Goal: Contribute content: Contribute content

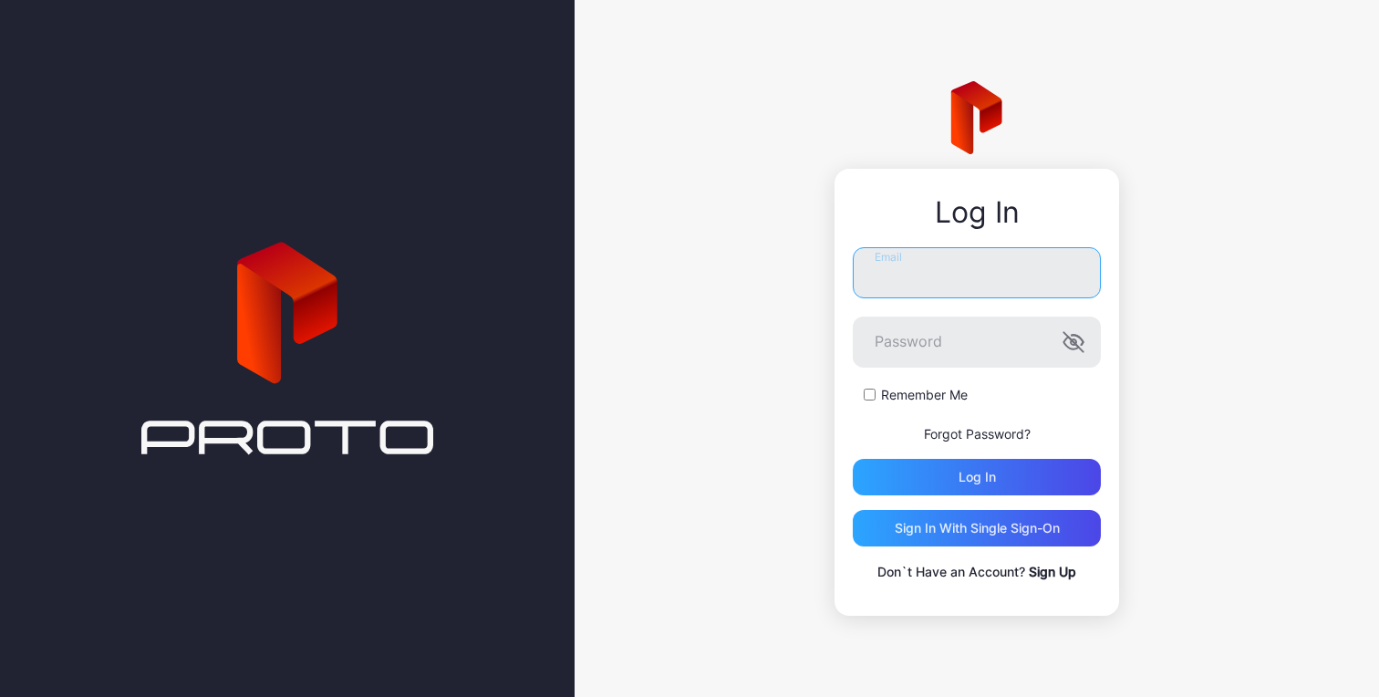
type input "**********"
click at [1170, 218] on div "**********" at bounding box center [977, 348] width 805 height 697
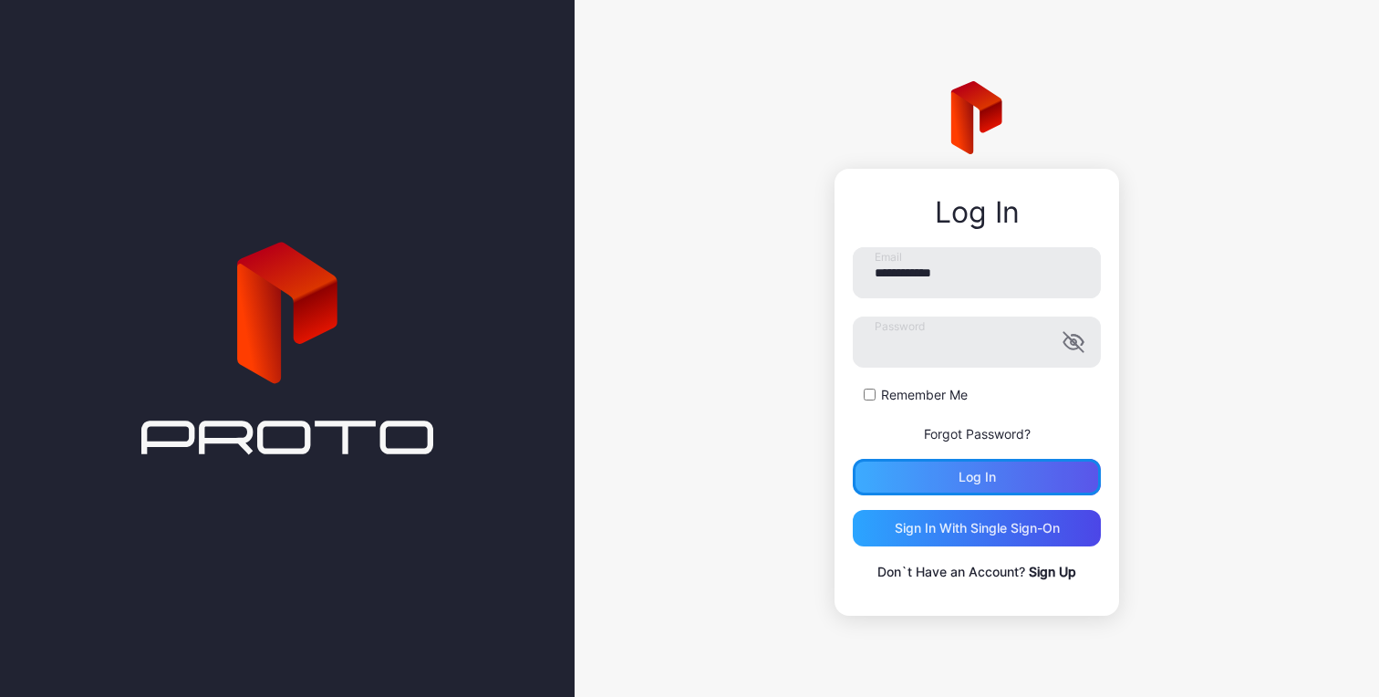
click at [977, 480] on div "Log in" at bounding box center [977, 477] width 37 height 15
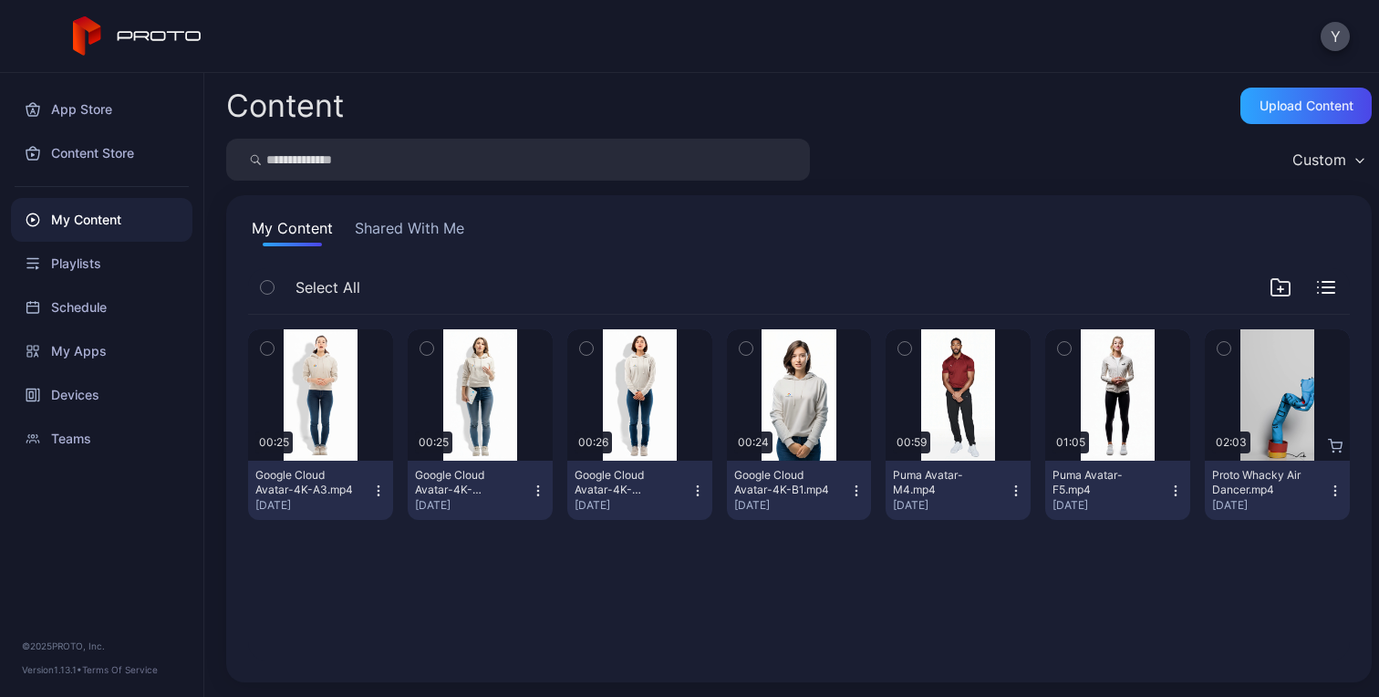
click at [352, 578] on div "Preview 00:25 Google Cloud Avatar-4K-A3.mp4 Sep 4, 2025 Preview 00:25 Google Cl…" at bounding box center [799, 487] width 1131 height 375
click at [1286, 102] on div "Upload Content" at bounding box center [1307, 106] width 94 height 15
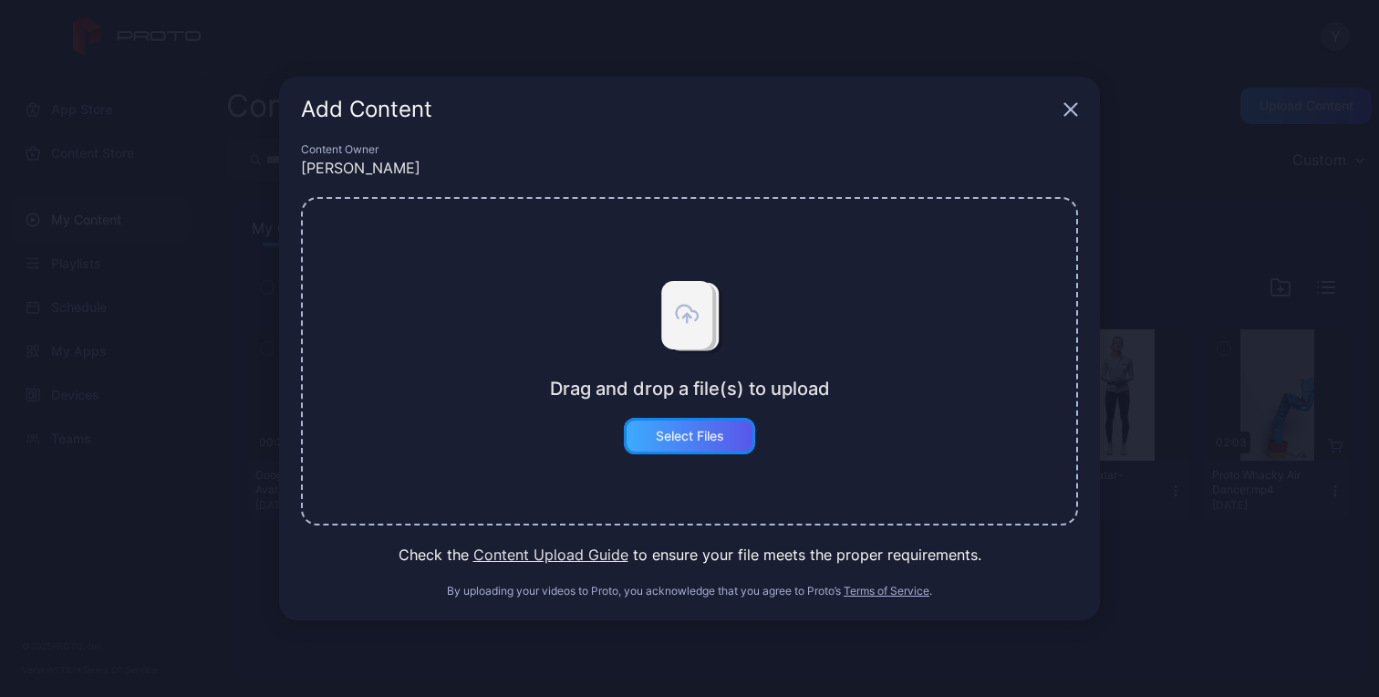
click at [682, 440] on div "Select Files" at bounding box center [690, 436] width 68 height 15
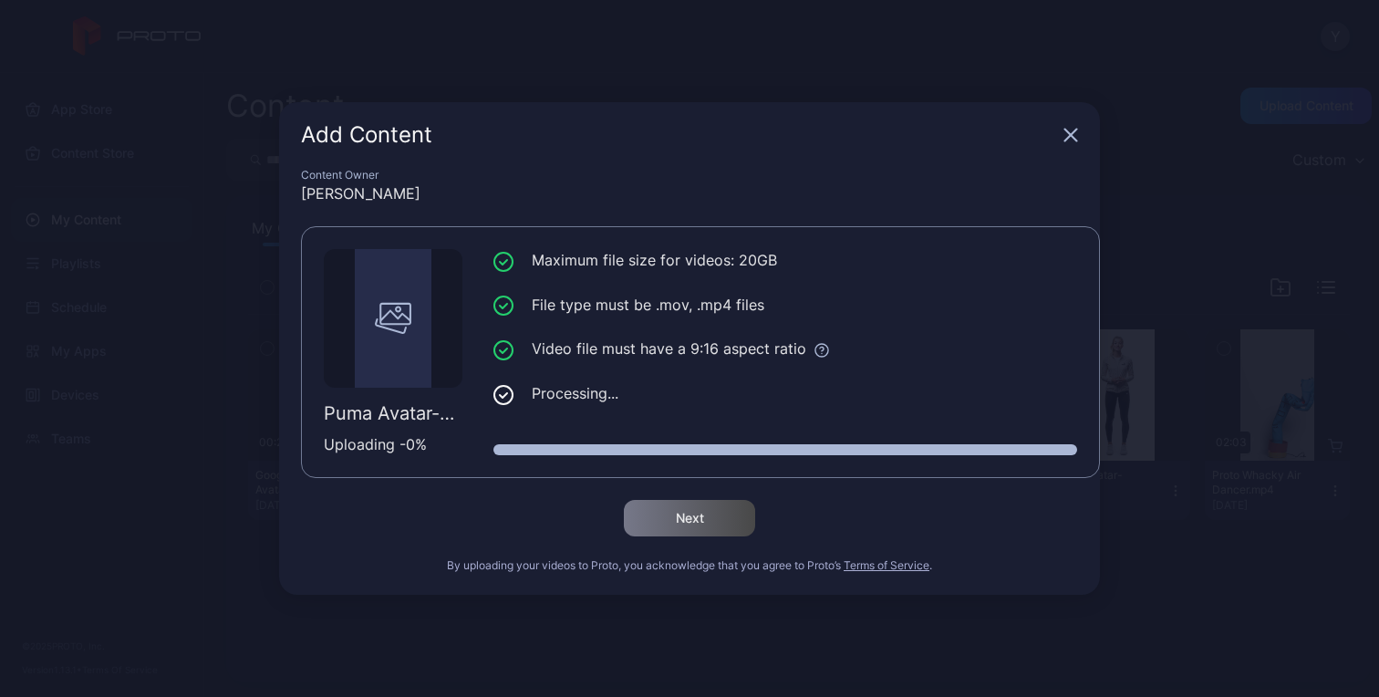
click at [447, 528] on div "Next" at bounding box center [689, 518] width 777 height 36
click at [845, 507] on div "Next" at bounding box center [689, 518] width 777 height 36
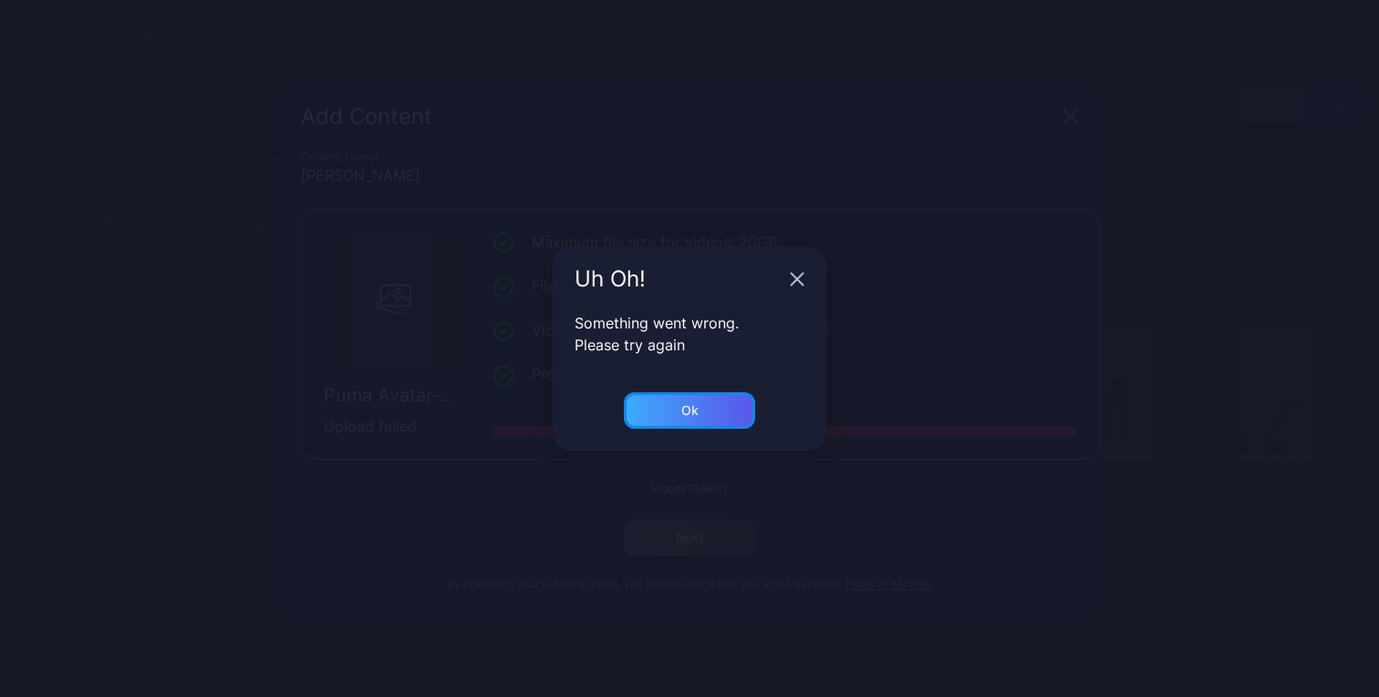
click at [724, 401] on div "Ok" at bounding box center [689, 410] width 131 height 36
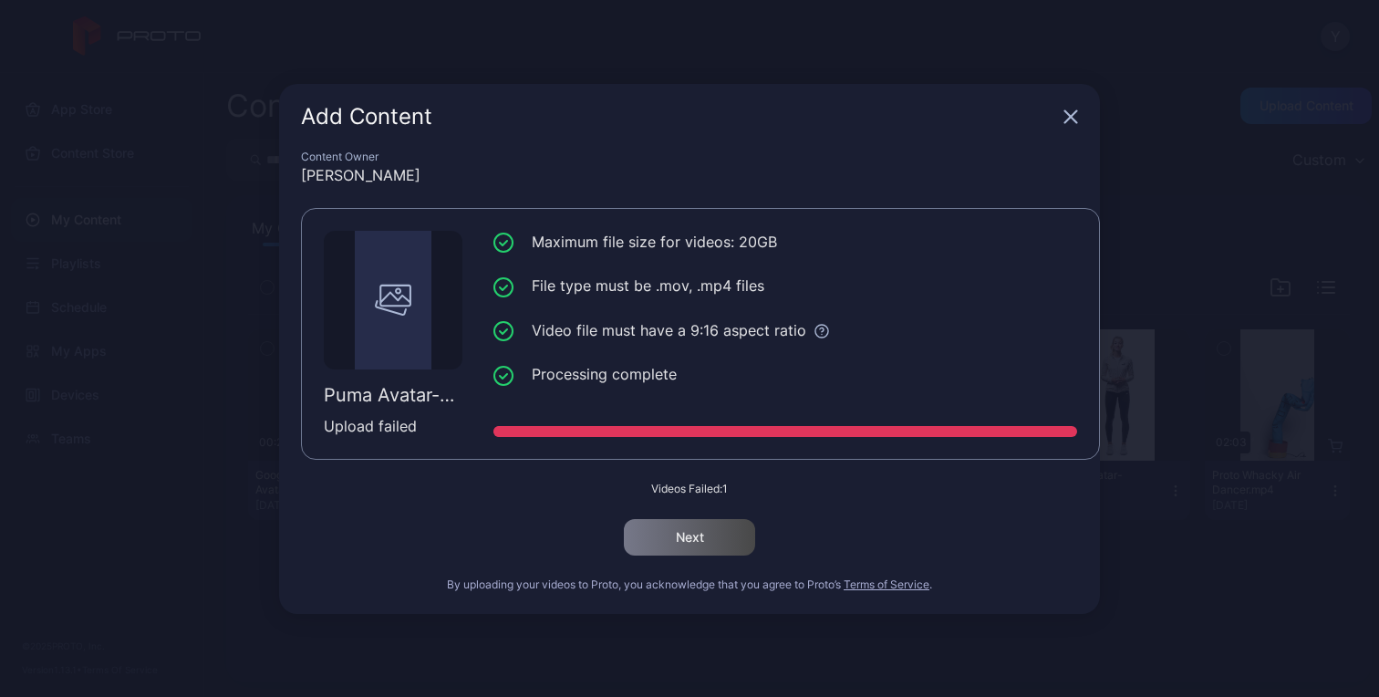
click at [1071, 113] on icon "button" at bounding box center [1071, 116] width 15 height 15
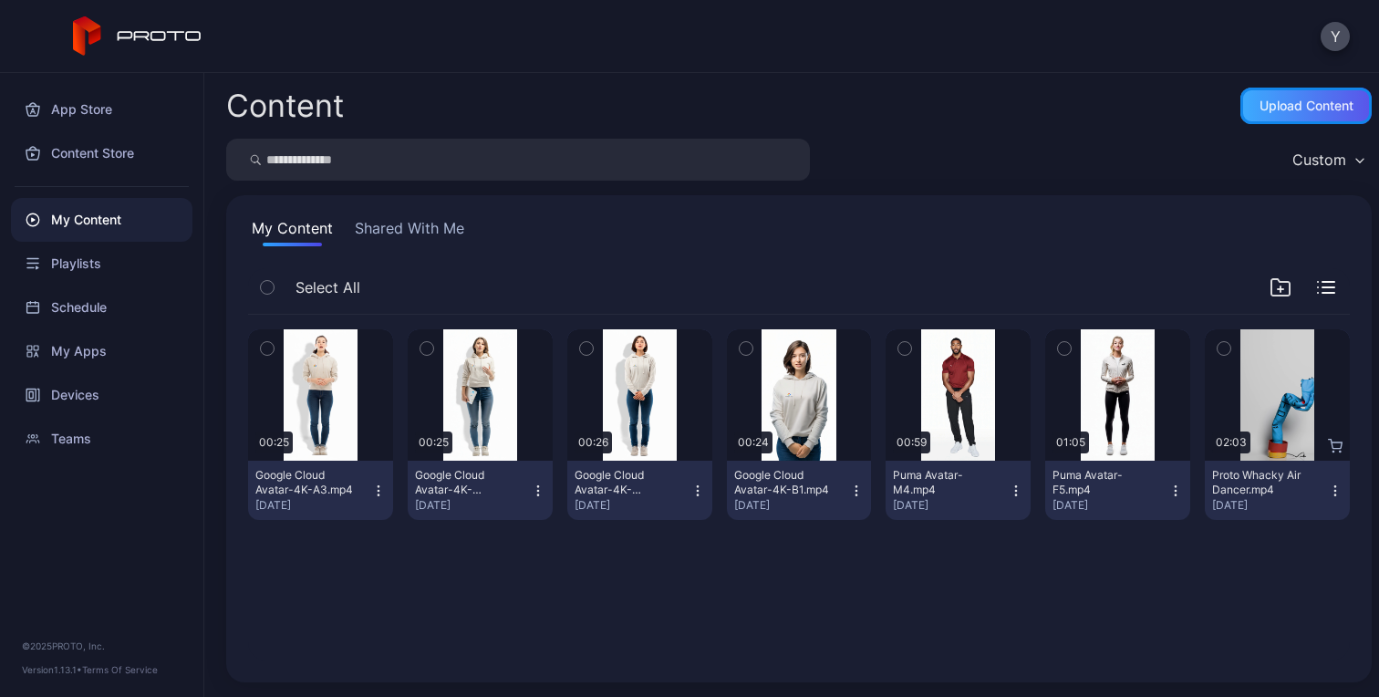
click at [1291, 113] on div "Upload Content" at bounding box center [1307, 106] width 94 height 15
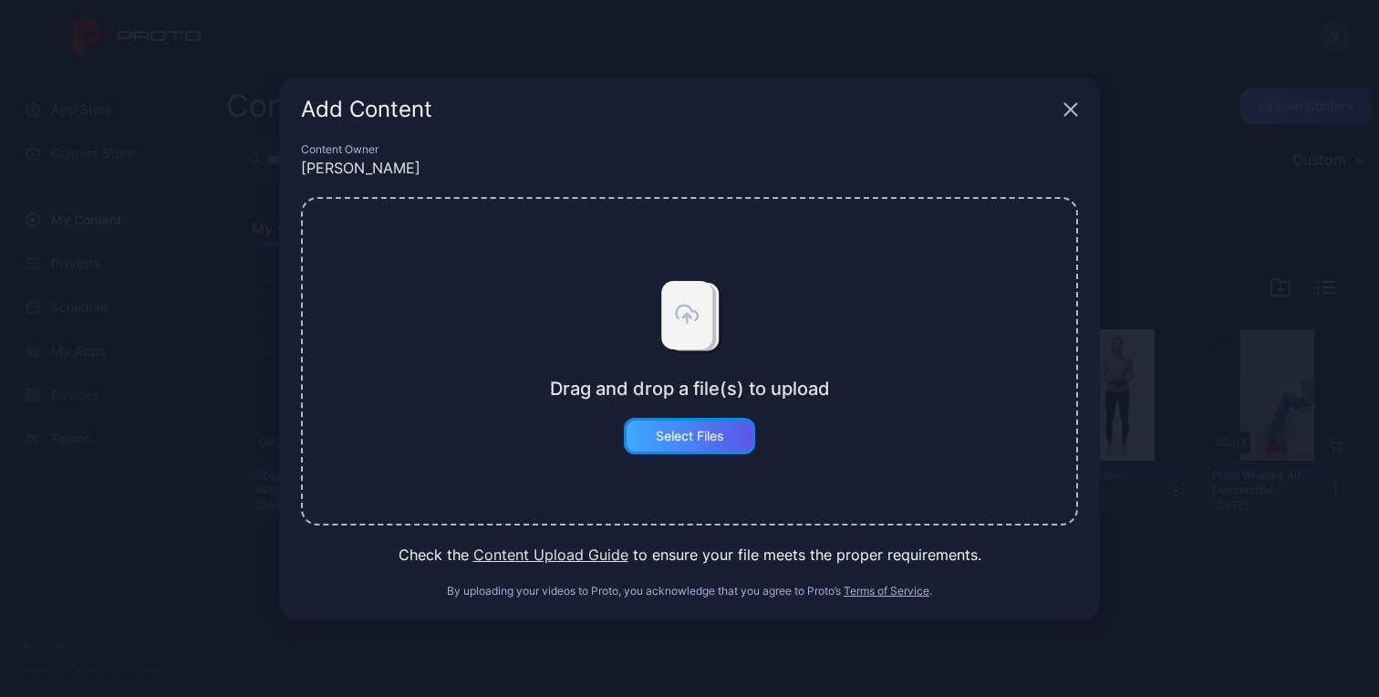
click at [718, 449] on div "Select Files" at bounding box center [689, 436] width 131 height 36
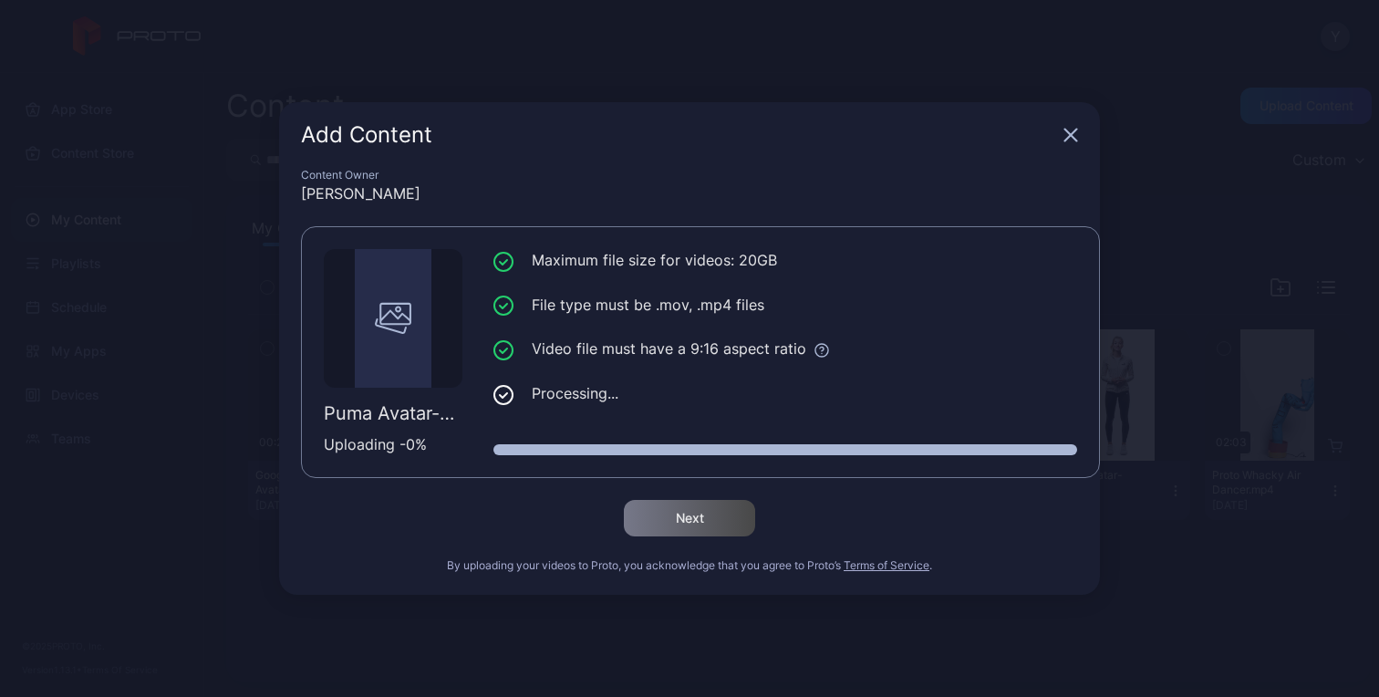
click at [1024, 625] on div "Add Content Content Owner Yao Zhao Puma Avatar-M-4k.mp4 Uploading - 0 % Maximum…" at bounding box center [689, 348] width 1379 height 697
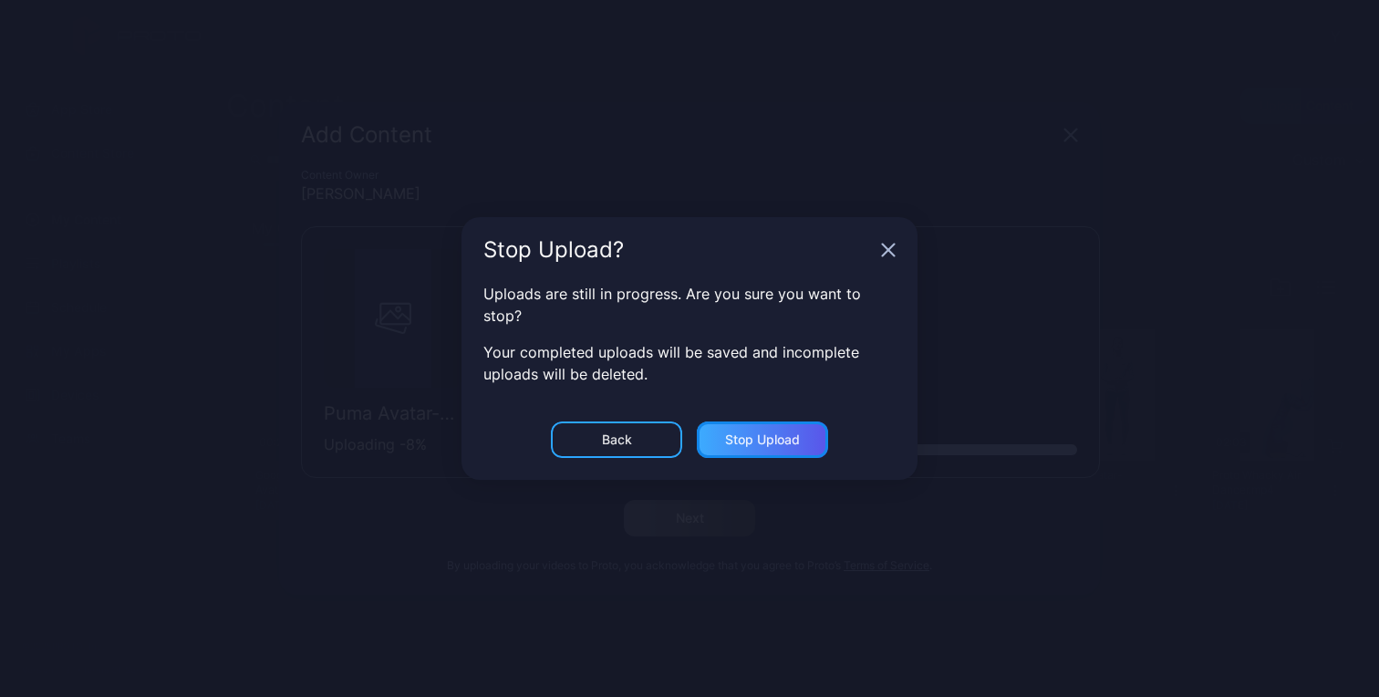
click at [718, 444] on div "Stop Upload" at bounding box center [762, 440] width 131 height 36
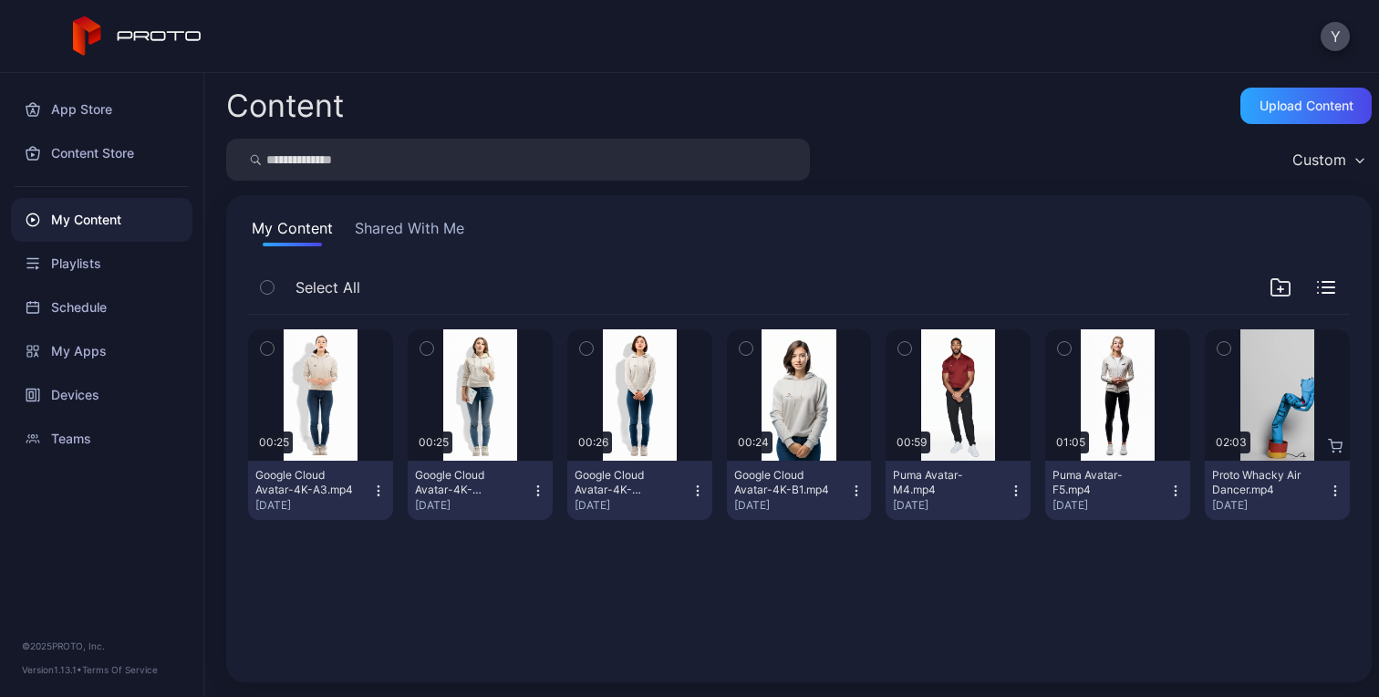
click at [639, 589] on div "Preview 00:25 Google Cloud Avatar-4K-A3.mp4 Sep 4, 2025 Preview 00:25 Google Cl…" at bounding box center [799, 487] width 1131 height 375
click at [1260, 110] on div "Upload Content" at bounding box center [1307, 106] width 94 height 15
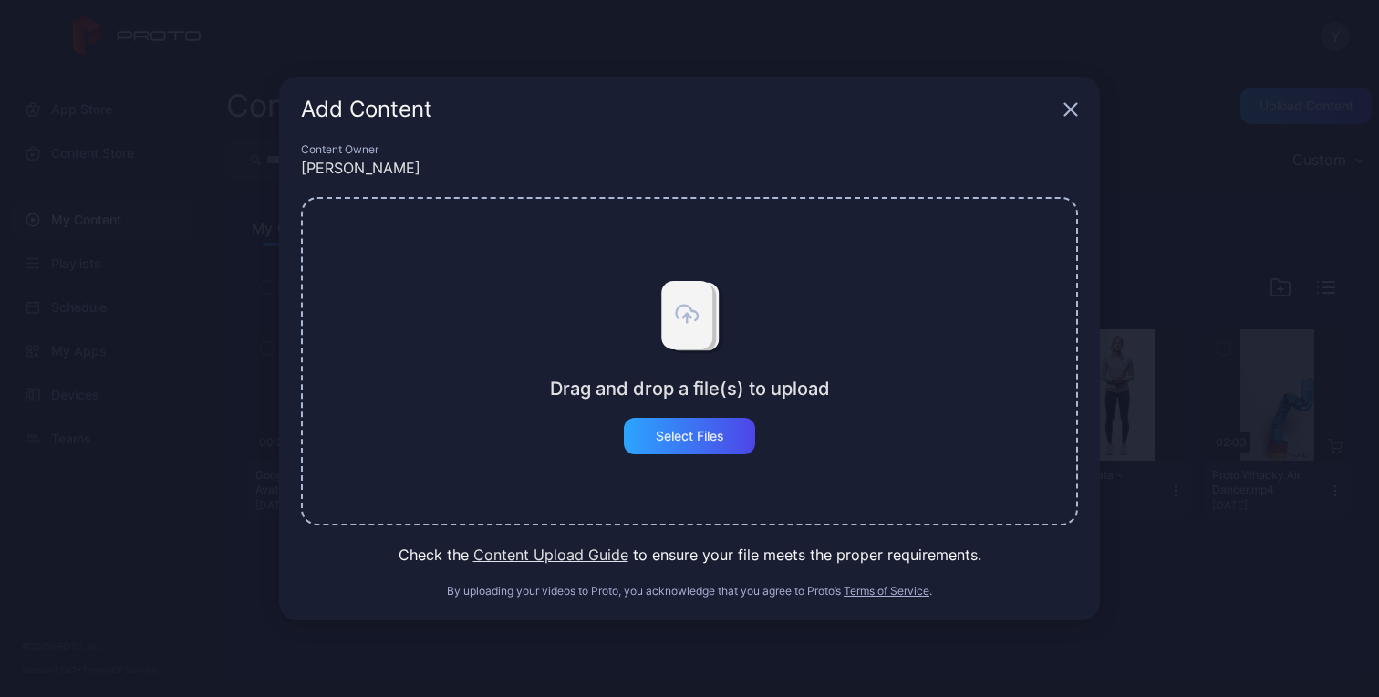
click at [688, 454] on div "Drag and drop a file(s) to upload Select Files" at bounding box center [689, 361] width 777 height 328
click at [684, 442] on div "Select Files" at bounding box center [690, 436] width 68 height 15
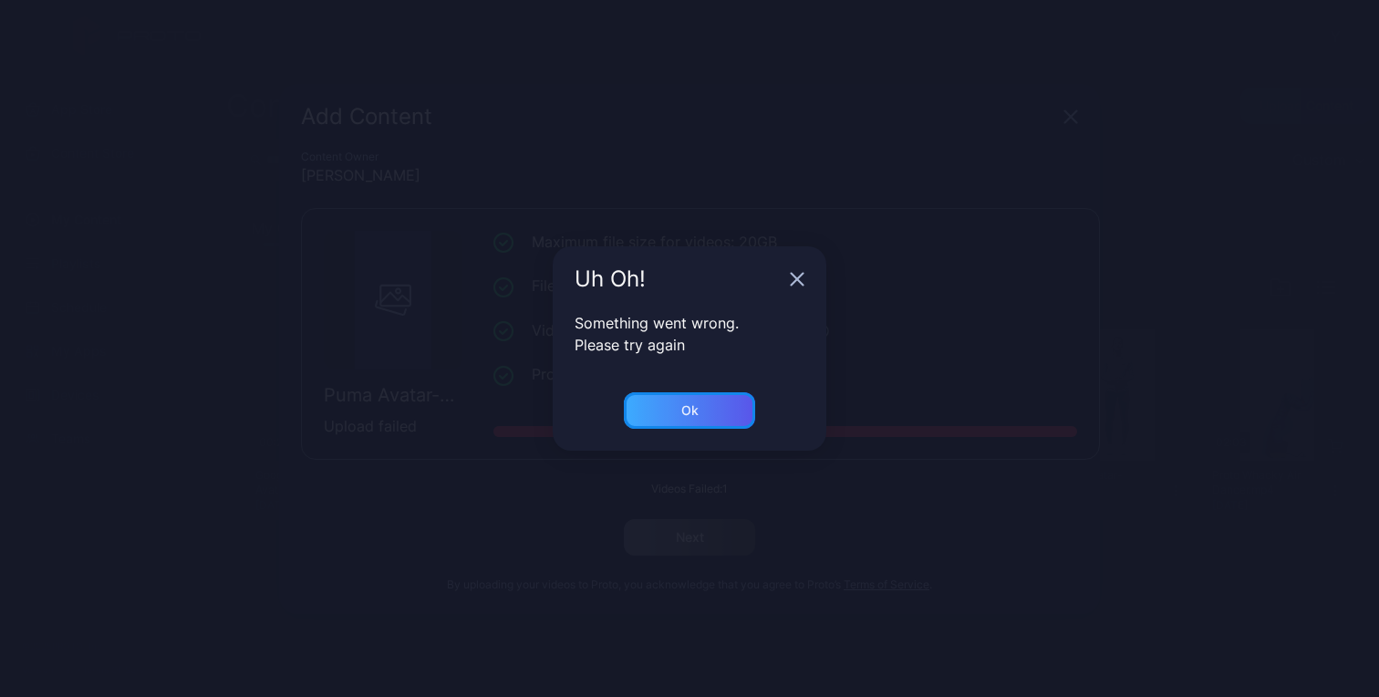
click at [674, 410] on div "Ok" at bounding box center [689, 410] width 131 height 36
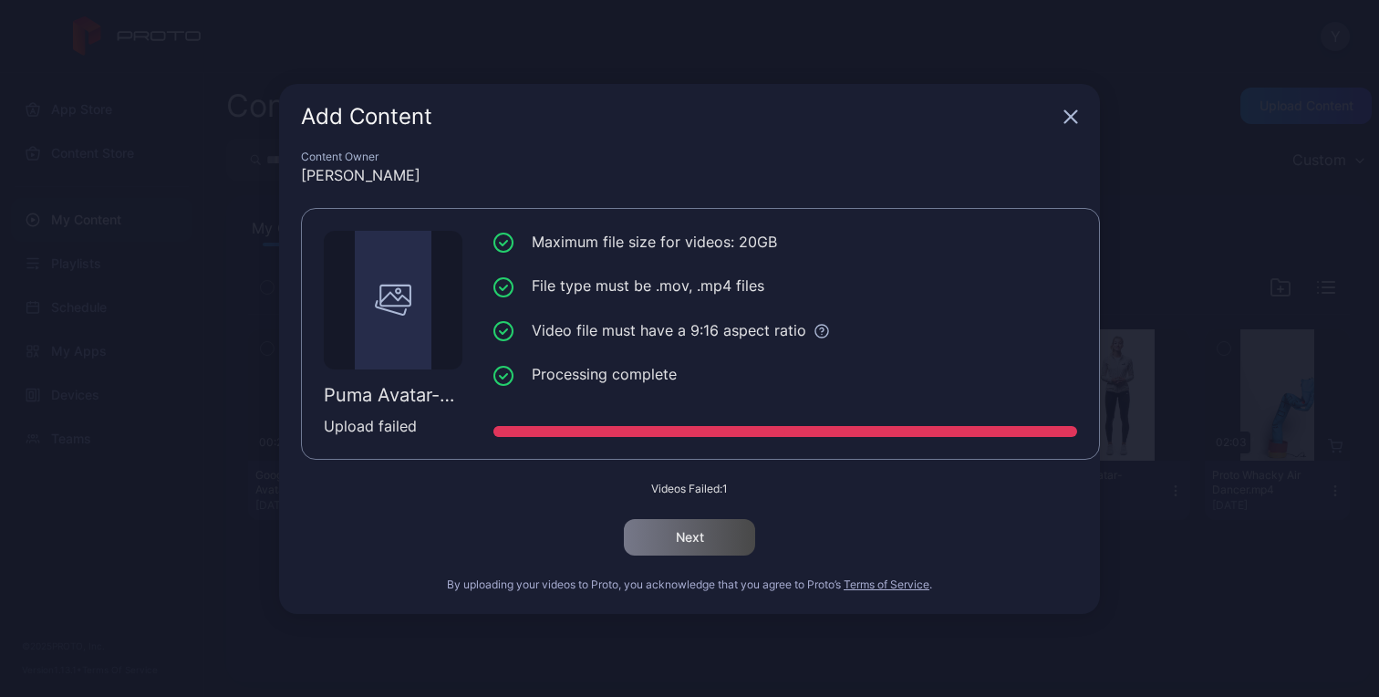
click at [1079, 107] on div "Add Content" at bounding box center [689, 117] width 821 height 66
click at [1067, 116] on icon "button" at bounding box center [1071, 116] width 15 height 15
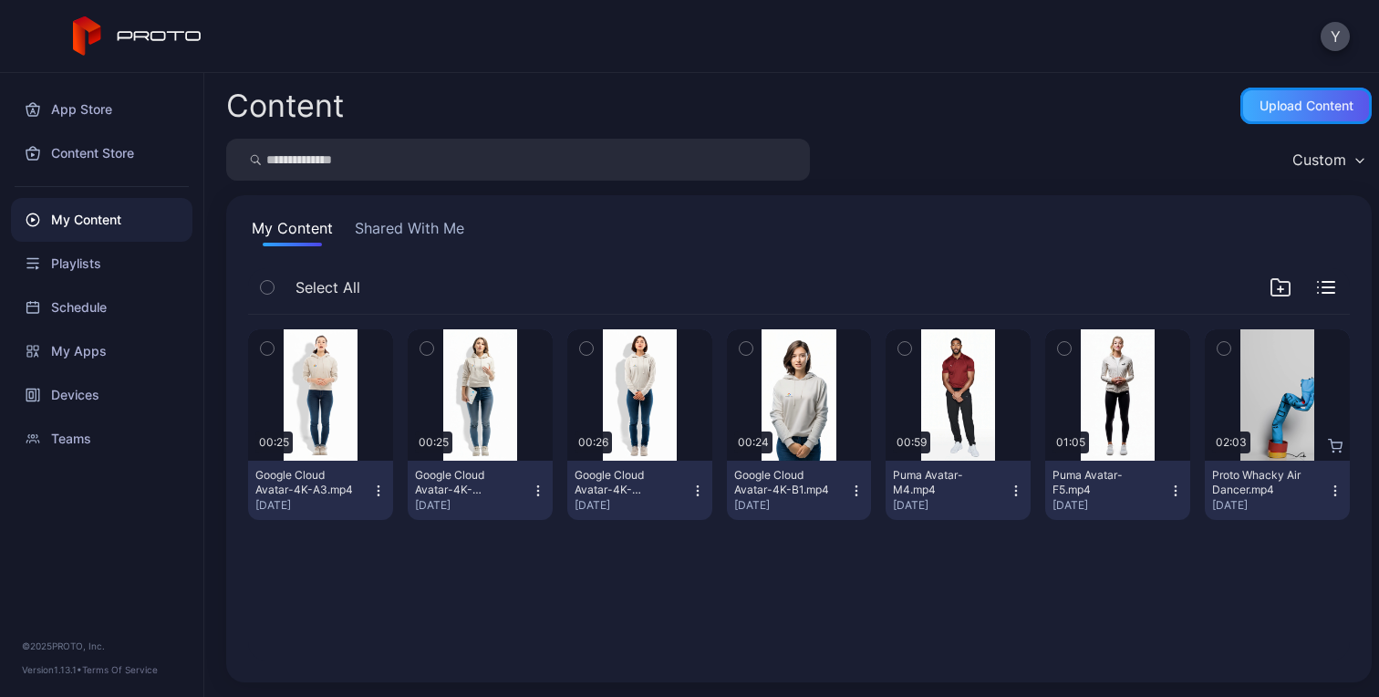
click at [1293, 110] on div "Upload Content" at bounding box center [1307, 106] width 94 height 15
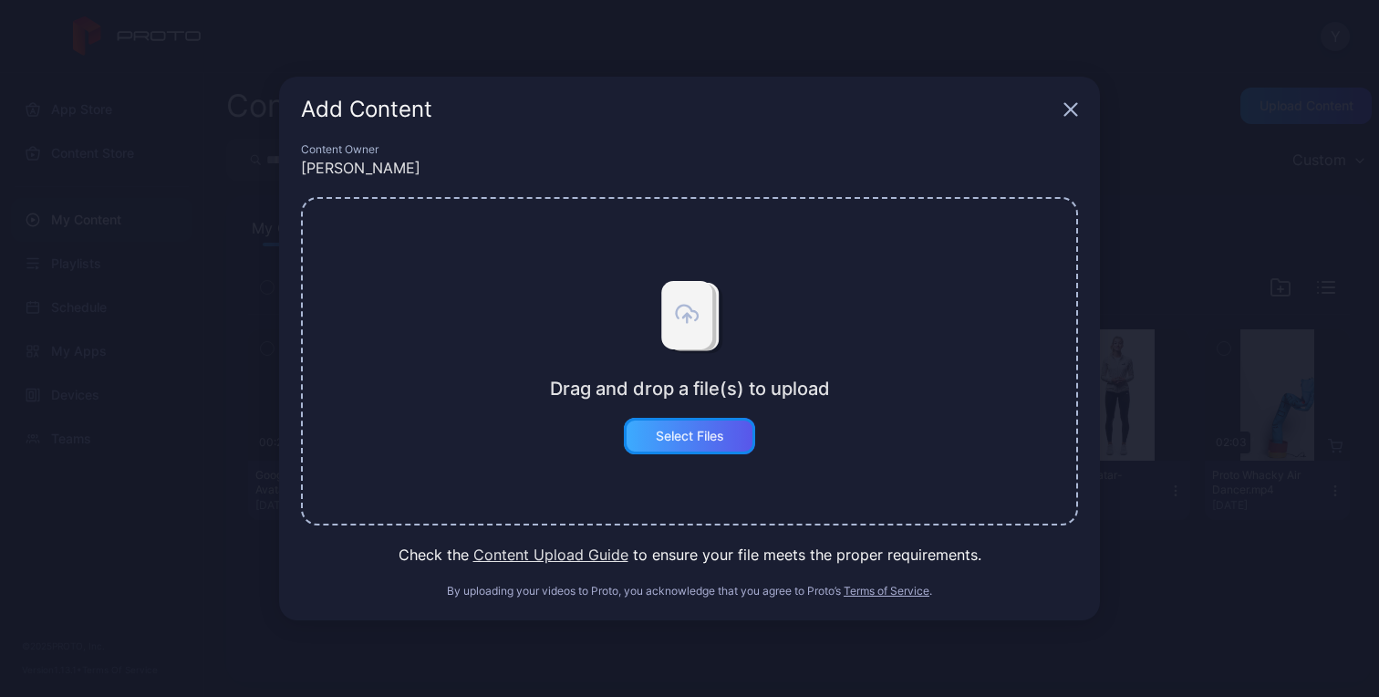
click at [674, 442] on div "Select Files" at bounding box center [690, 436] width 68 height 15
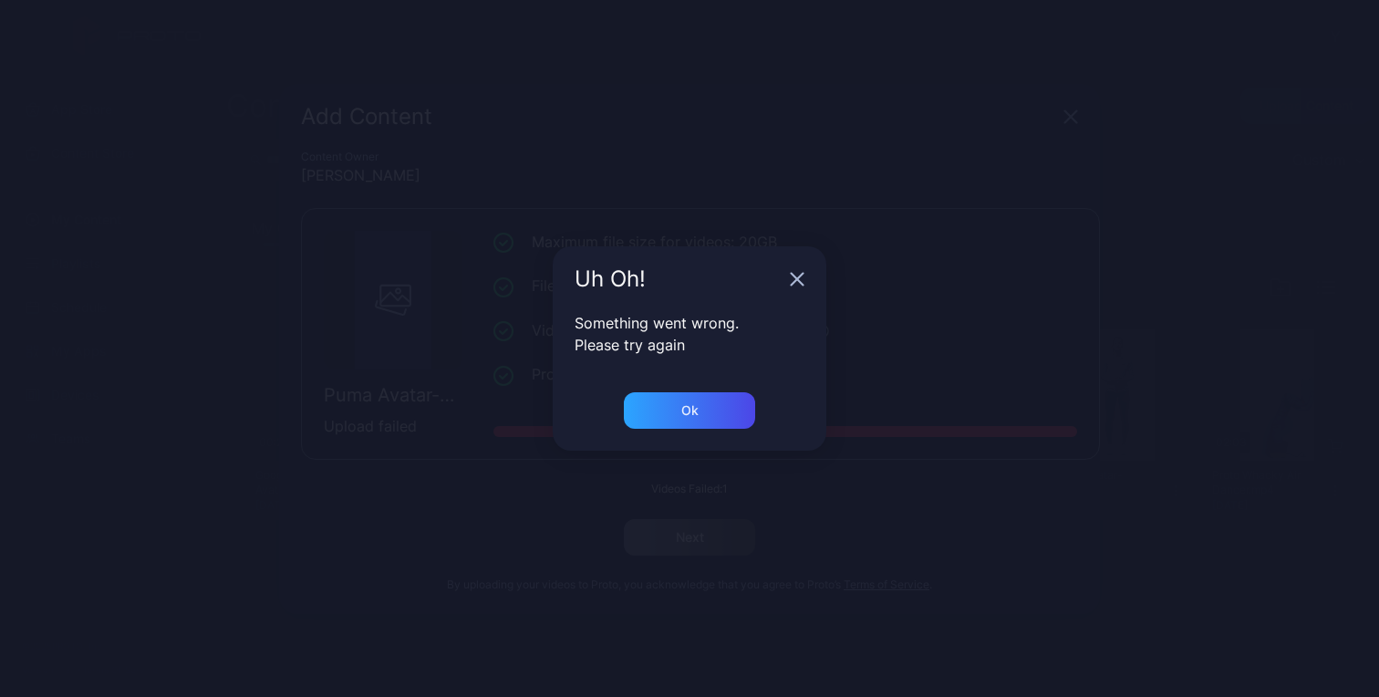
click at [799, 280] on icon "button" at bounding box center [797, 279] width 15 height 15
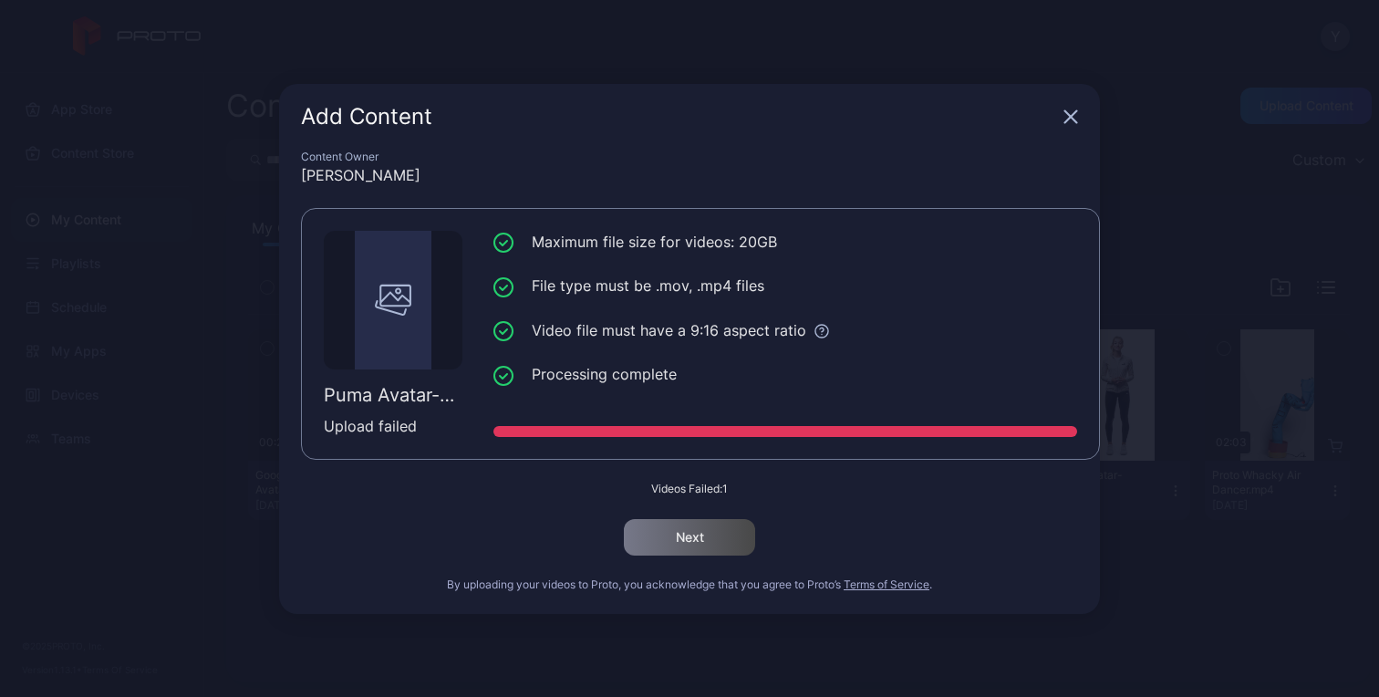
click at [1066, 122] on icon "button" at bounding box center [1072, 116] width 12 height 12
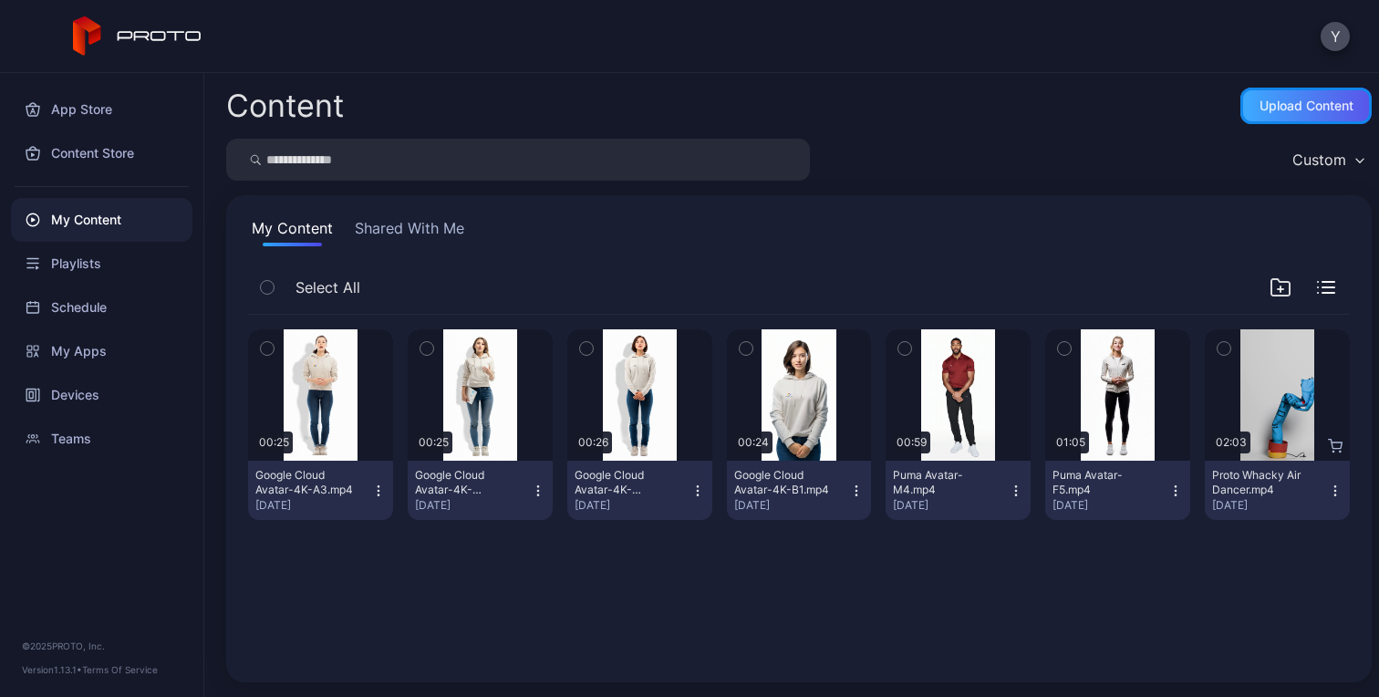
click at [1248, 113] on div "Upload Content" at bounding box center [1306, 106] width 131 height 36
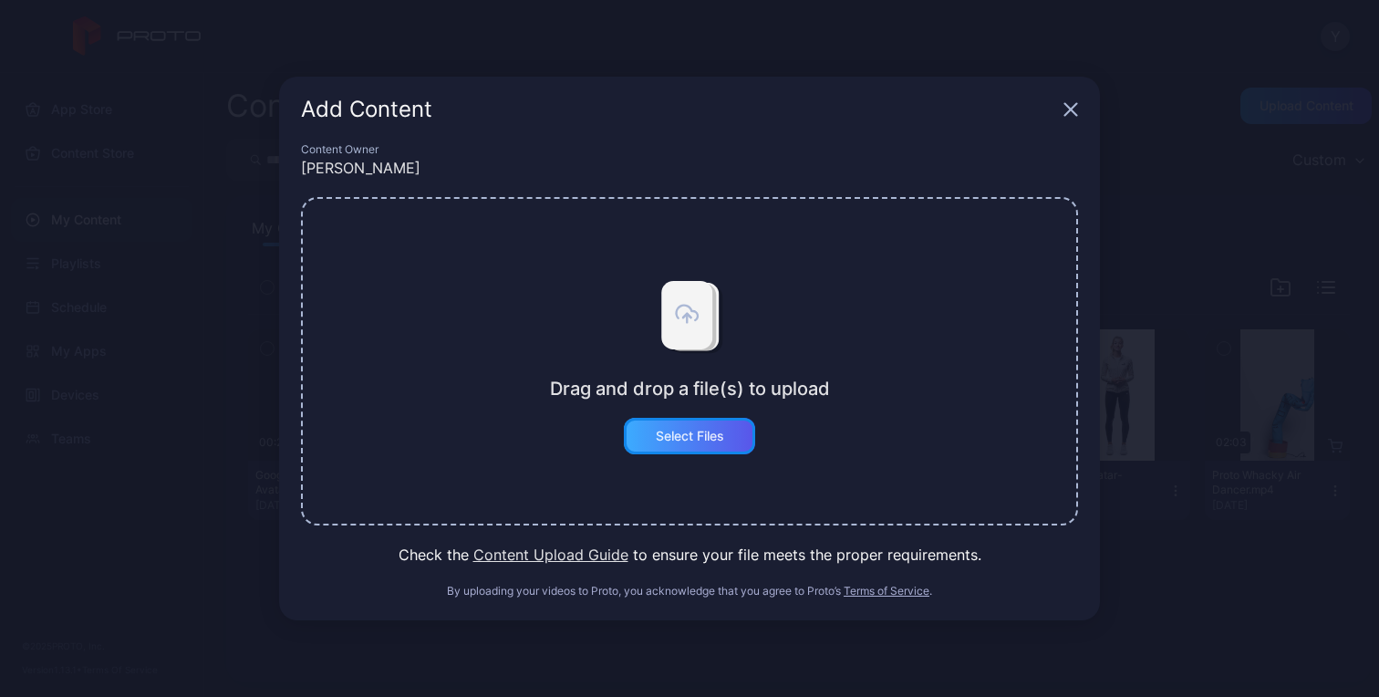
click at [696, 434] on div "Select Files" at bounding box center [690, 436] width 68 height 15
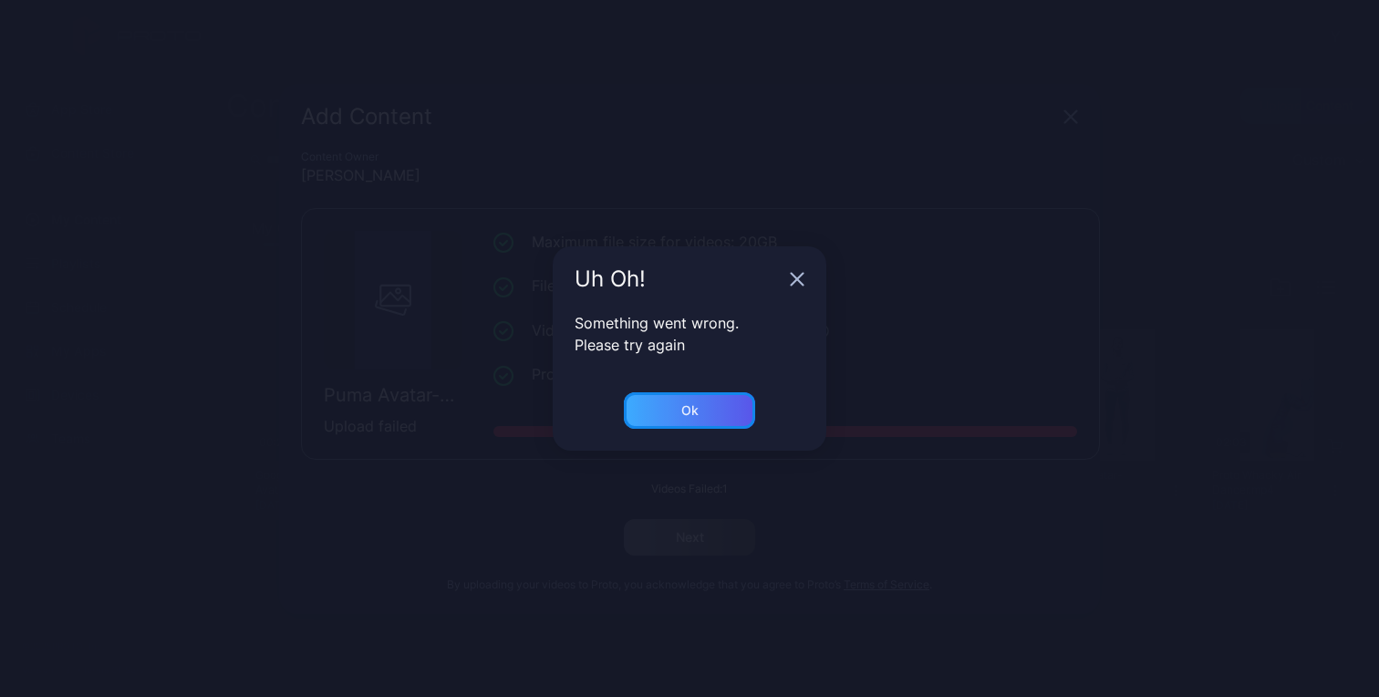
click at [731, 398] on div "Ok" at bounding box center [689, 410] width 131 height 36
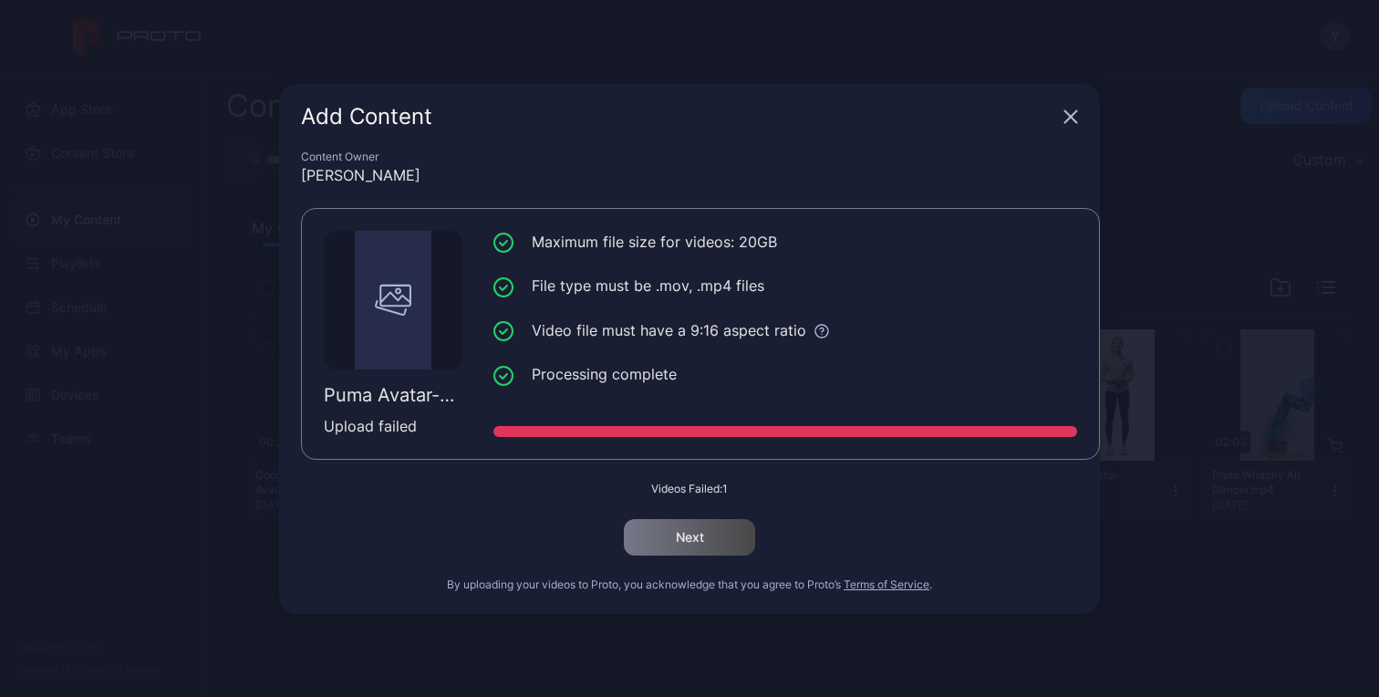
click at [1066, 122] on icon "button" at bounding box center [1072, 116] width 12 height 12
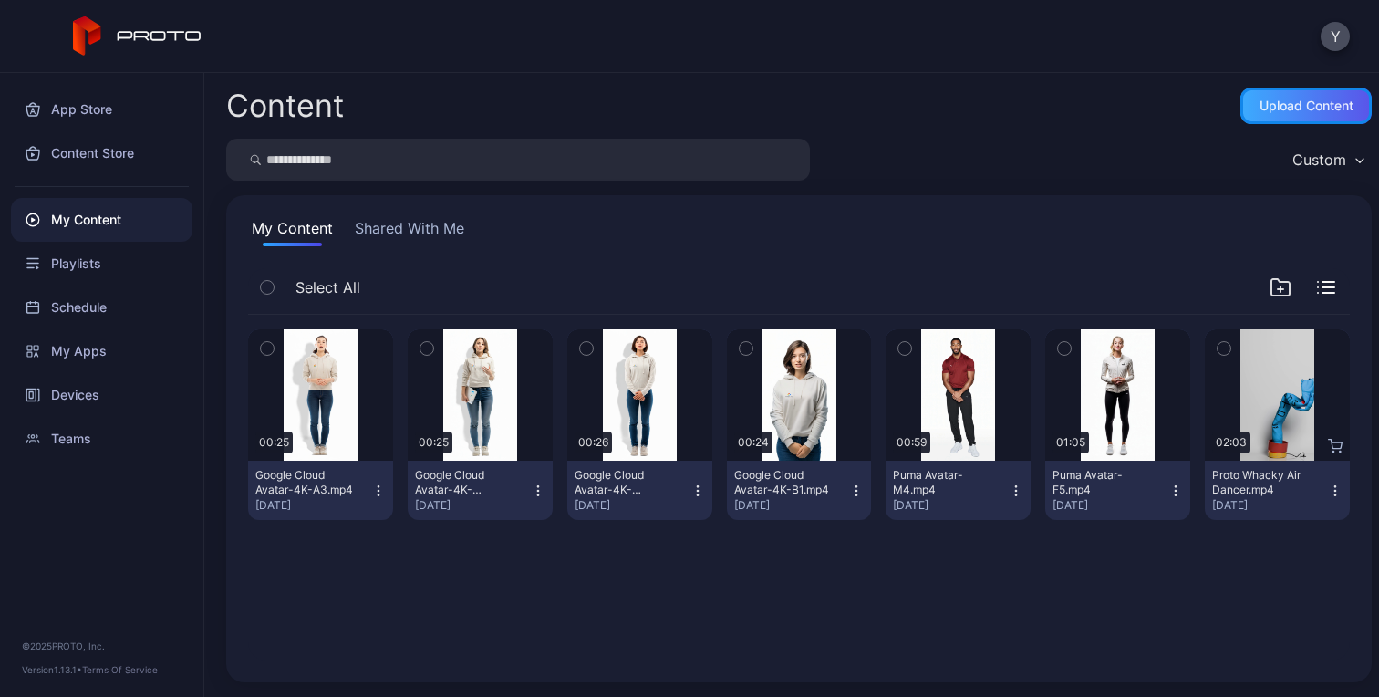
click at [1241, 115] on div "Upload Content" at bounding box center [1306, 106] width 131 height 36
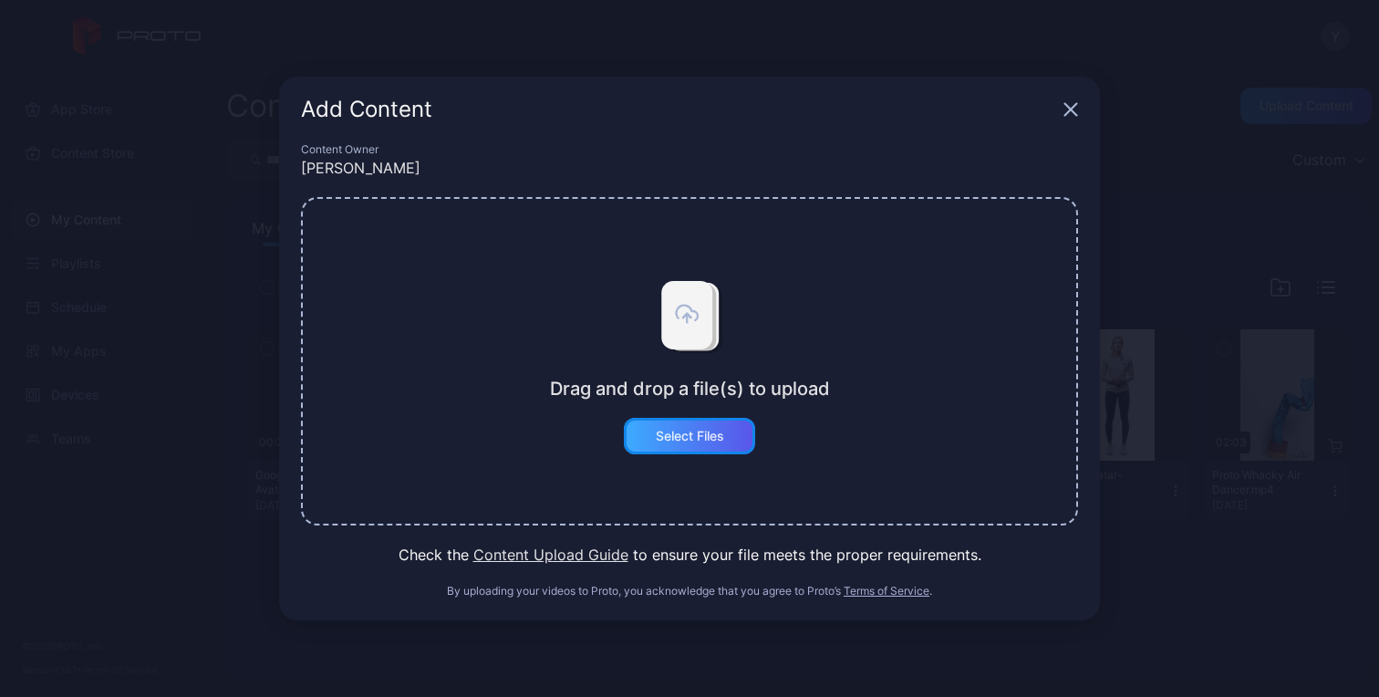
click at [685, 440] on div "Select Files" at bounding box center [690, 436] width 68 height 15
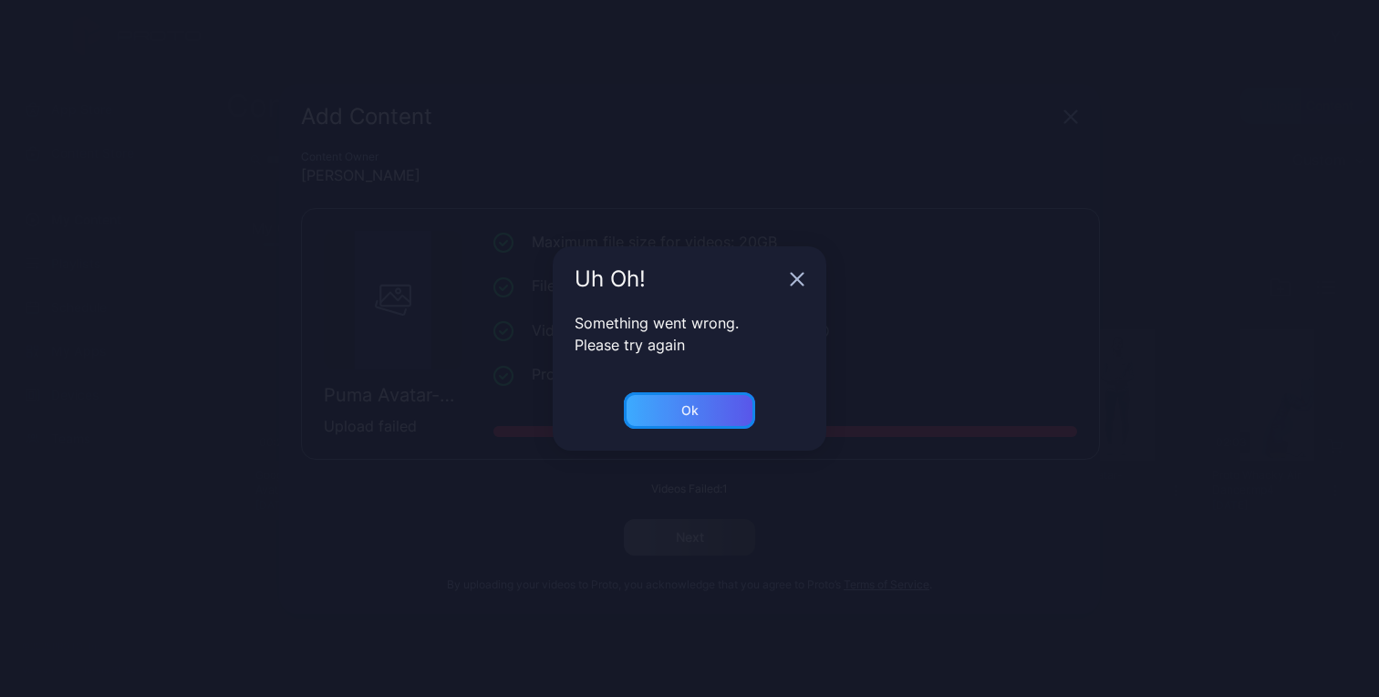
click at [711, 401] on div "Ok" at bounding box center [689, 410] width 131 height 36
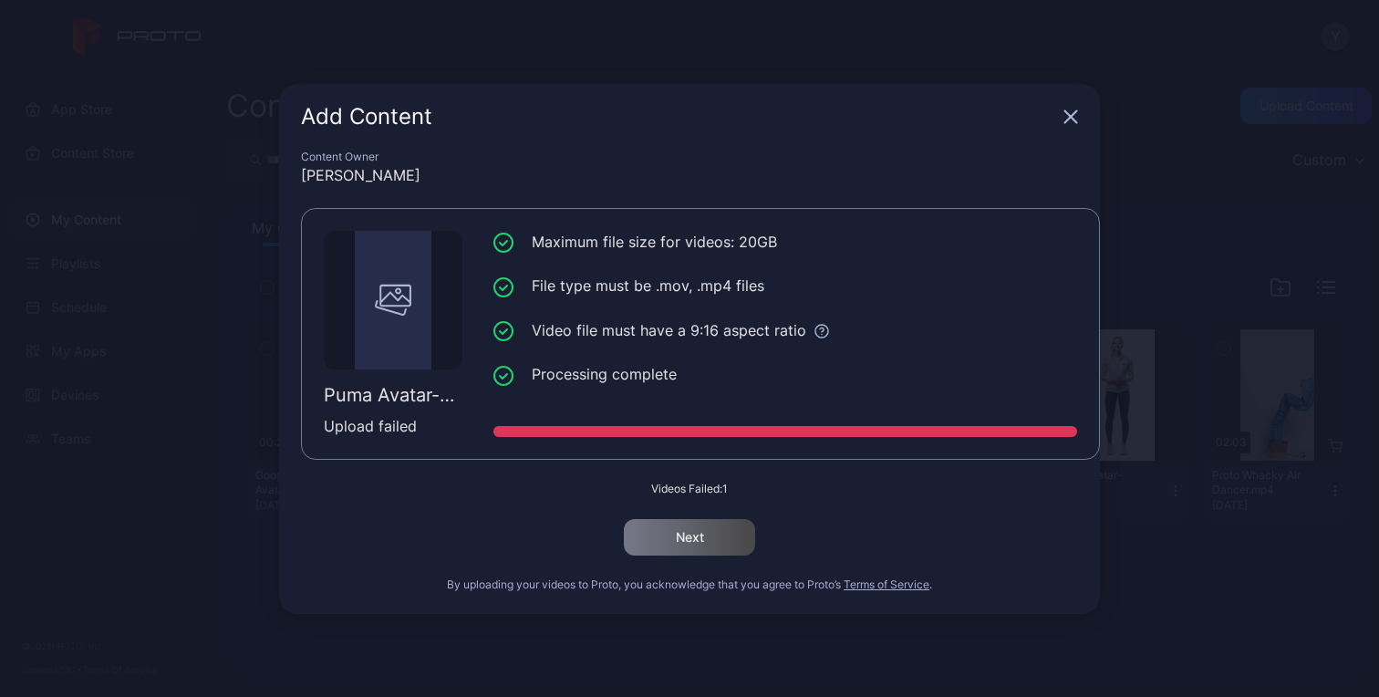
click at [1074, 115] on icon "button" at bounding box center [1071, 116] width 15 height 15
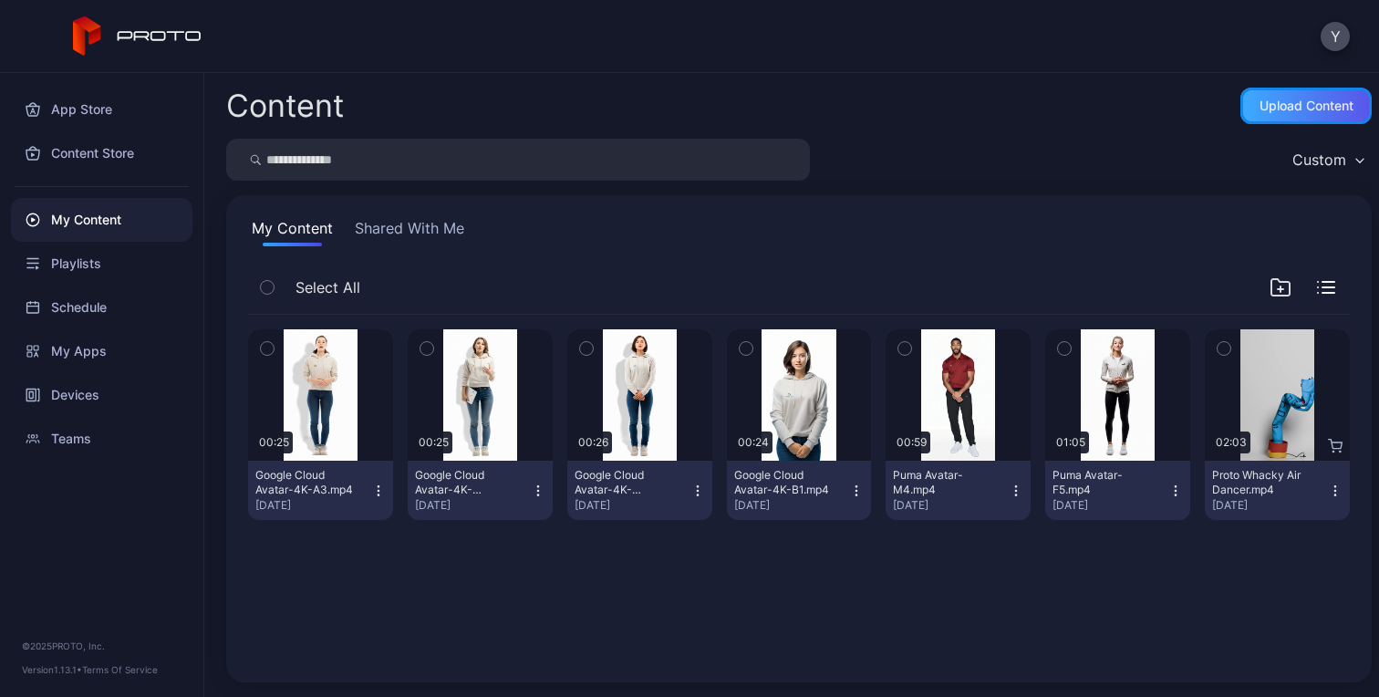
click at [1267, 110] on div "Upload Content" at bounding box center [1307, 106] width 94 height 15
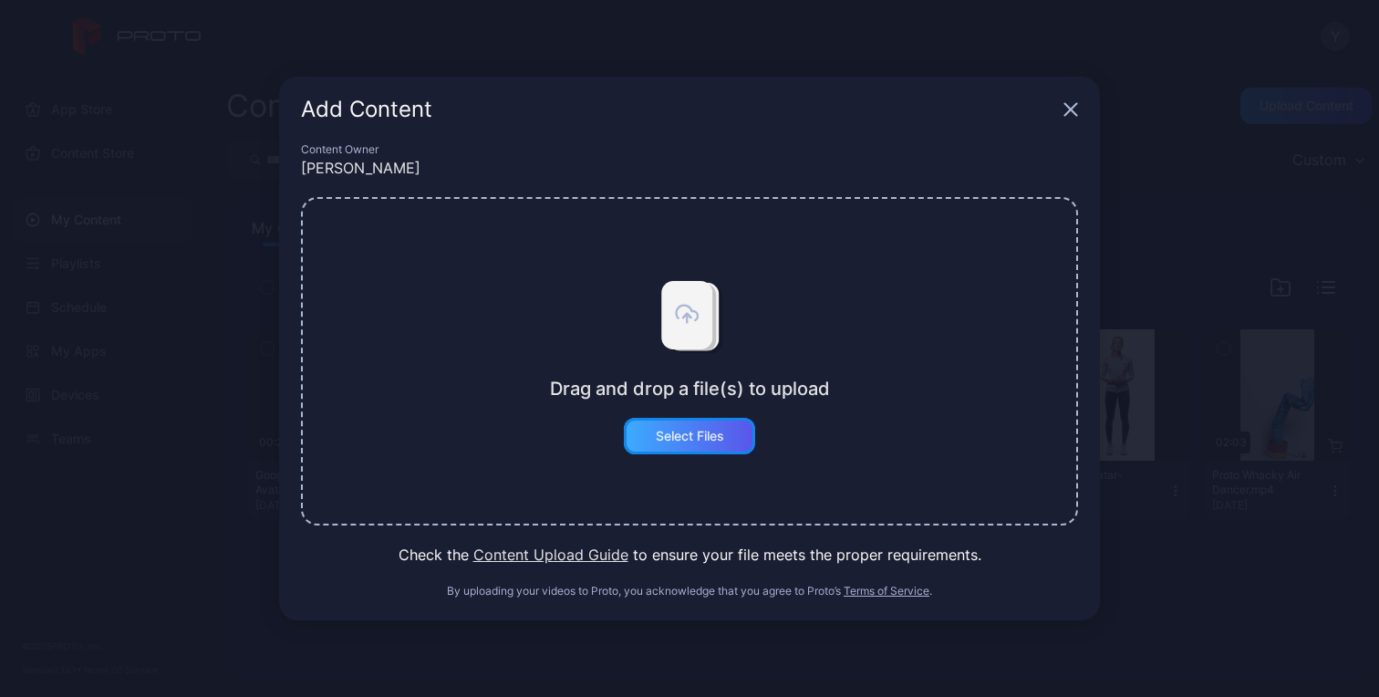
click at [691, 442] on div "Select Files" at bounding box center [690, 436] width 68 height 15
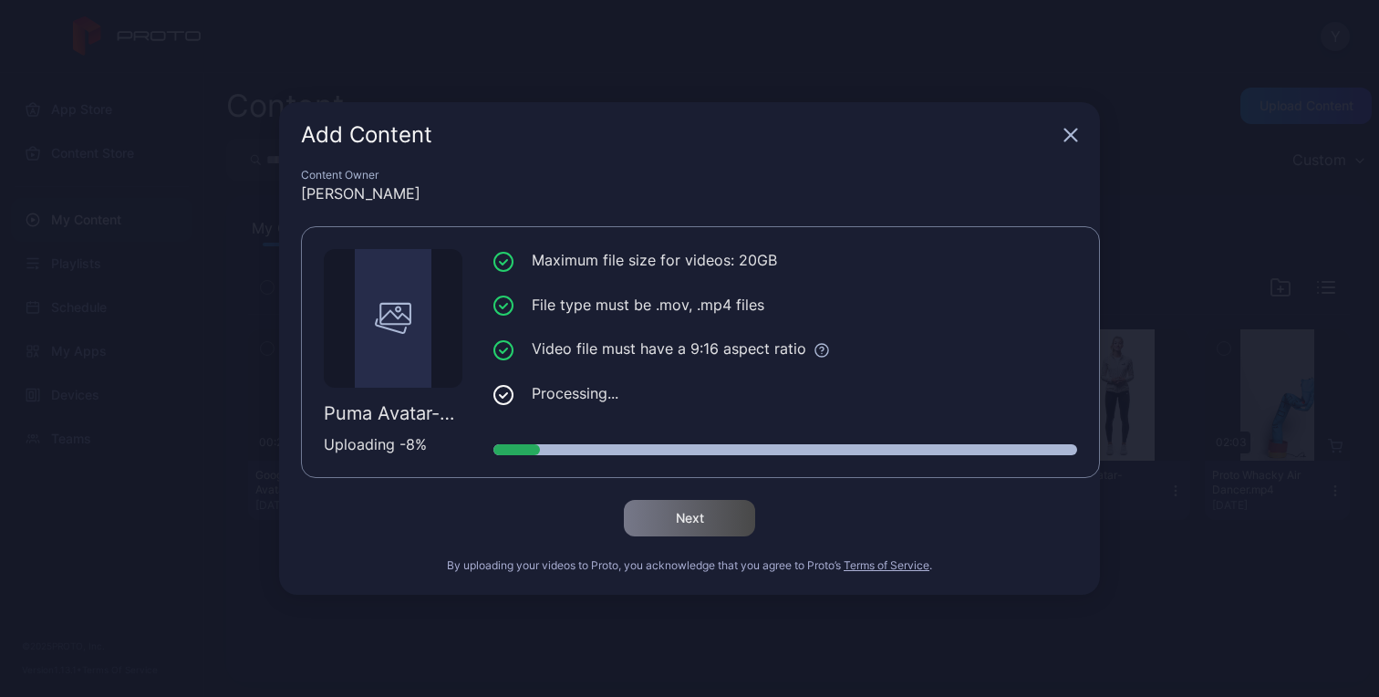
click at [1214, 243] on div "Add Content Content Owner Yao Zhao Puma Avatar-M-4k(1).mp4 Uploading - 8 % Maxi…" at bounding box center [689, 348] width 1379 height 697
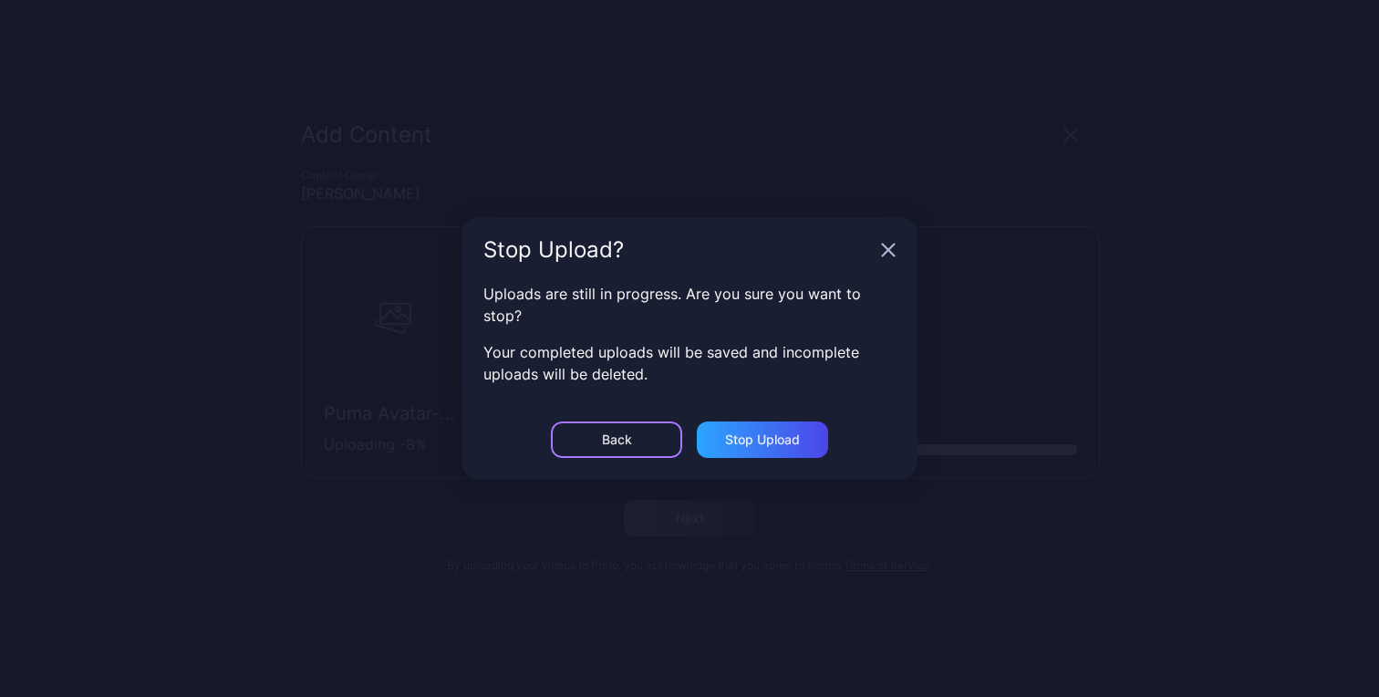
click at [634, 434] on div "Back" at bounding box center [616, 440] width 131 height 36
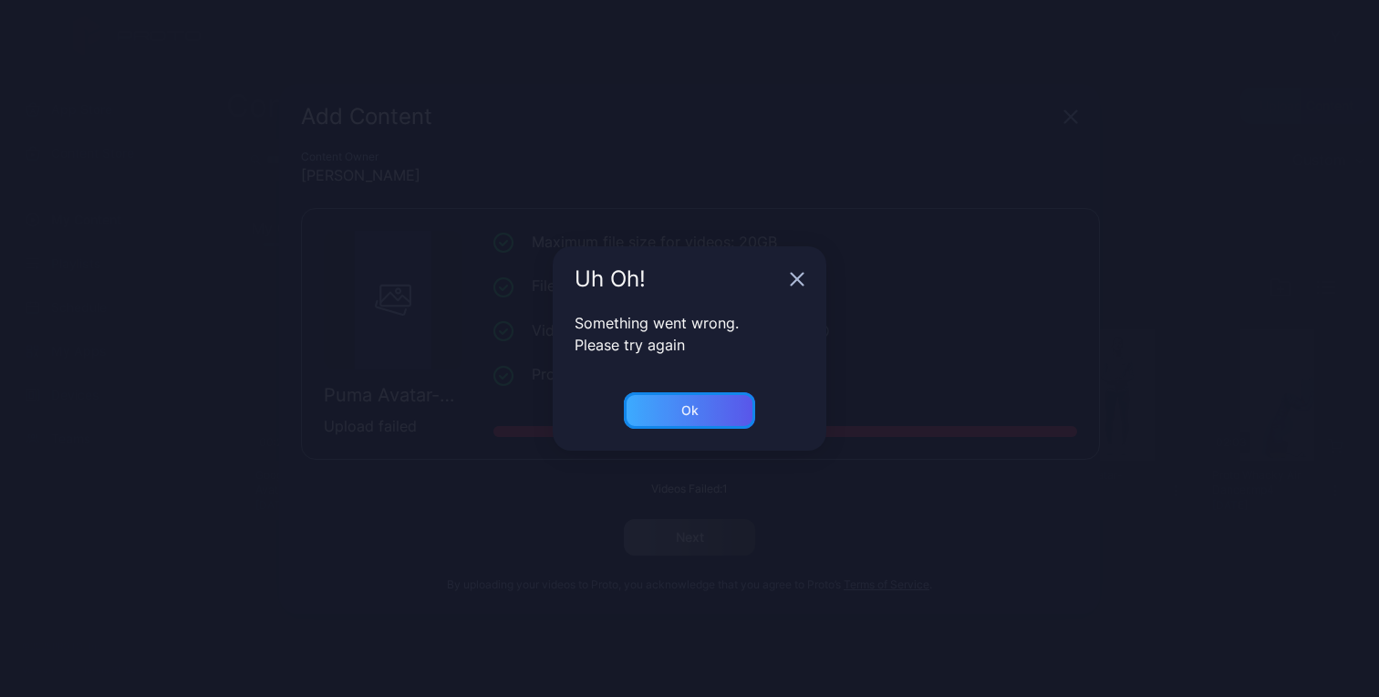
click at [725, 409] on div "Ok" at bounding box center [689, 410] width 131 height 36
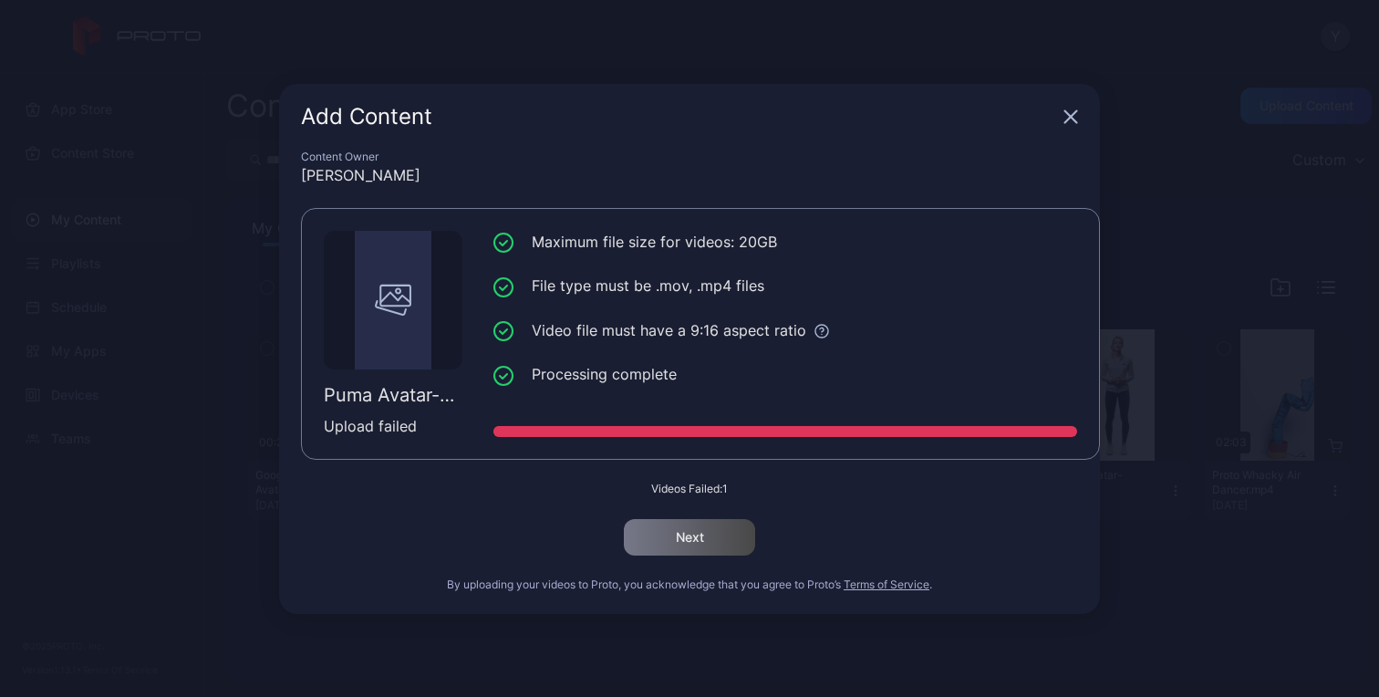
click at [1069, 118] on icon "button" at bounding box center [1072, 116] width 12 height 12
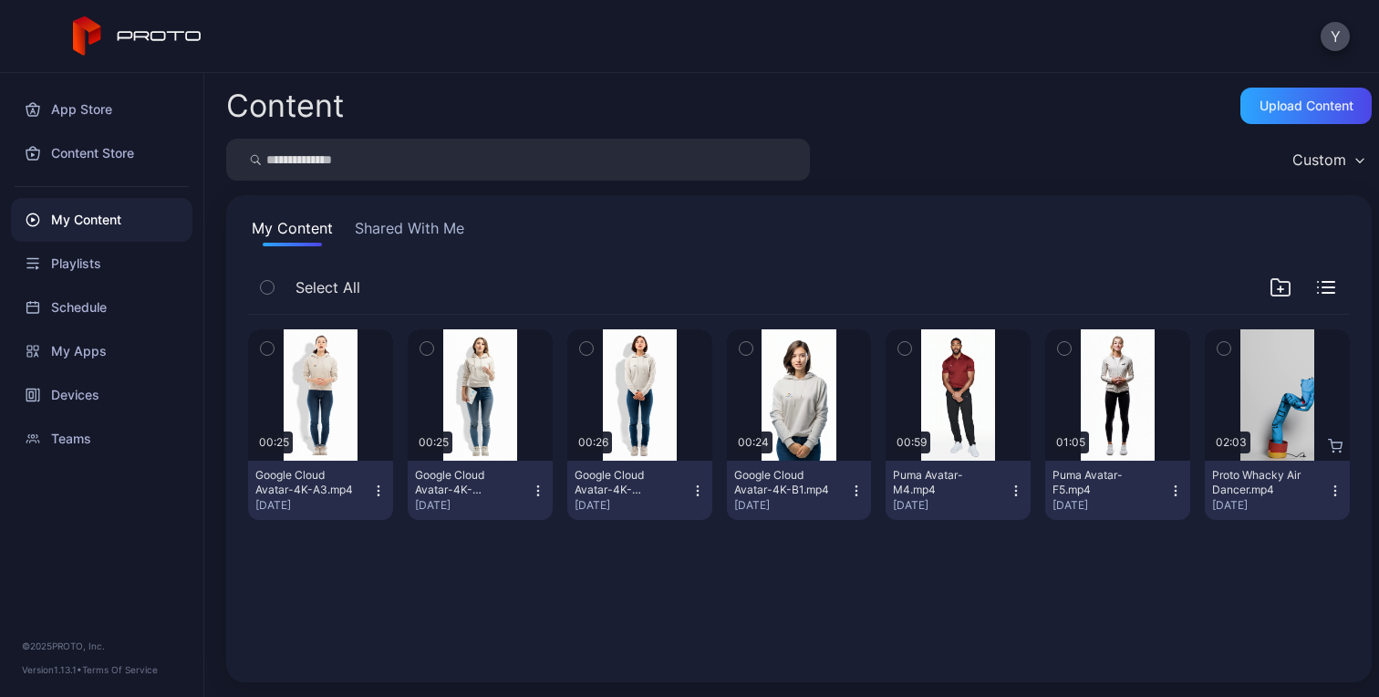
click at [1218, 350] on icon "button" at bounding box center [1224, 348] width 13 height 20
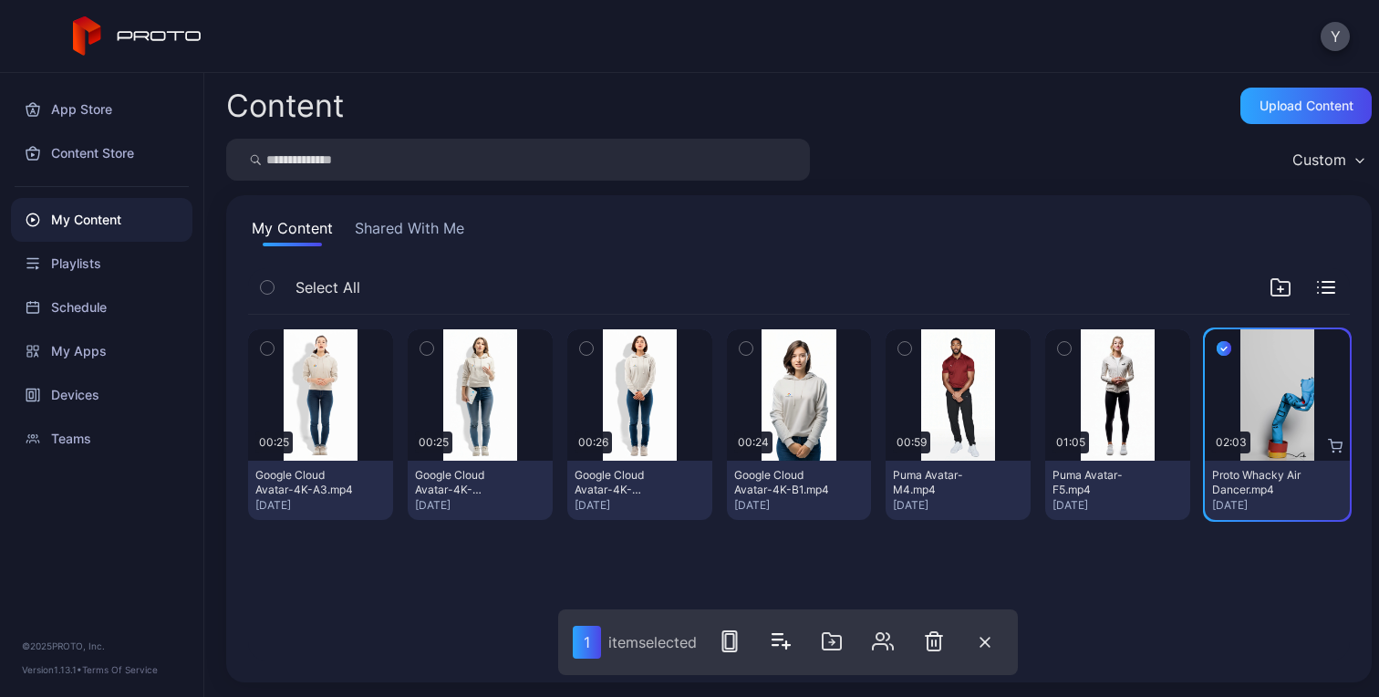
click at [1329, 448] on icon at bounding box center [1336, 444] width 14 height 9
click at [1328, 444] on icon at bounding box center [1335, 446] width 15 height 15
click at [932, 642] on icon "button" at bounding box center [934, 641] width 22 height 22
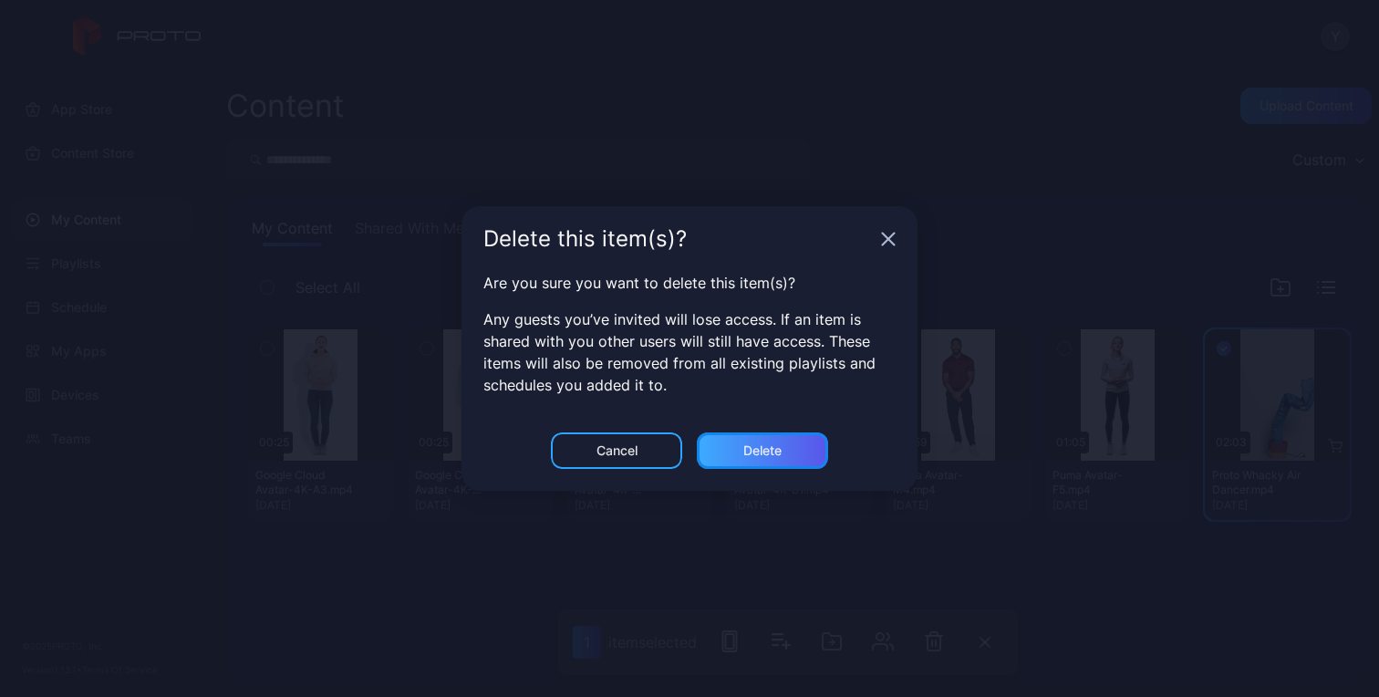
click at [781, 449] on div "Delete" at bounding box center [763, 450] width 38 height 15
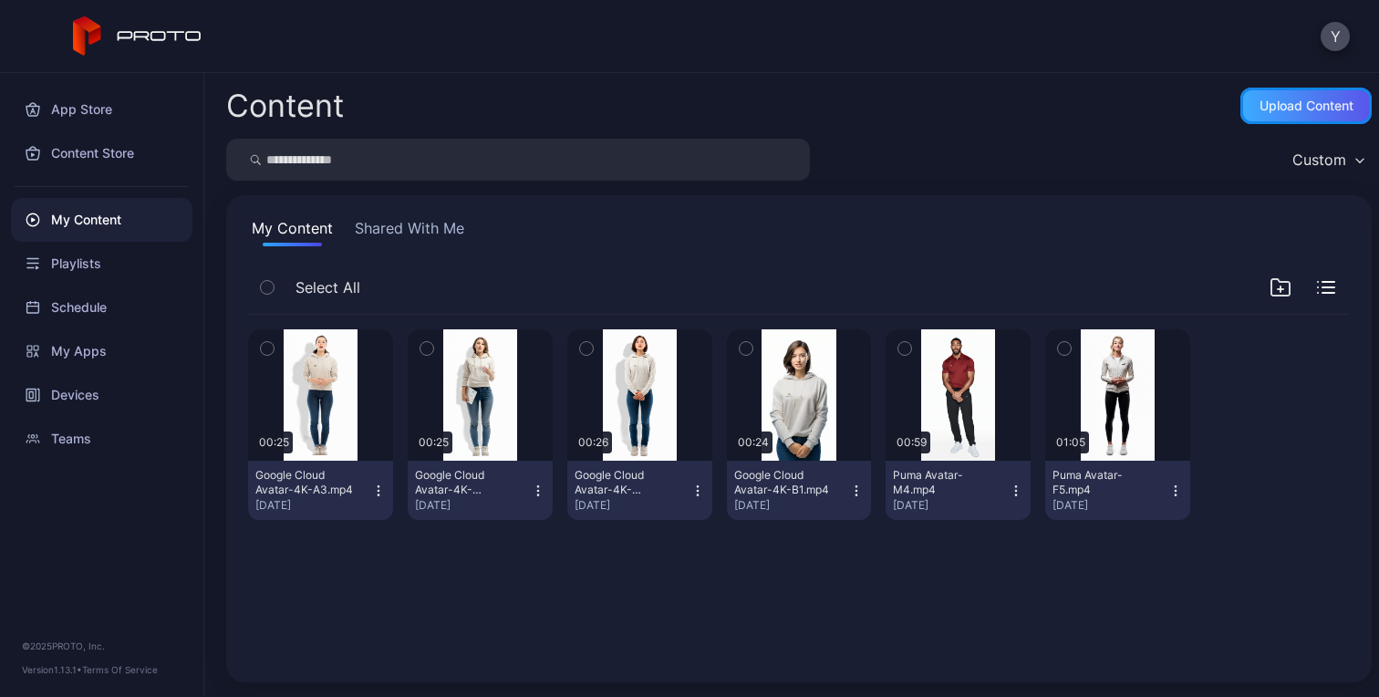
click at [1260, 105] on div "Upload Content" at bounding box center [1307, 106] width 94 height 15
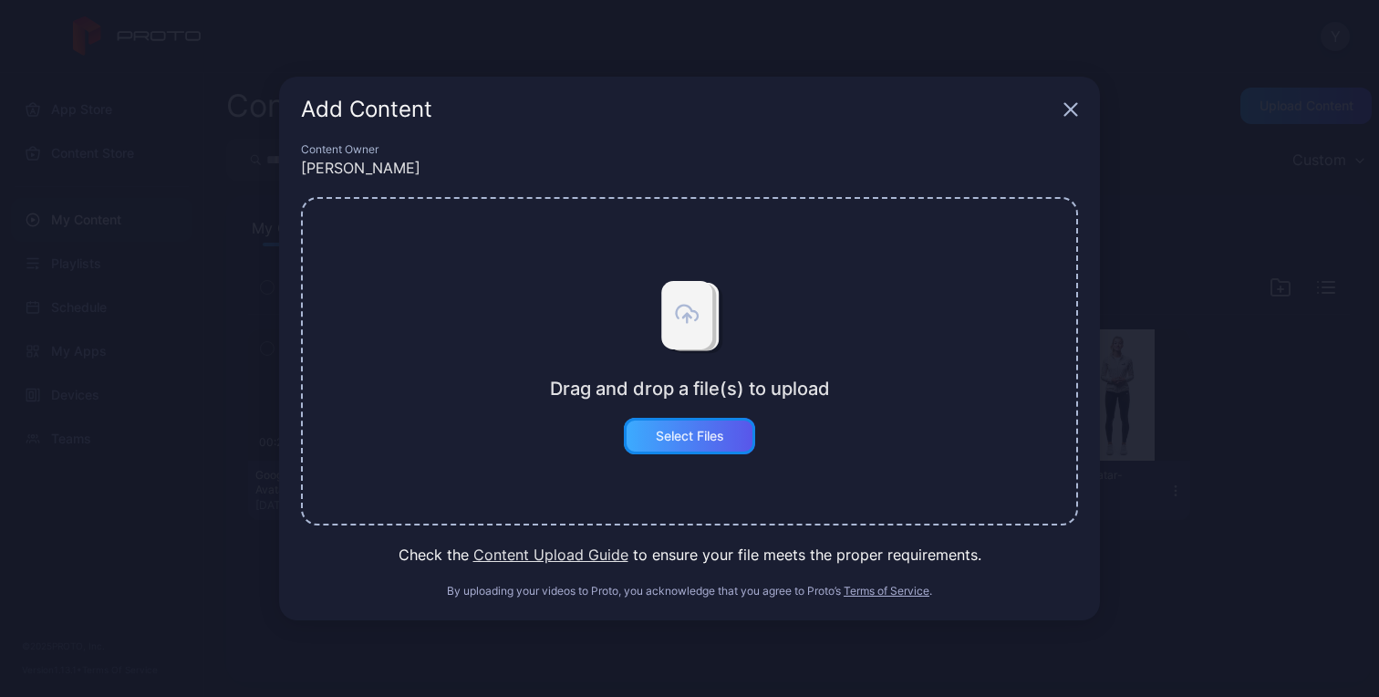
click at [690, 436] on div "Select Files" at bounding box center [690, 436] width 68 height 15
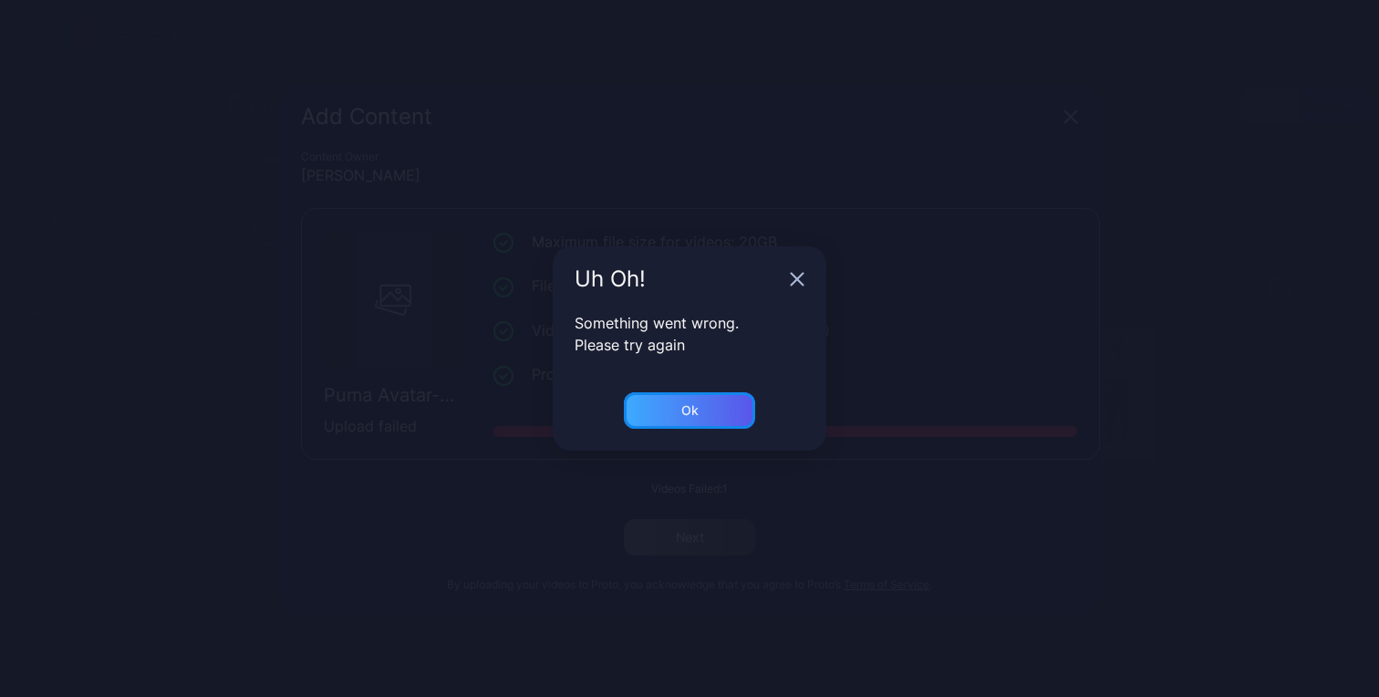
click at [660, 421] on div "Ok" at bounding box center [689, 410] width 131 height 36
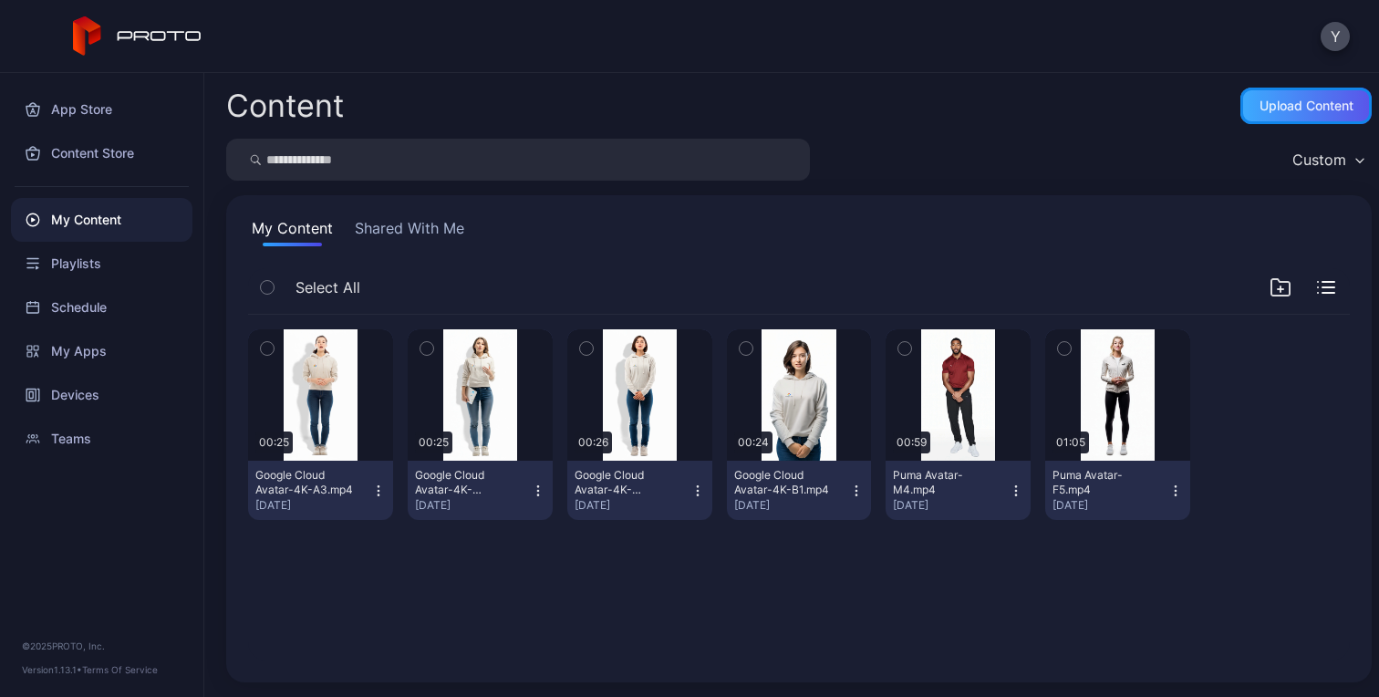
click at [1300, 114] on div "Upload Content" at bounding box center [1306, 106] width 131 height 36
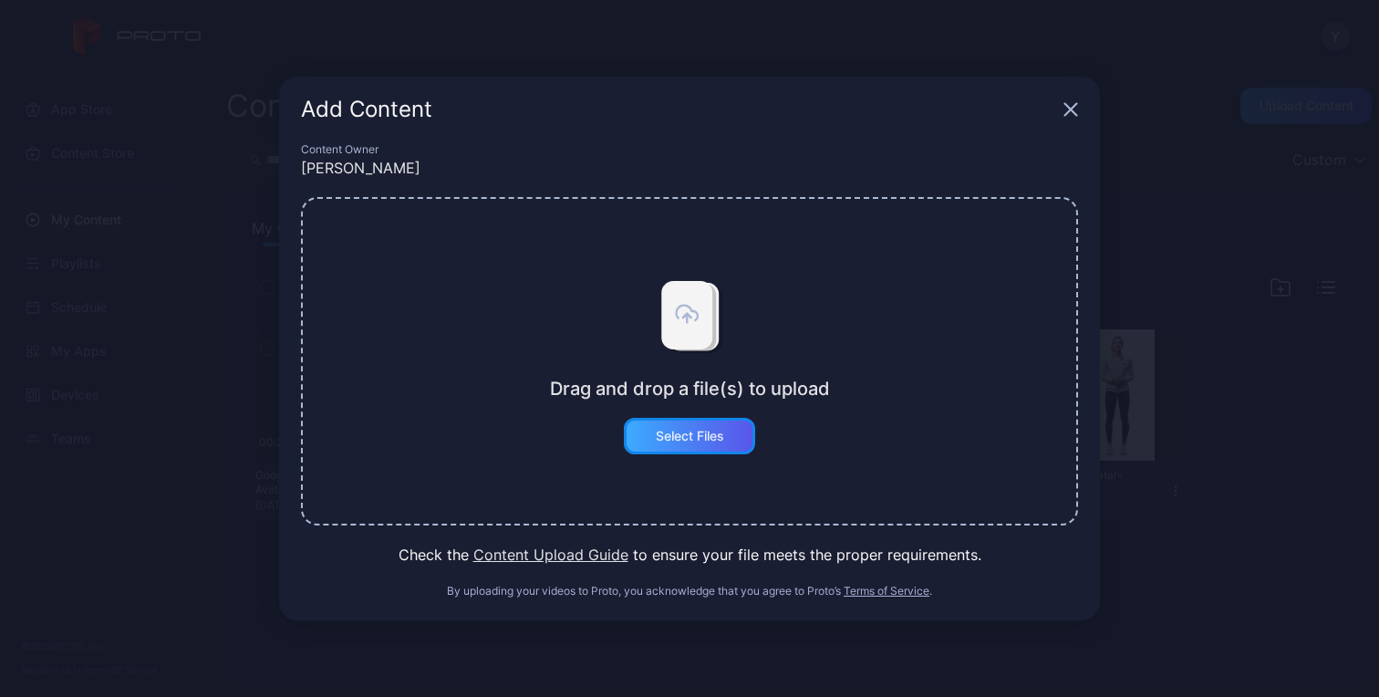
click at [717, 429] on div "Select Files" at bounding box center [690, 436] width 68 height 15
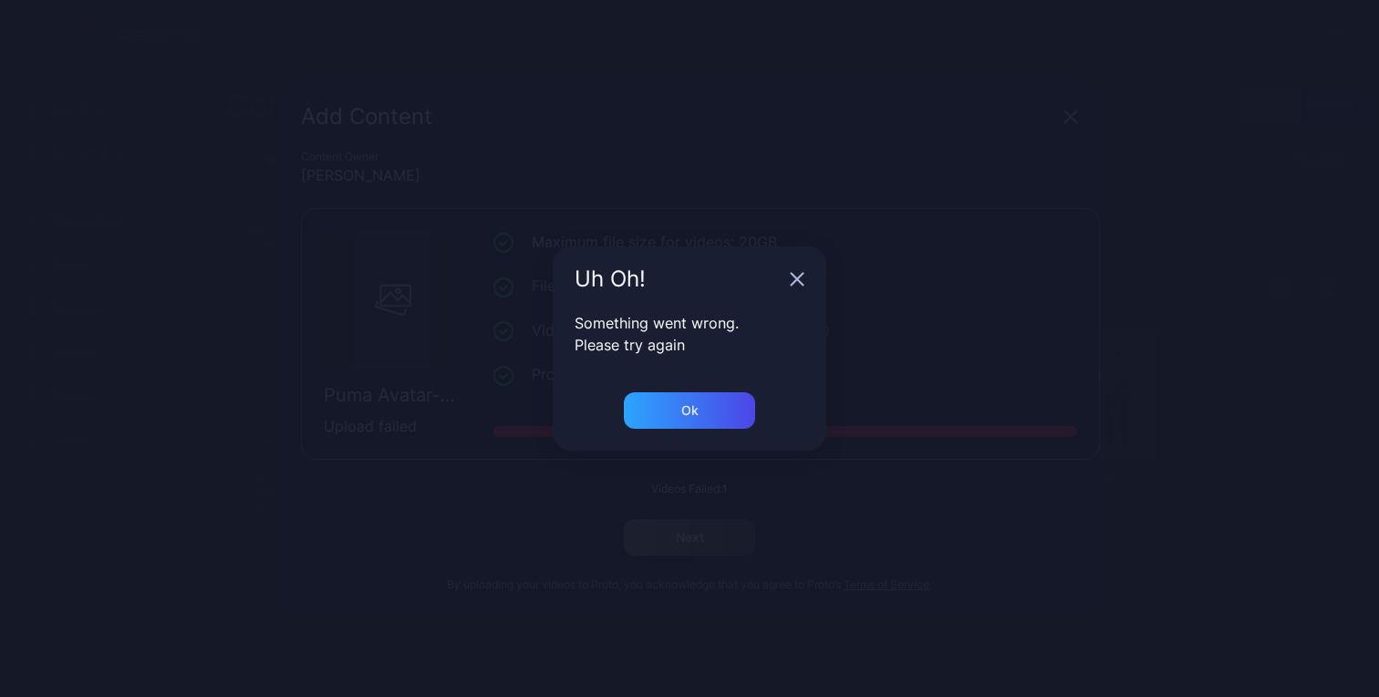
click at [803, 281] on icon "button" at bounding box center [797, 279] width 15 height 15
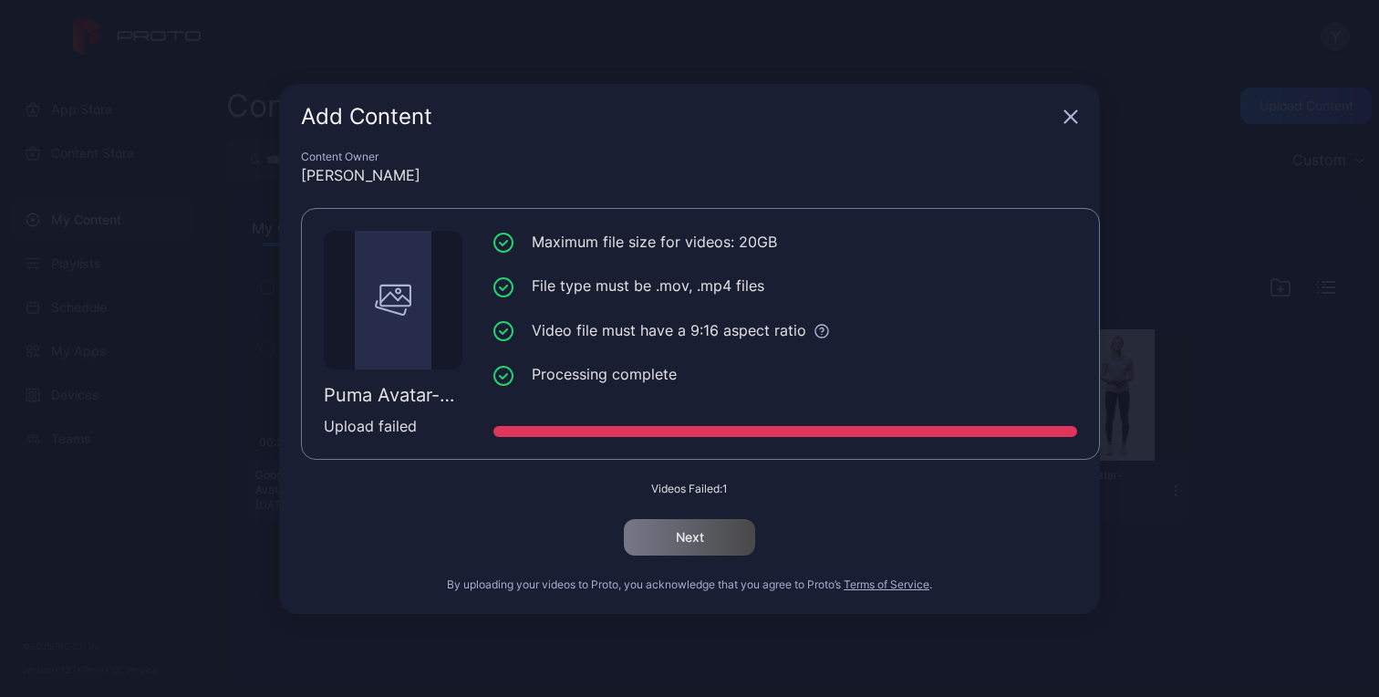
click at [1072, 120] on icon "button" at bounding box center [1071, 116] width 15 height 15
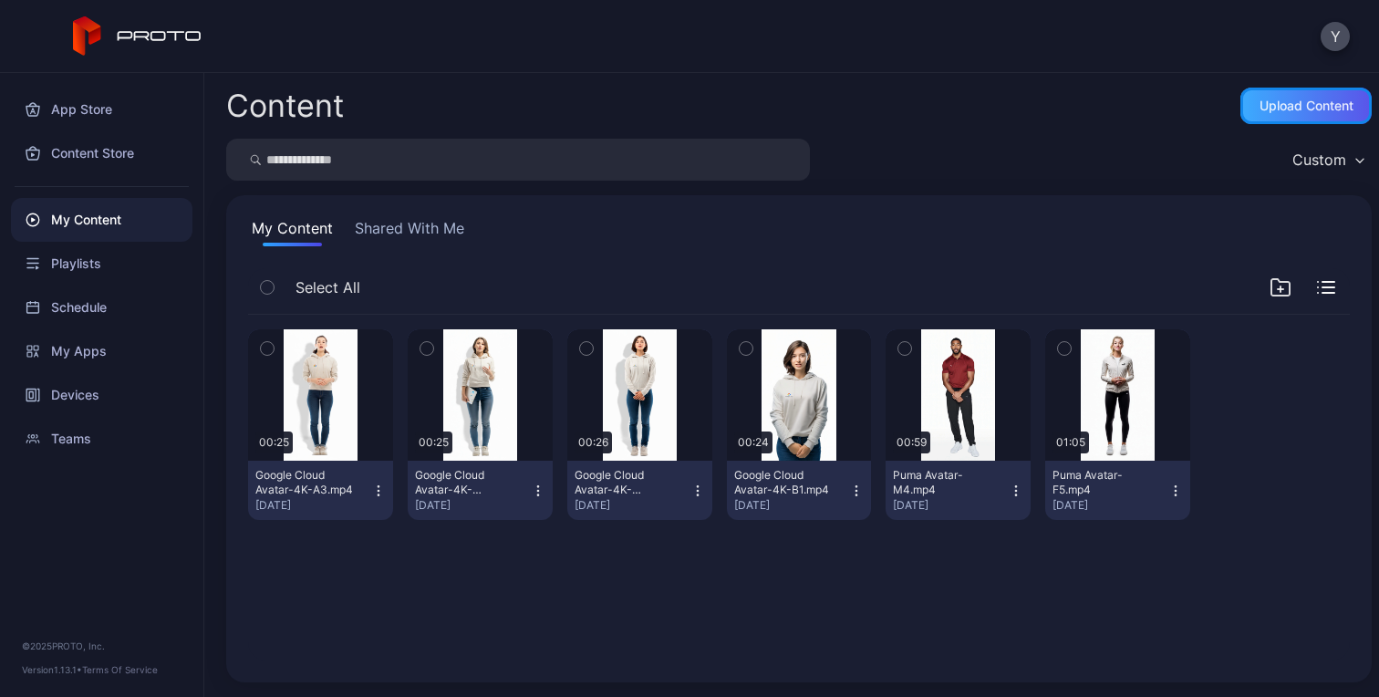
click at [1244, 113] on div "Upload Content" at bounding box center [1306, 106] width 131 height 36
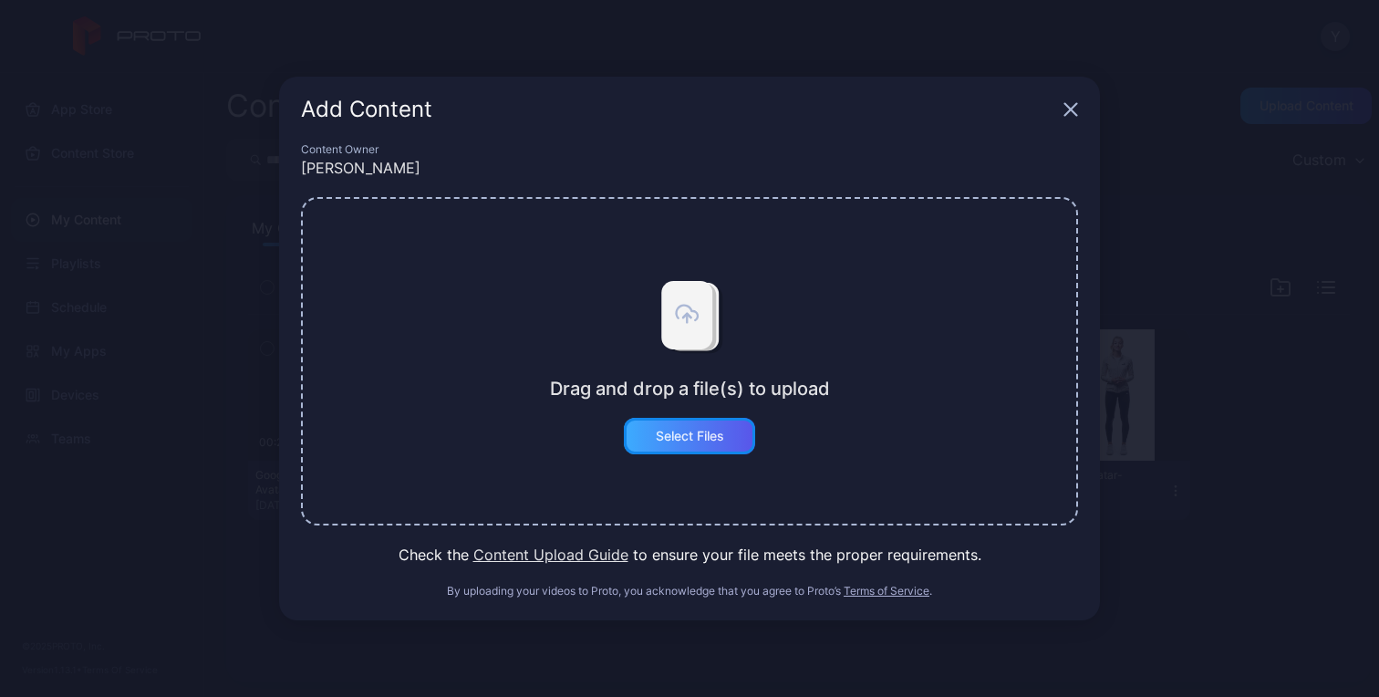
click at [636, 442] on div "Select Files" at bounding box center [689, 436] width 131 height 36
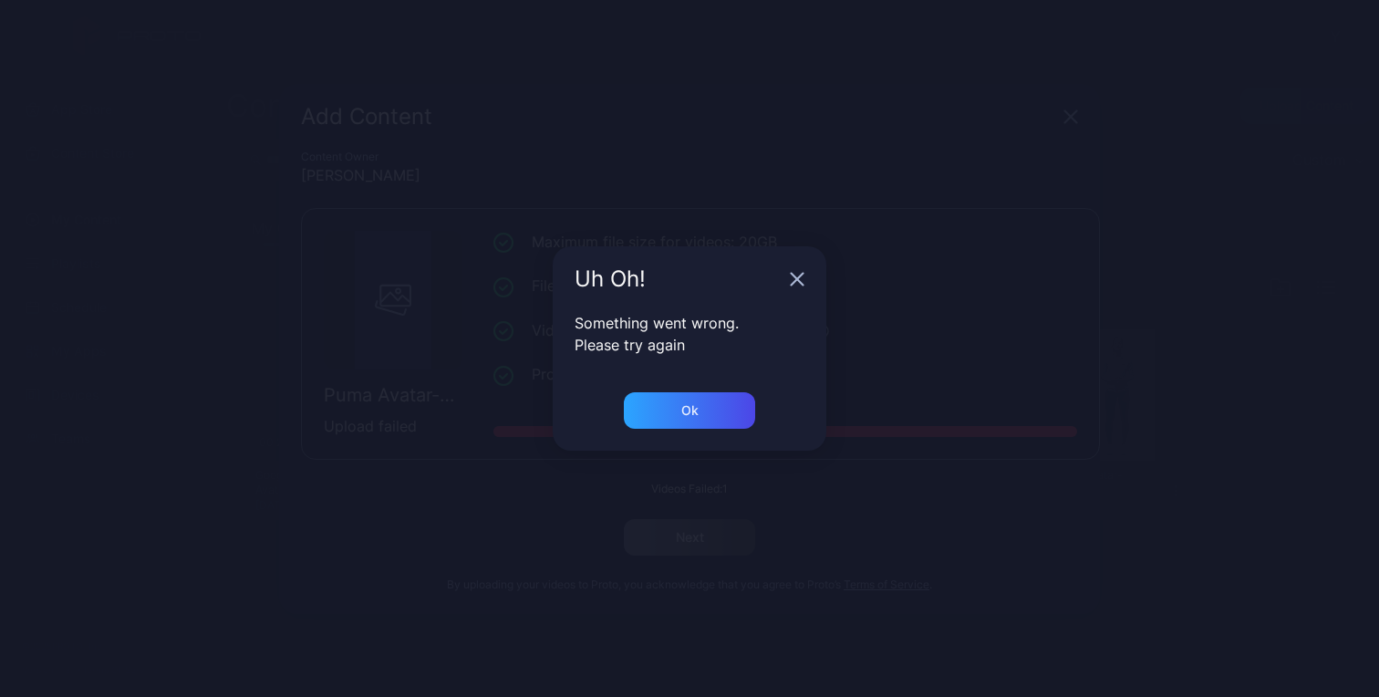
click at [796, 281] on icon "button" at bounding box center [798, 280] width 12 height 12
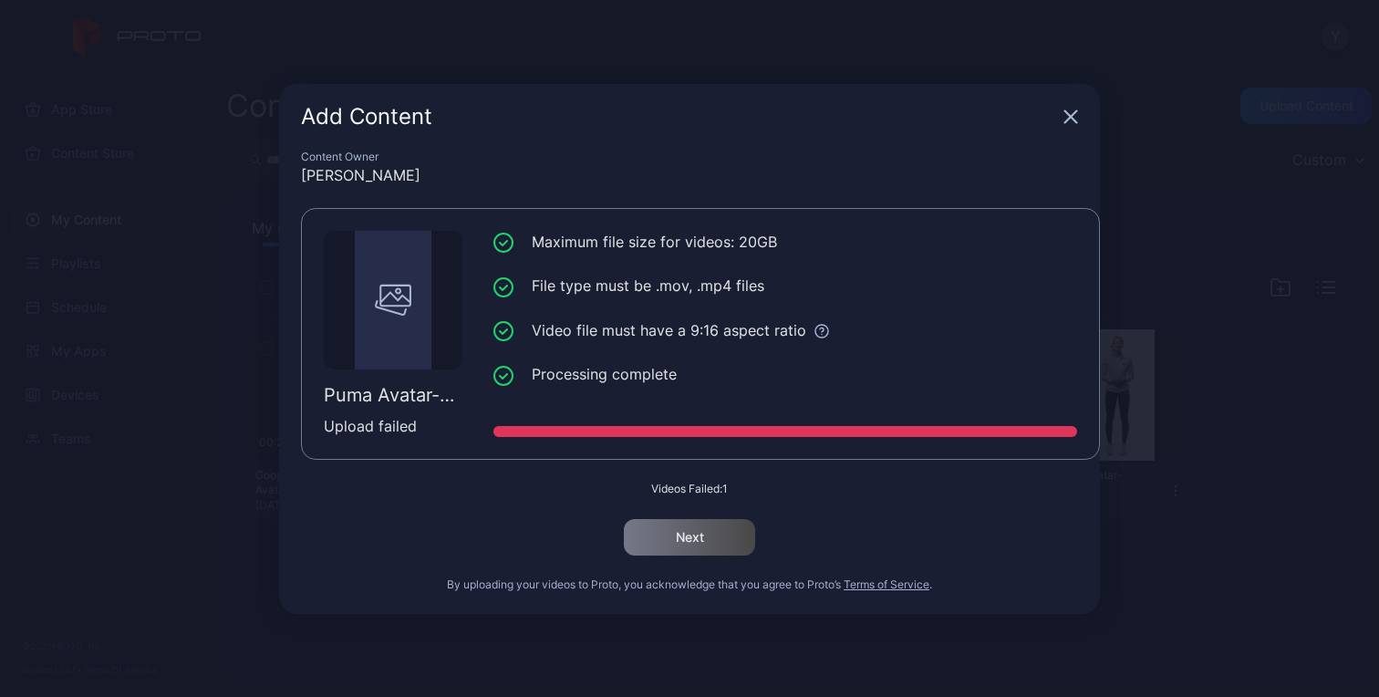
click at [1073, 115] on icon "button" at bounding box center [1072, 116] width 12 height 12
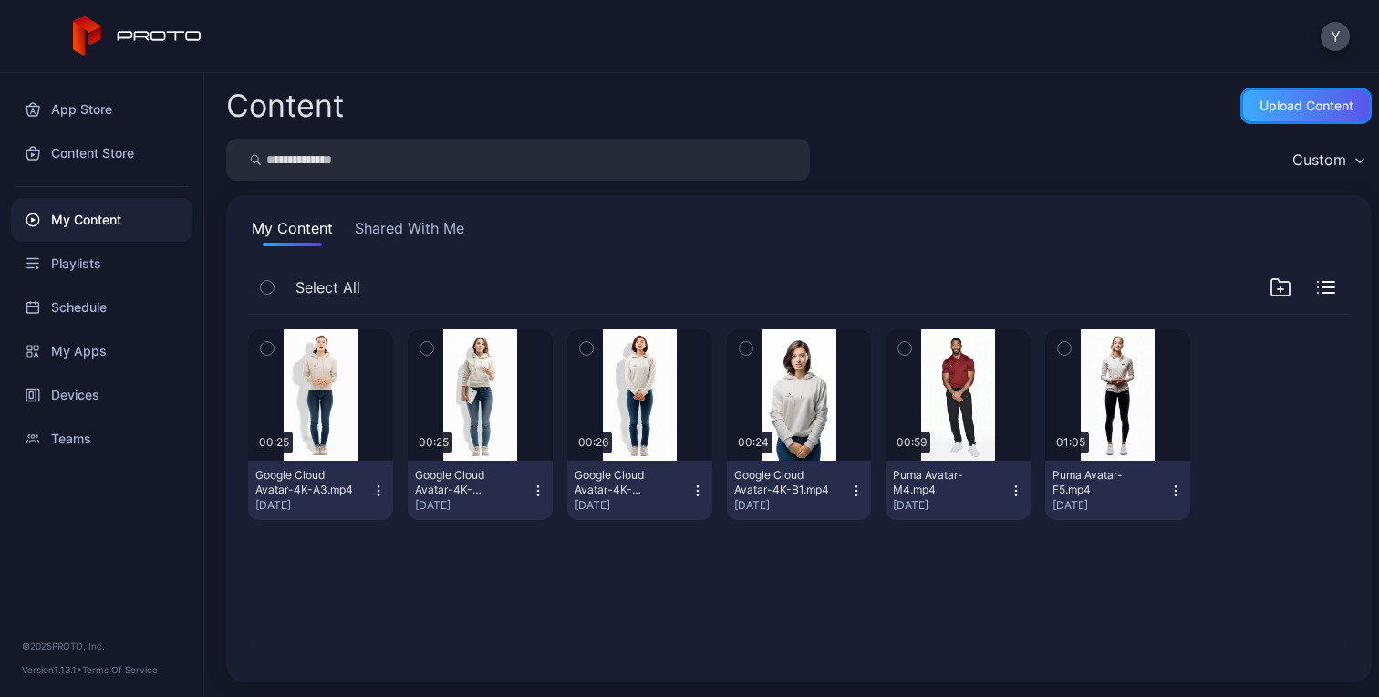
click at [1317, 116] on div "Upload Content" at bounding box center [1306, 106] width 131 height 36
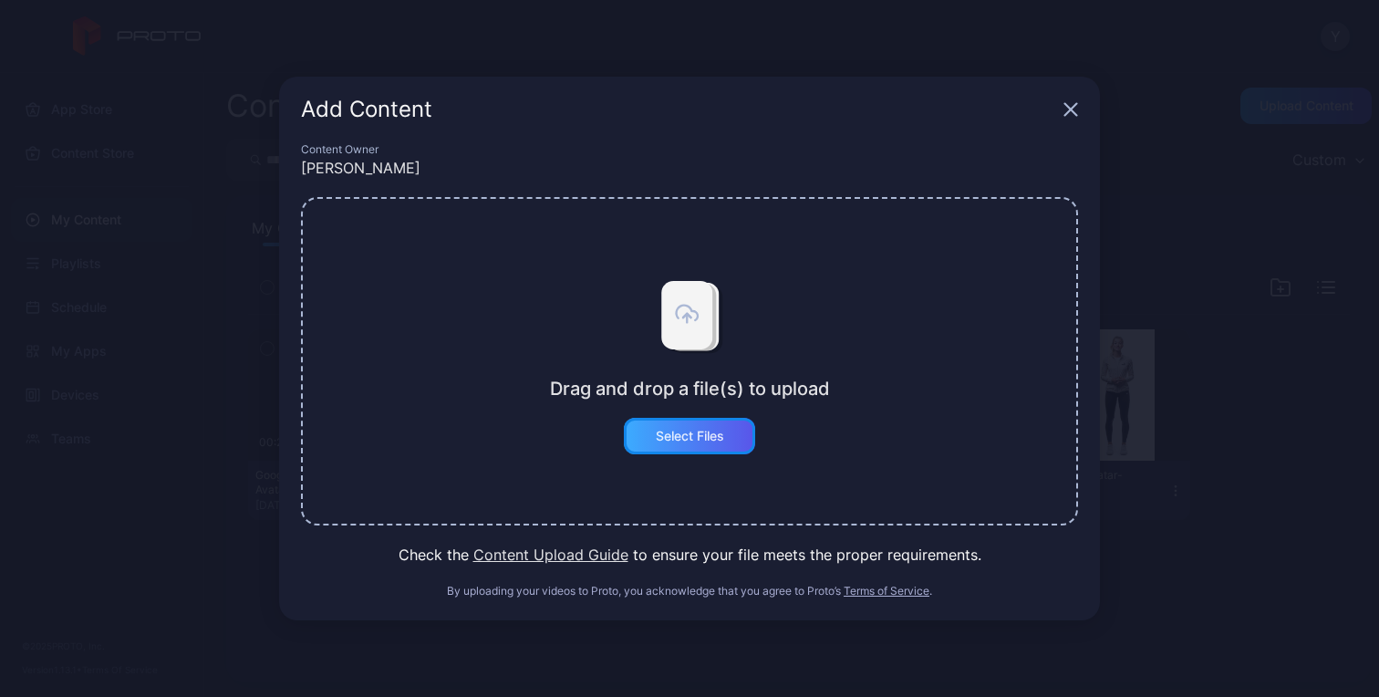
click at [719, 439] on div "Select Files" at bounding box center [690, 436] width 68 height 15
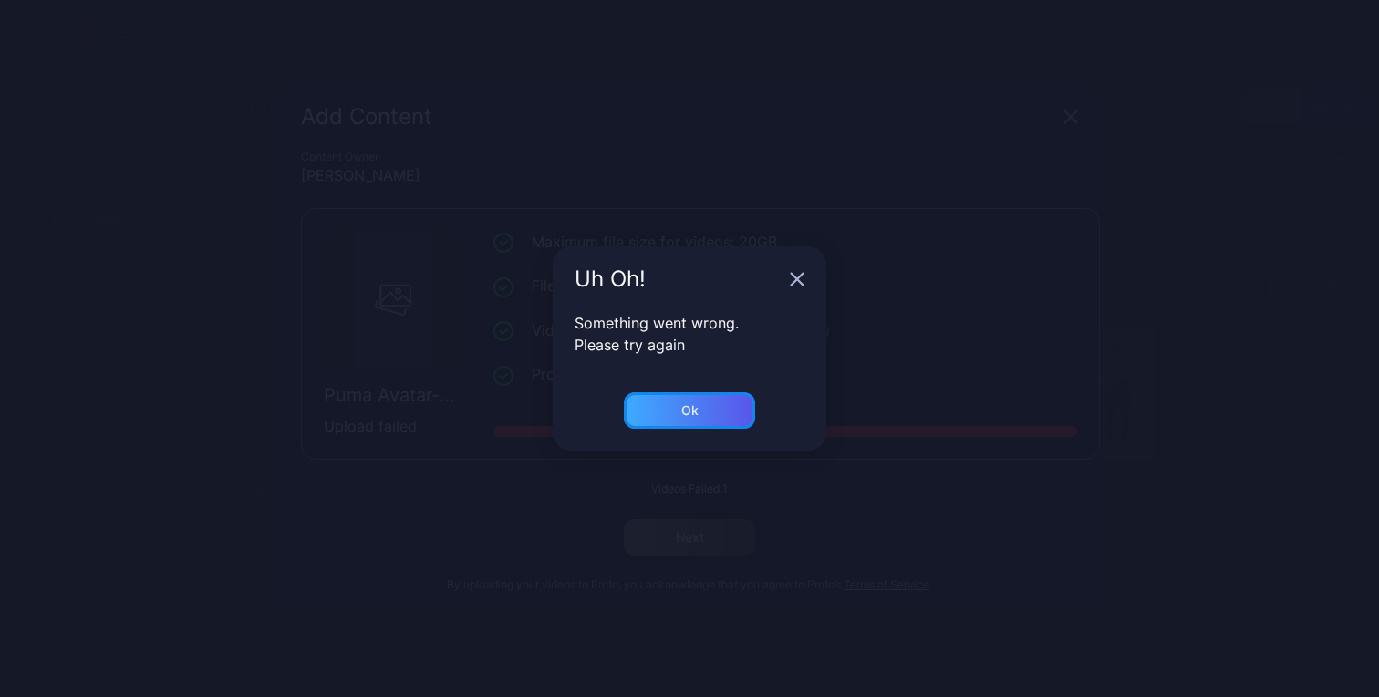
click at [724, 407] on div "Ok" at bounding box center [689, 410] width 131 height 36
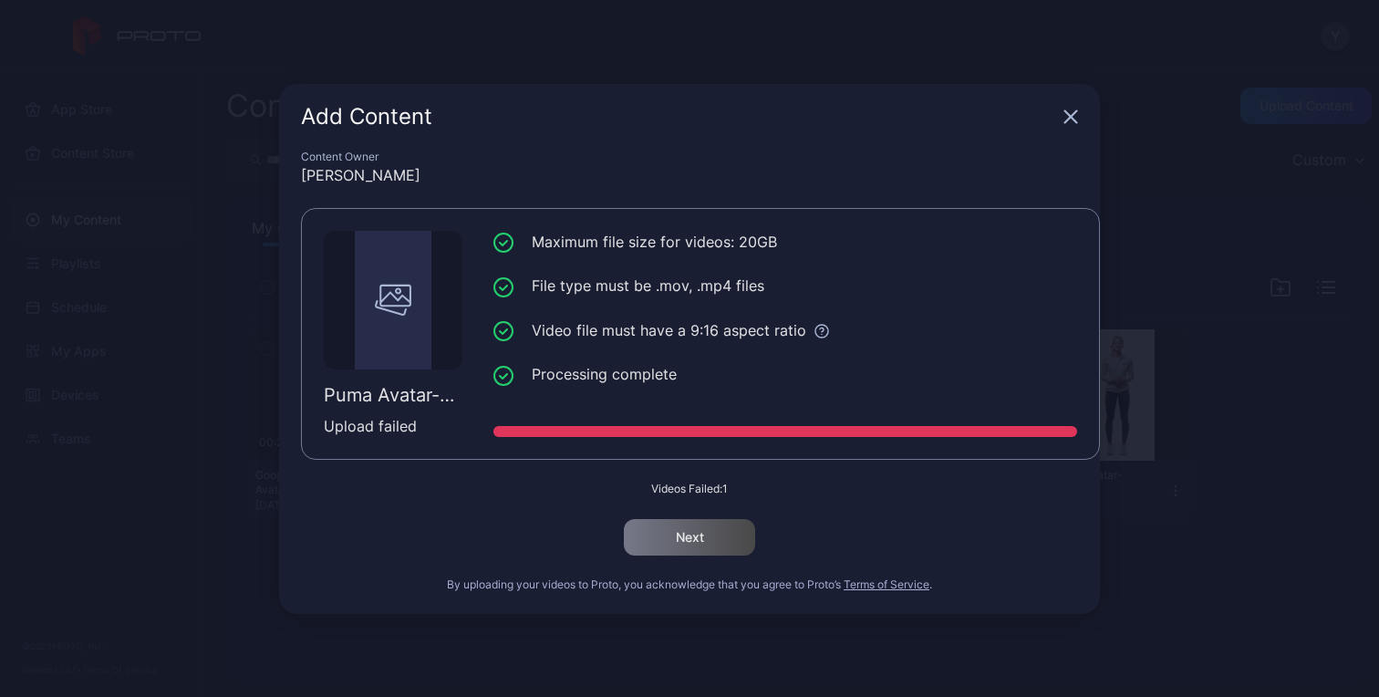
click at [1073, 106] on div "Add Content" at bounding box center [689, 117] width 821 height 66
click at [1077, 118] on icon "button" at bounding box center [1071, 116] width 15 height 15
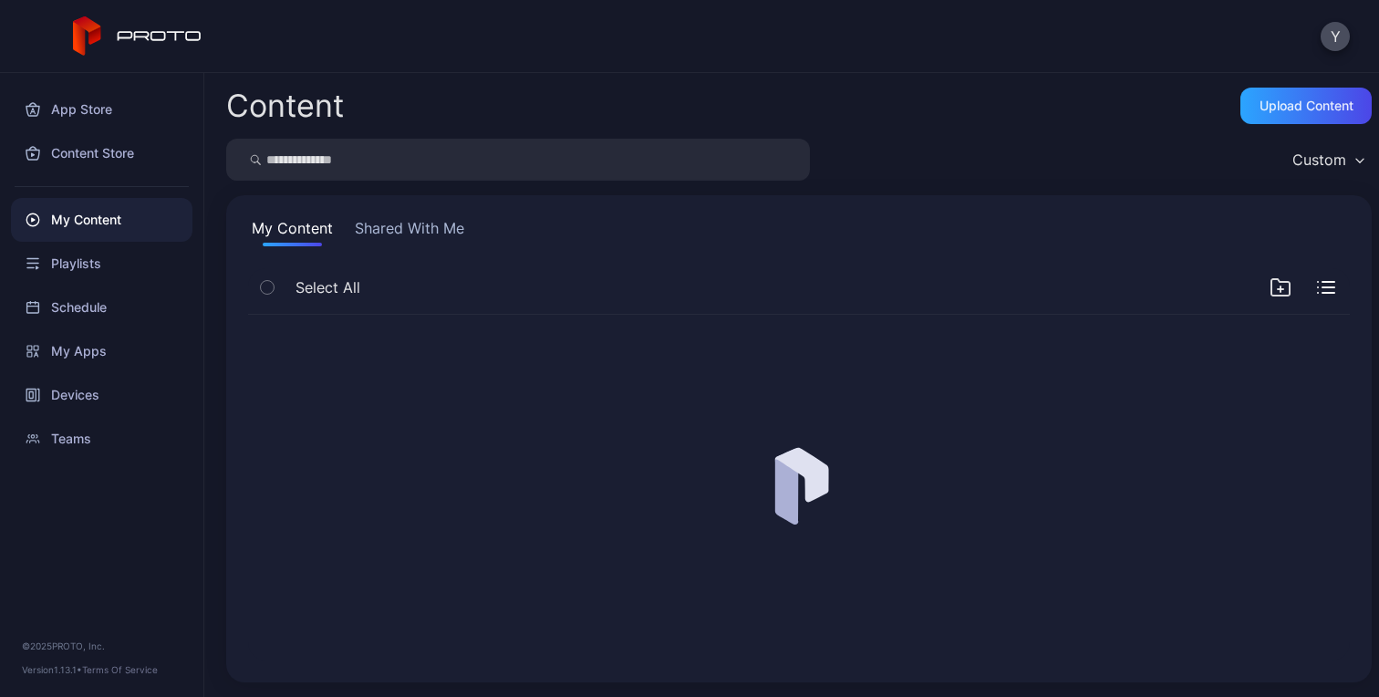
click at [1027, 243] on div "My Content Shared With Me" at bounding box center [799, 231] width 1102 height 29
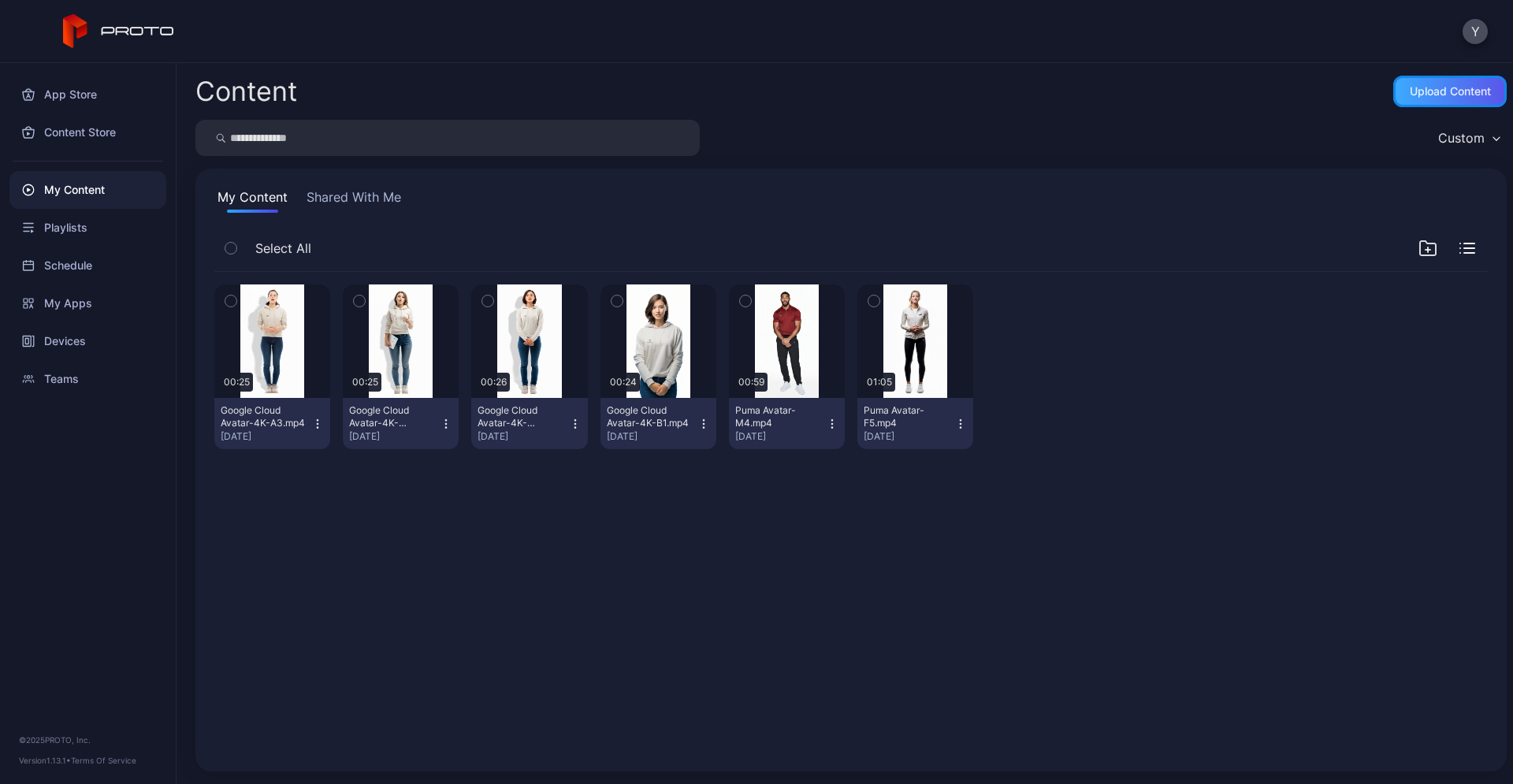
click at [1191, 92] on div "Upload Content" at bounding box center [1450, 92] width 81 height 13
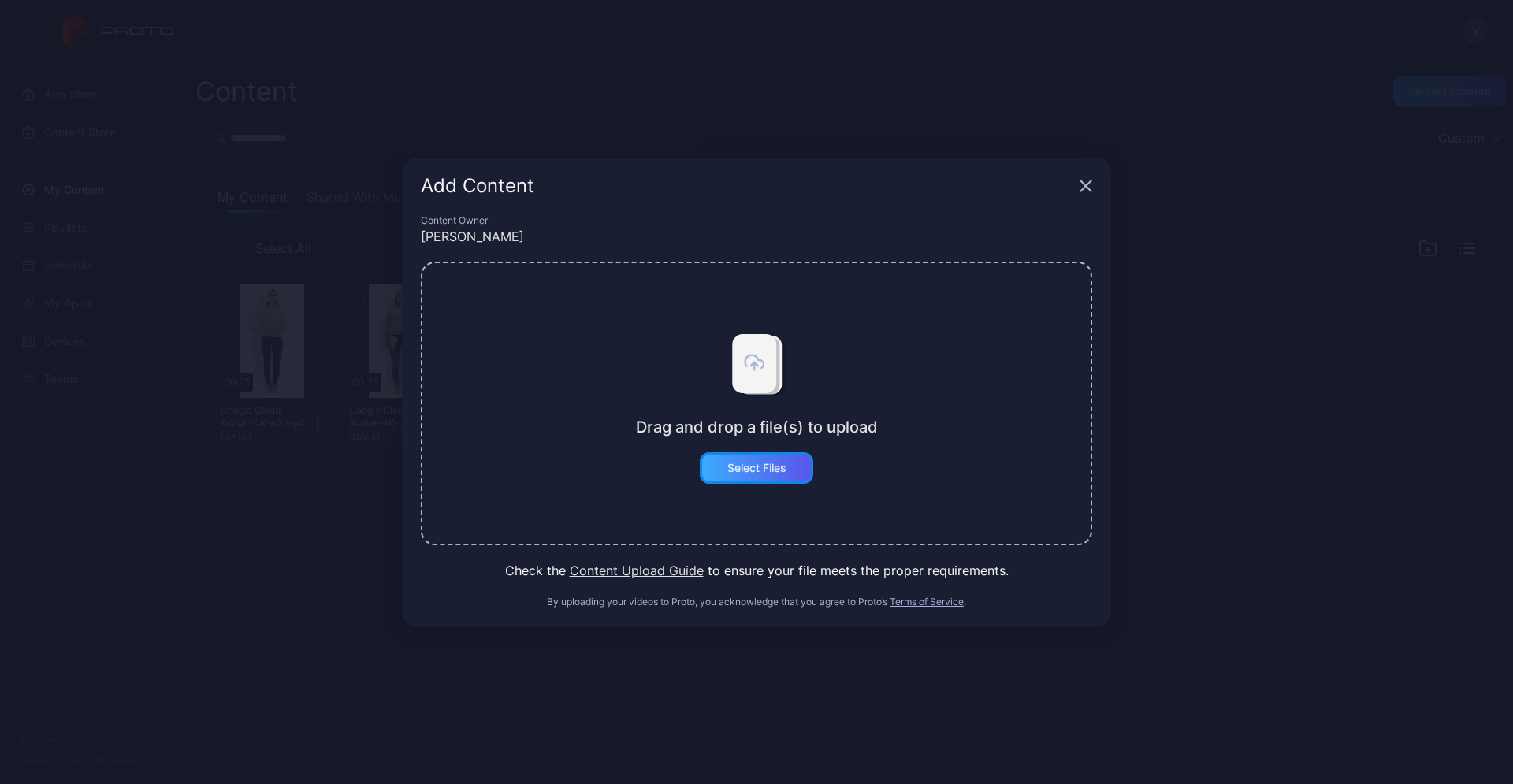
click at [775, 474] on div "Select Files" at bounding box center [756, 468] width 113 height 31
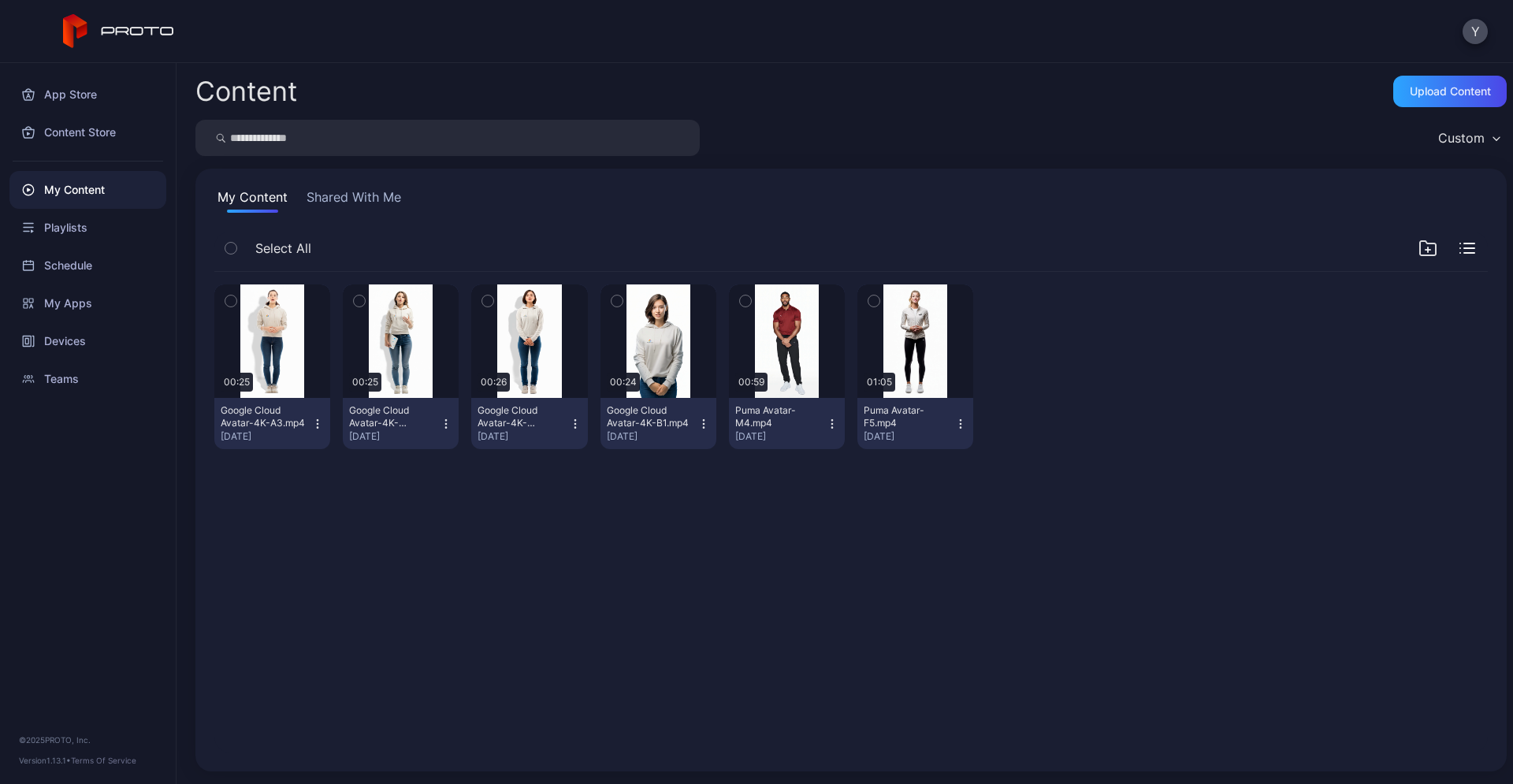
click at [737, 583] on div "Preview 00:25 Google Cloud Avatar-4K-A3.mp4 [DATE] Preview 00:25 Google Cloud A…" at bounding box center [851, 512] width 1299 height 506
click at [1428, 98] on div "Upload Content" at bounding box center [1449, 92] width 113 height 31
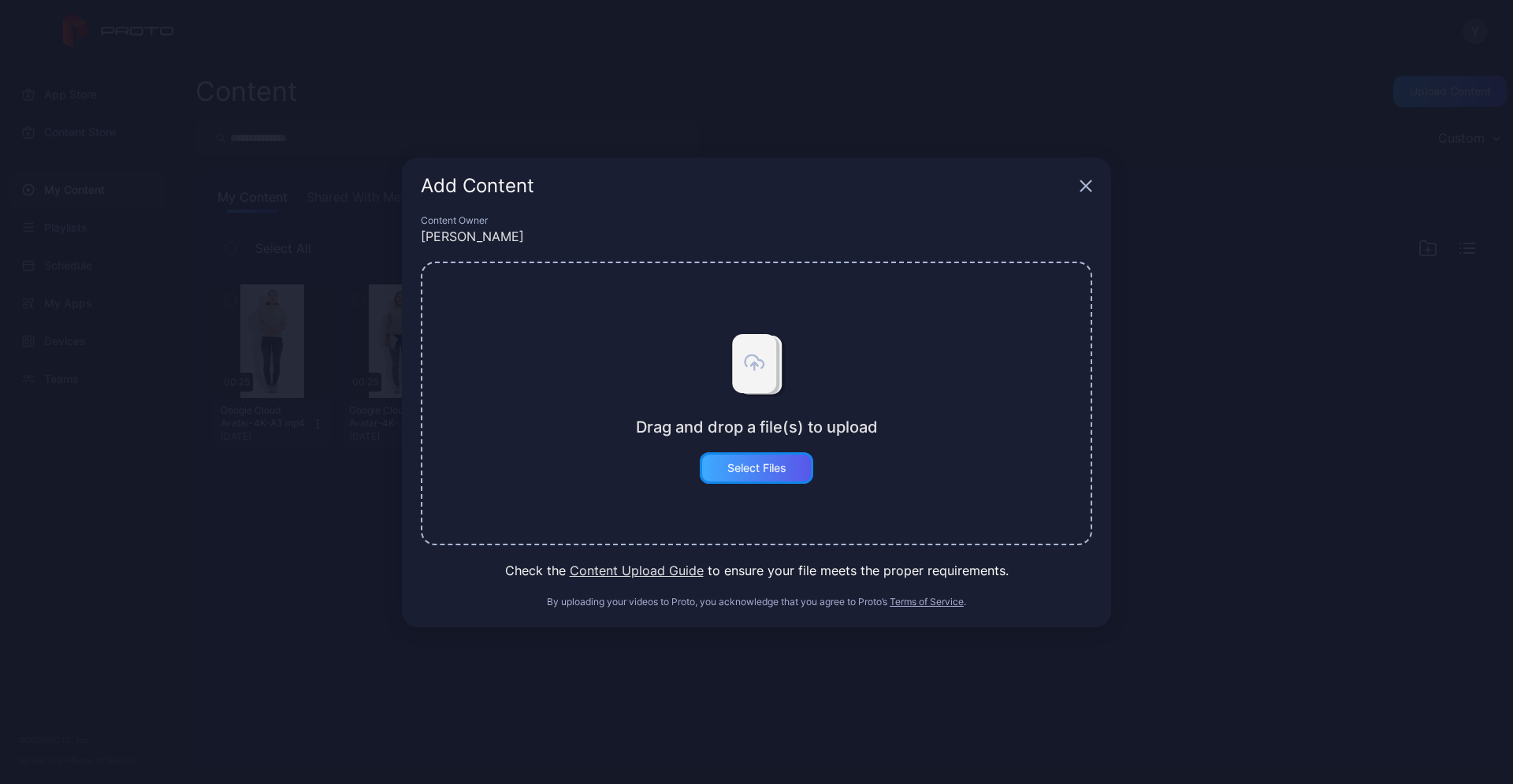
click at [783, 477] on div "Select Files" at bounding box center [756, 468] width 113 height 31
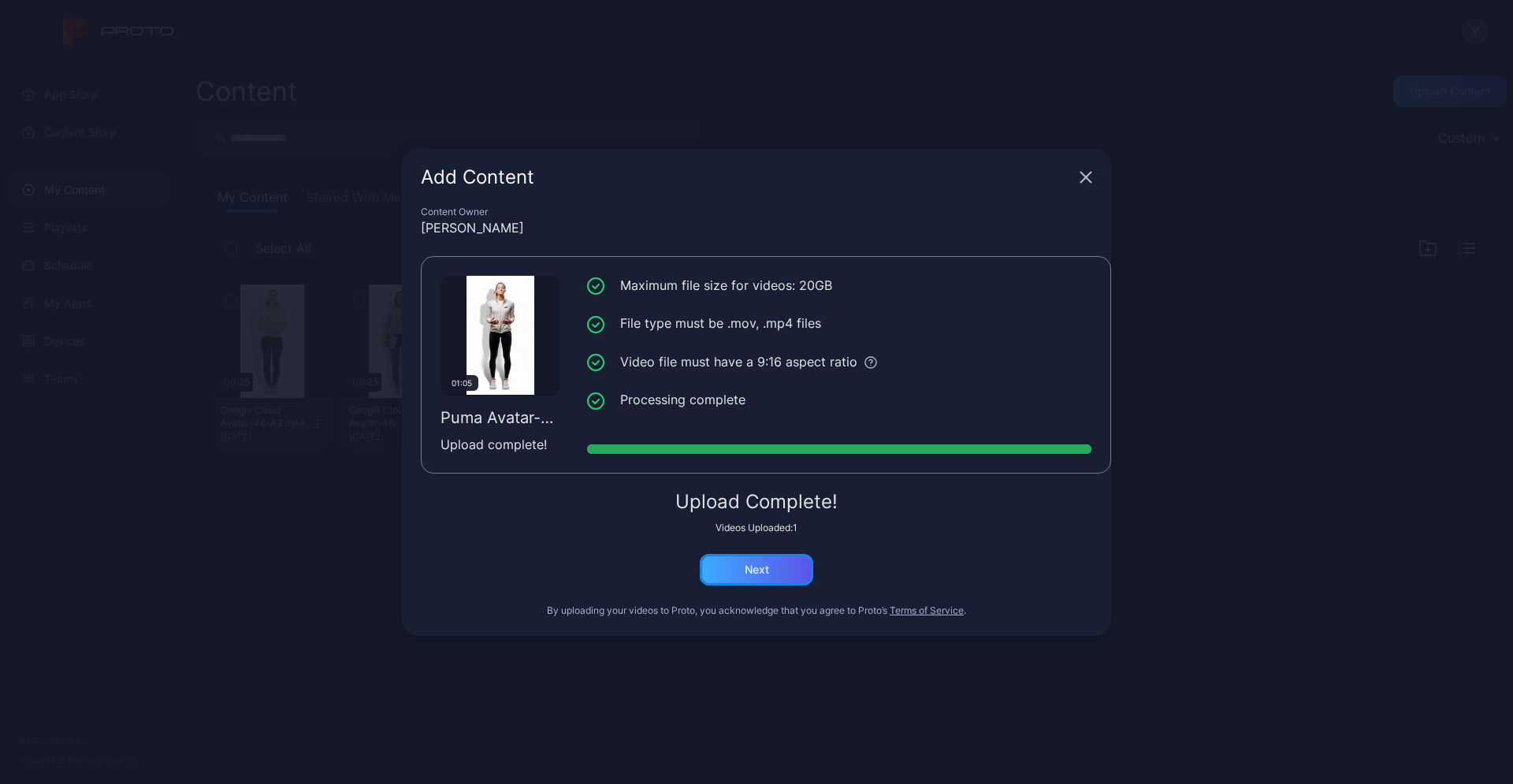
click at [786, 576] on div "Next" at bounding box center [756, 569] width 113 height 31
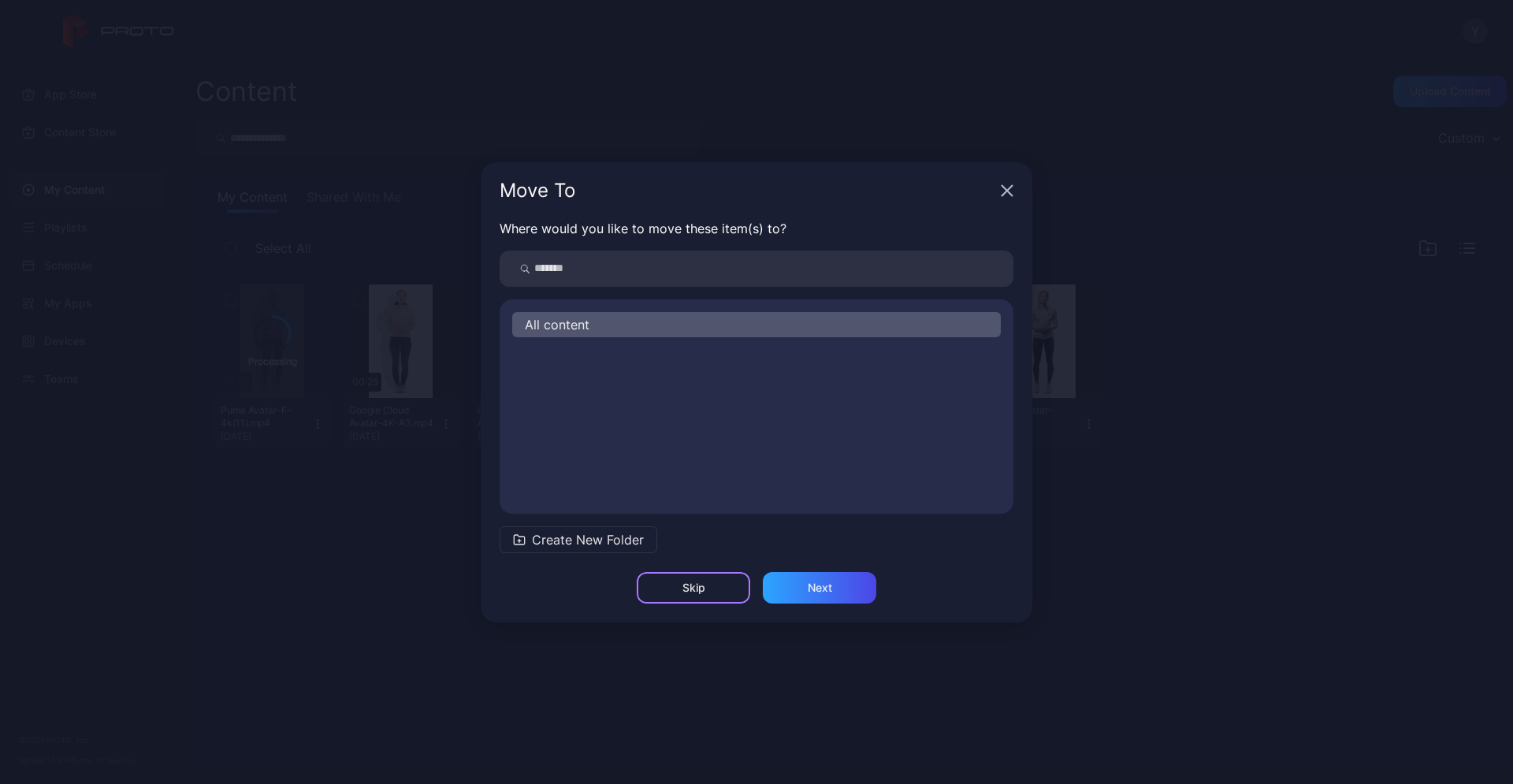
click at [699, 586] on div "Skip" at bounding box center [693, 587] width 22 height 13
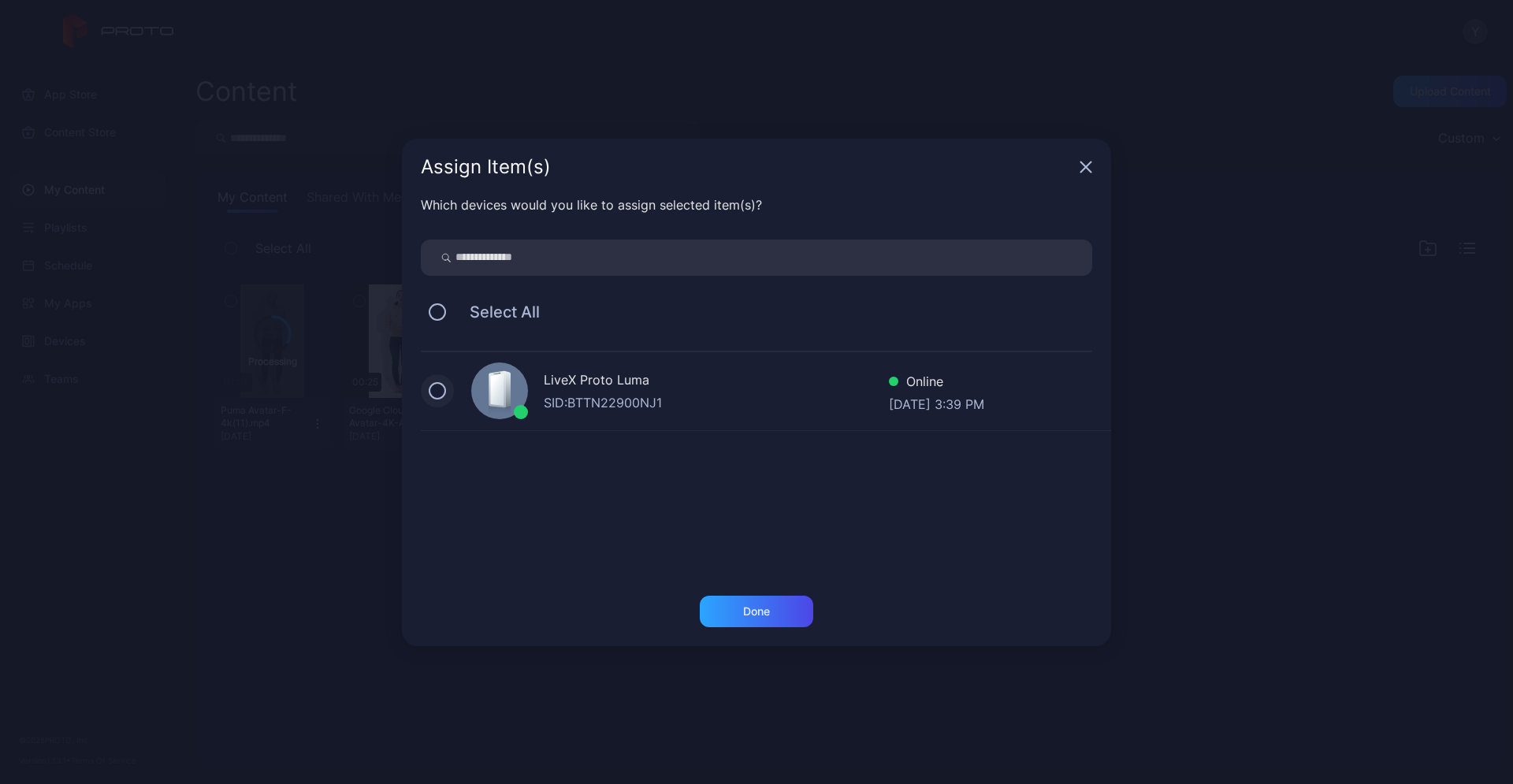
click at [442, 394] on button at bounding box center [437, 390] width 17 height 17
click at [757, 615] on div "Done" at bounding box center [756, 611] width 27 height 13
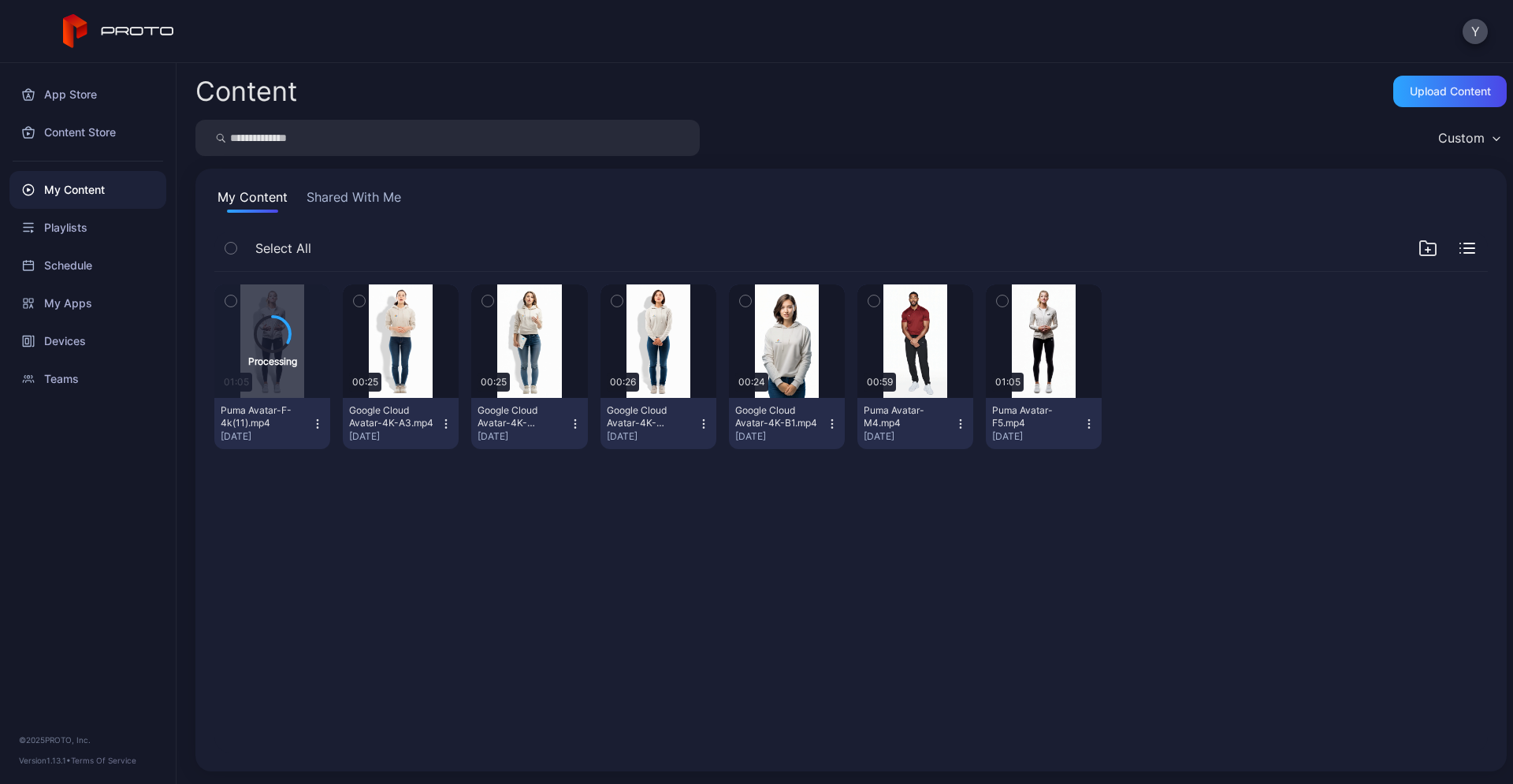
click at [746, 607] on div "Processing 01:05 Puma Avatar-F-4k(11).mp4 [DATE] Preview 00:25 Google Cloud Ava…" at bounding box center [851, 512] width 1299 height 506
click at [313, 427] on icon "button" at bounding box center [317, 424] width 13 height 13
click at [427, 607] on div "Processing 01:05 Puma Avatar-F-4k(11).mp4 [DATE] Preview 00:25 Google Cloud Ava…" at bounding box center [851, 512] width 1299 height 506
click at [350, 533] on div "Processing 01:05 Puma Avatar-F-4k(11).mp4 [DATE] Preview 00:25 Google Cloud Ava…" at bounding box center [851, 512] width 1299 height 506
click at [631, 661] on div "Processing 01:05 Puma Avatar-F-4k(11).mp4 [DATE] Preview 00:25 Google Cloud Ava…" at bounding box center [851, 512] width 1299 height 506
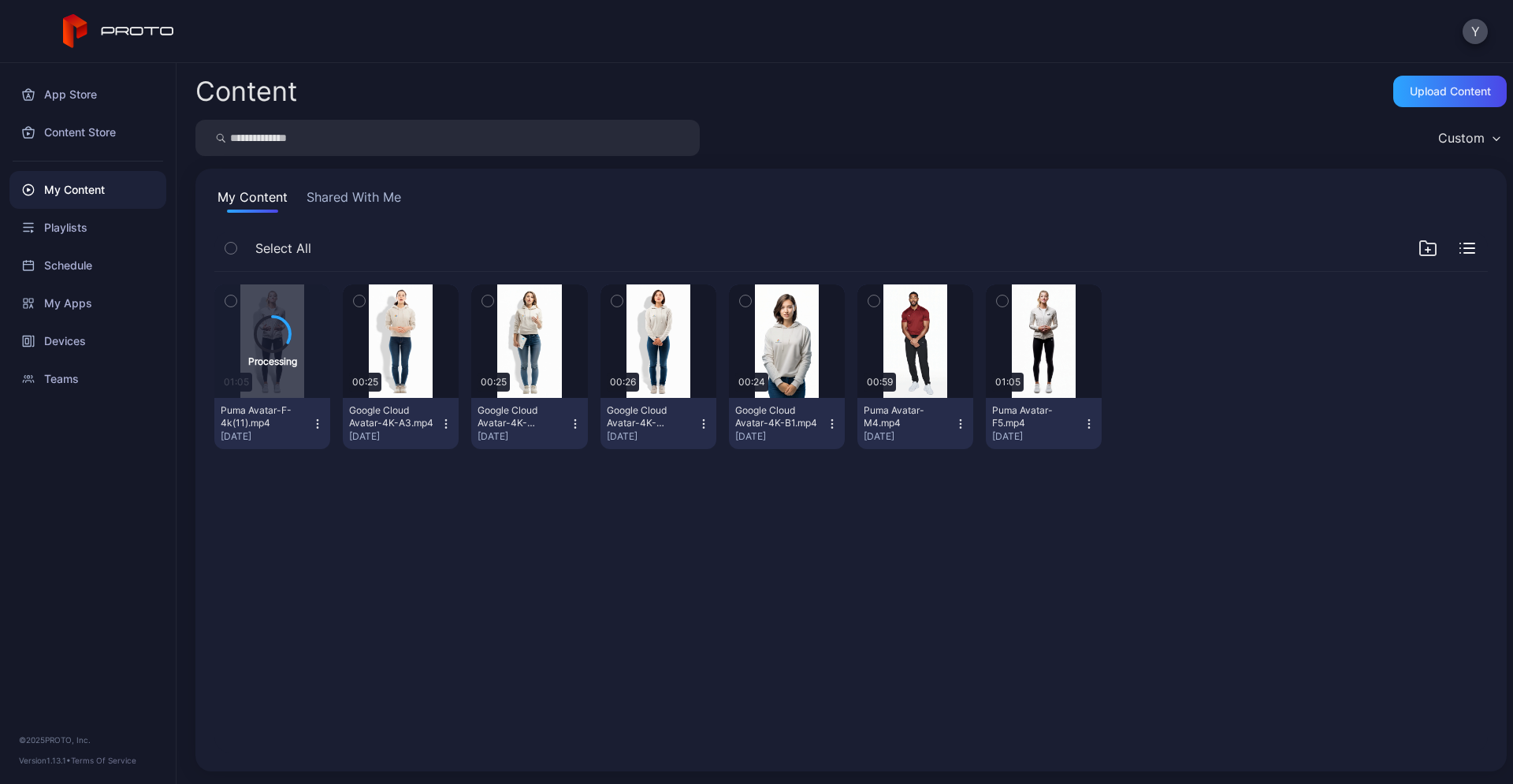
click at [631, 661] on div "Processing 01:05 Puma Avatar-F-4k(11).mp4 [DATE] Preview 00:25 Google Cloud Ava…" at bounding box center [851, 512] width 1299 height 506
click at [318, 423] on icon "button" at bounding box center [318, 423] width 1 height 1
click at [441, 631] on div "Preview 01:05 Puma Avatar-F-4k(11).mp4 [DATE] Preview 00:25 Google Cloud Avatar…" at bounding box center [851, 512] width 1299 height 506
click at [1413, 92] on div "Upload Content" at bounding box center [1450, 92] width 81 height 13
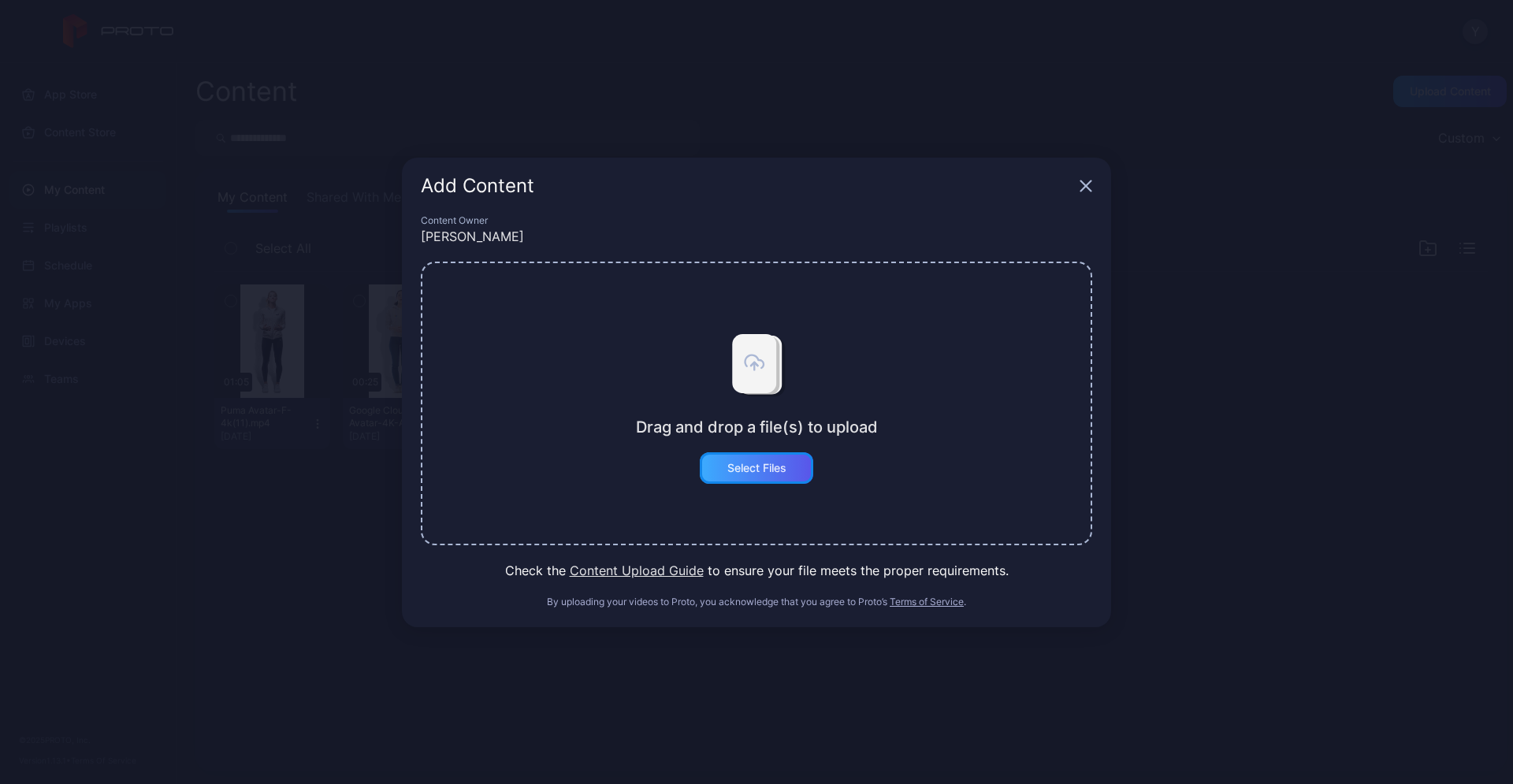
click at [791, 471] on div "Select Files" at bounding box center [756, 468] width 113 height 31
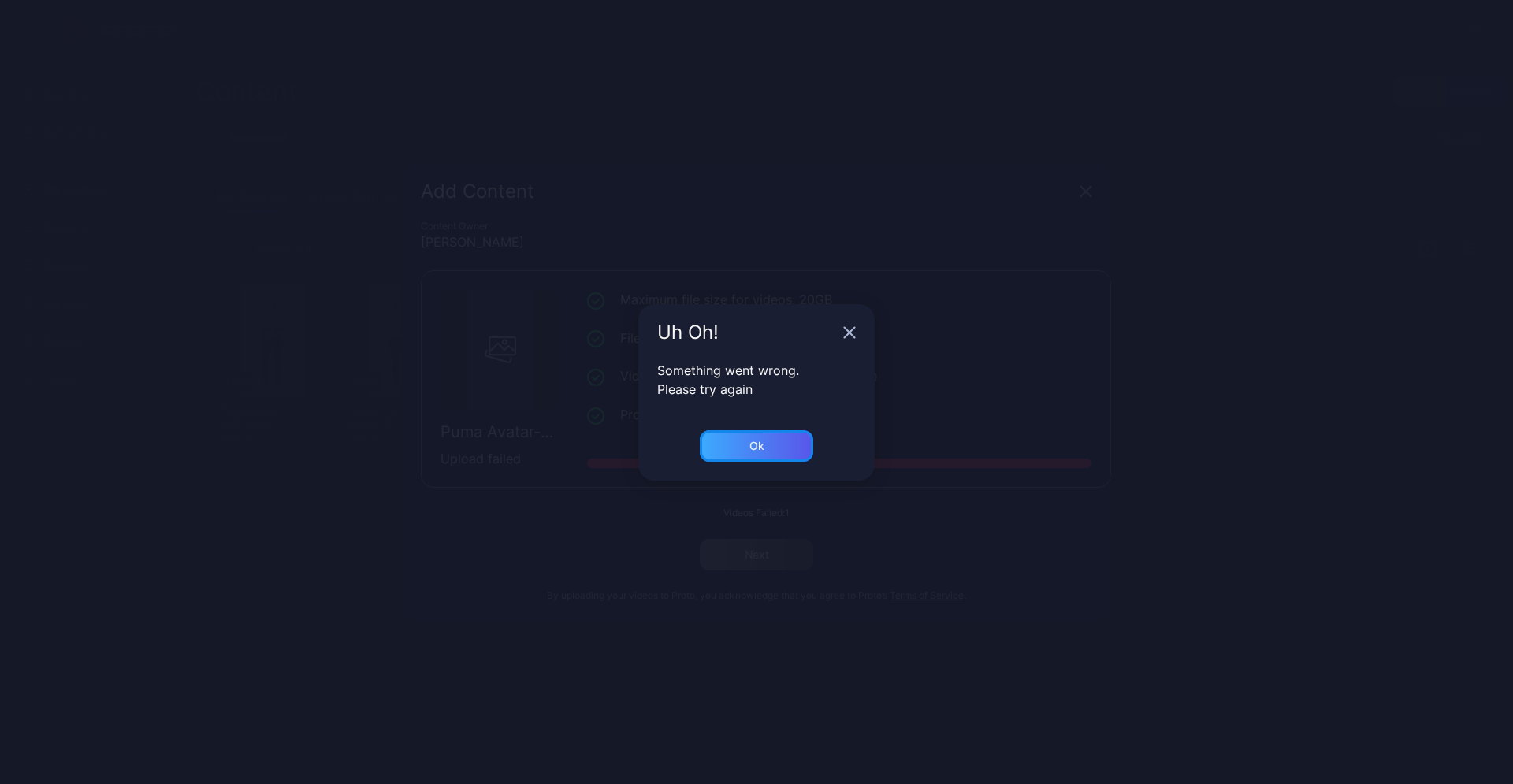
click at [798, 439] on div "Ok" at bounding box center [756, 446] width 113 height 31
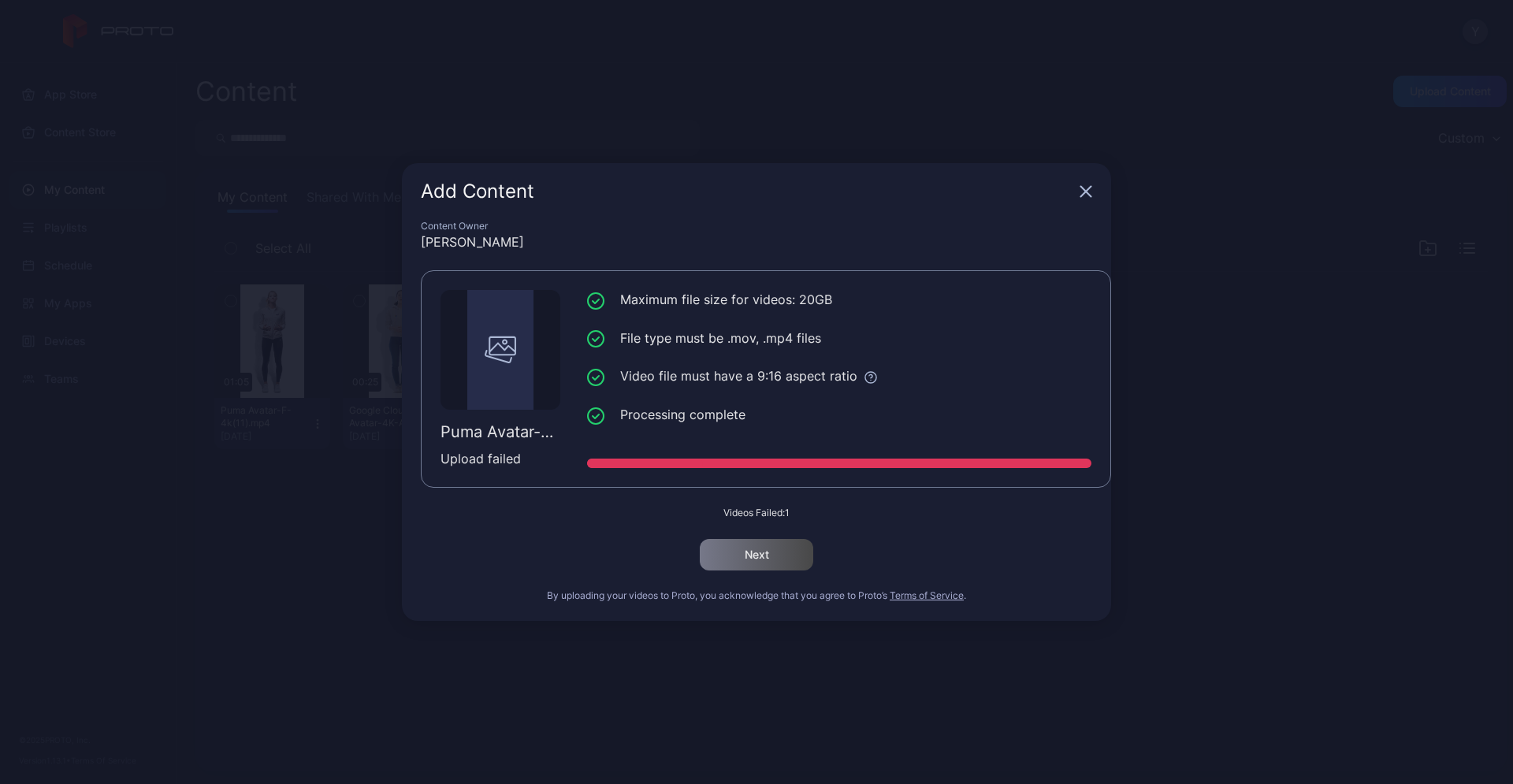
click at [1085, 188] on icon "button" at bounding box center [1086, 191] width 13 height 13
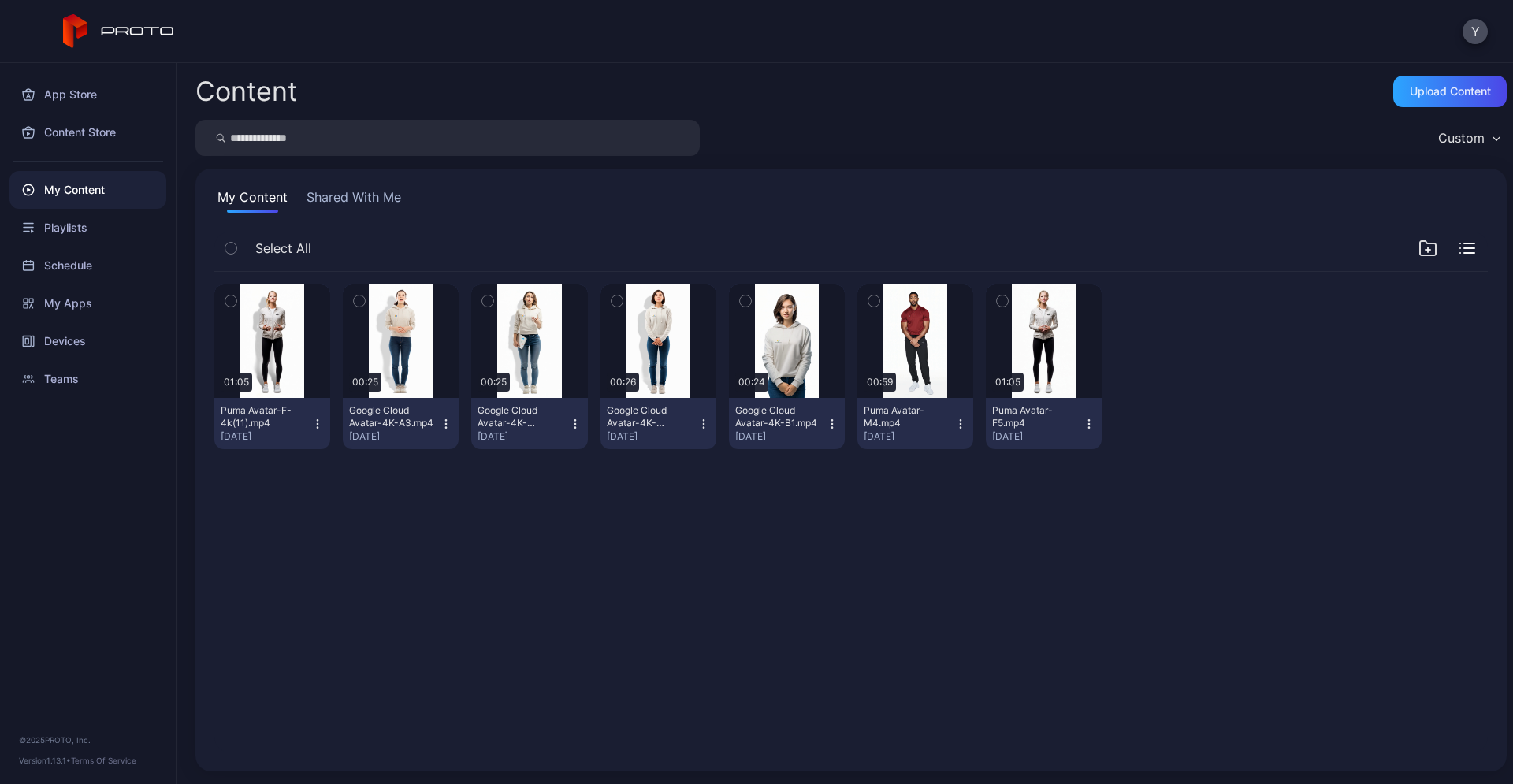
click at [326, 505] on div "Preview 01:05 Puma Avatar-F-4k(11).mp4 [DATE] Preview 00:25 Google Cloud Avatar…" at bounding box center [851, 512] width 1299 height 506
click at [319, 418] on icon "button" at bounding box center [317, 424] width 13 height 13
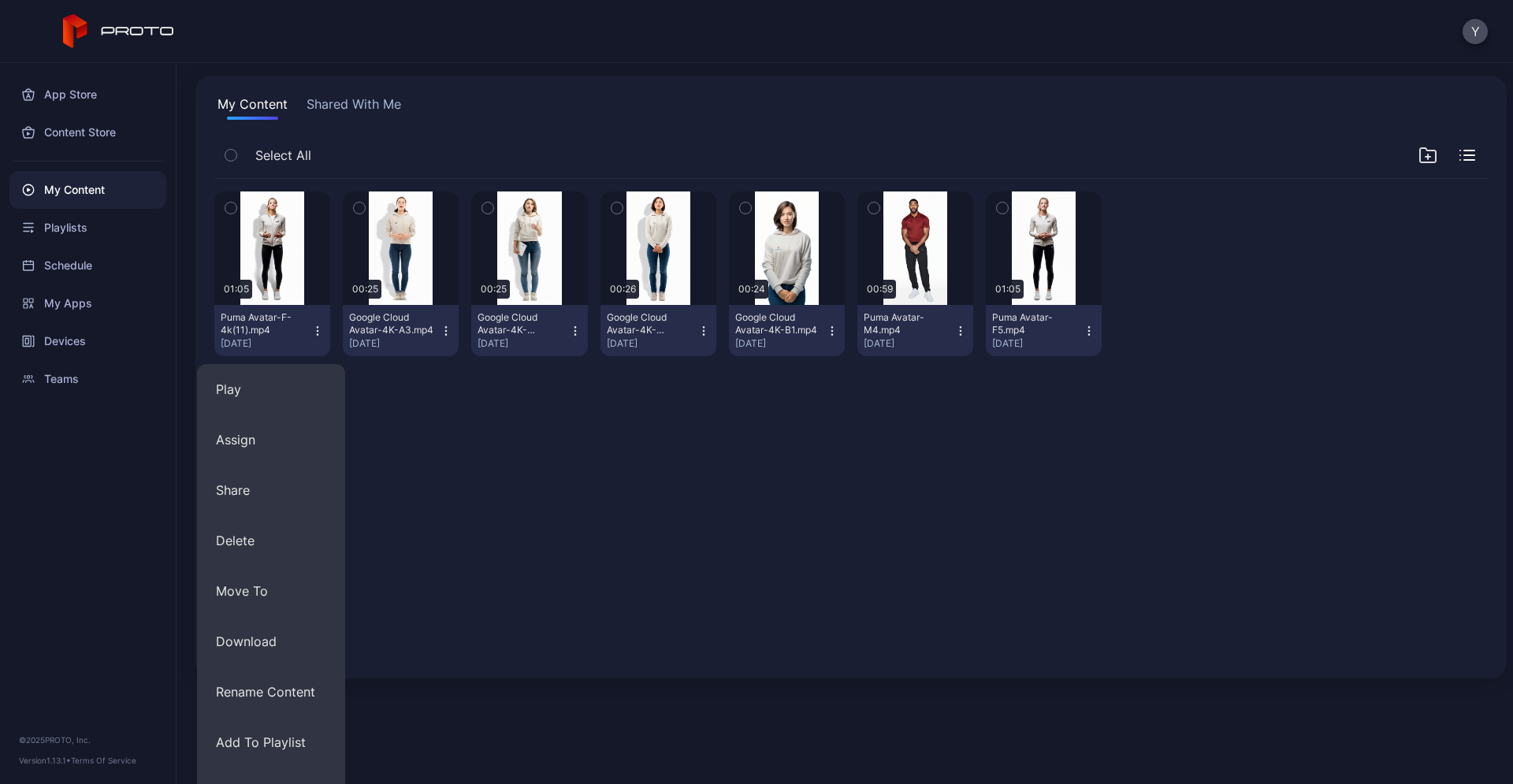
scroll to position [95, 0]
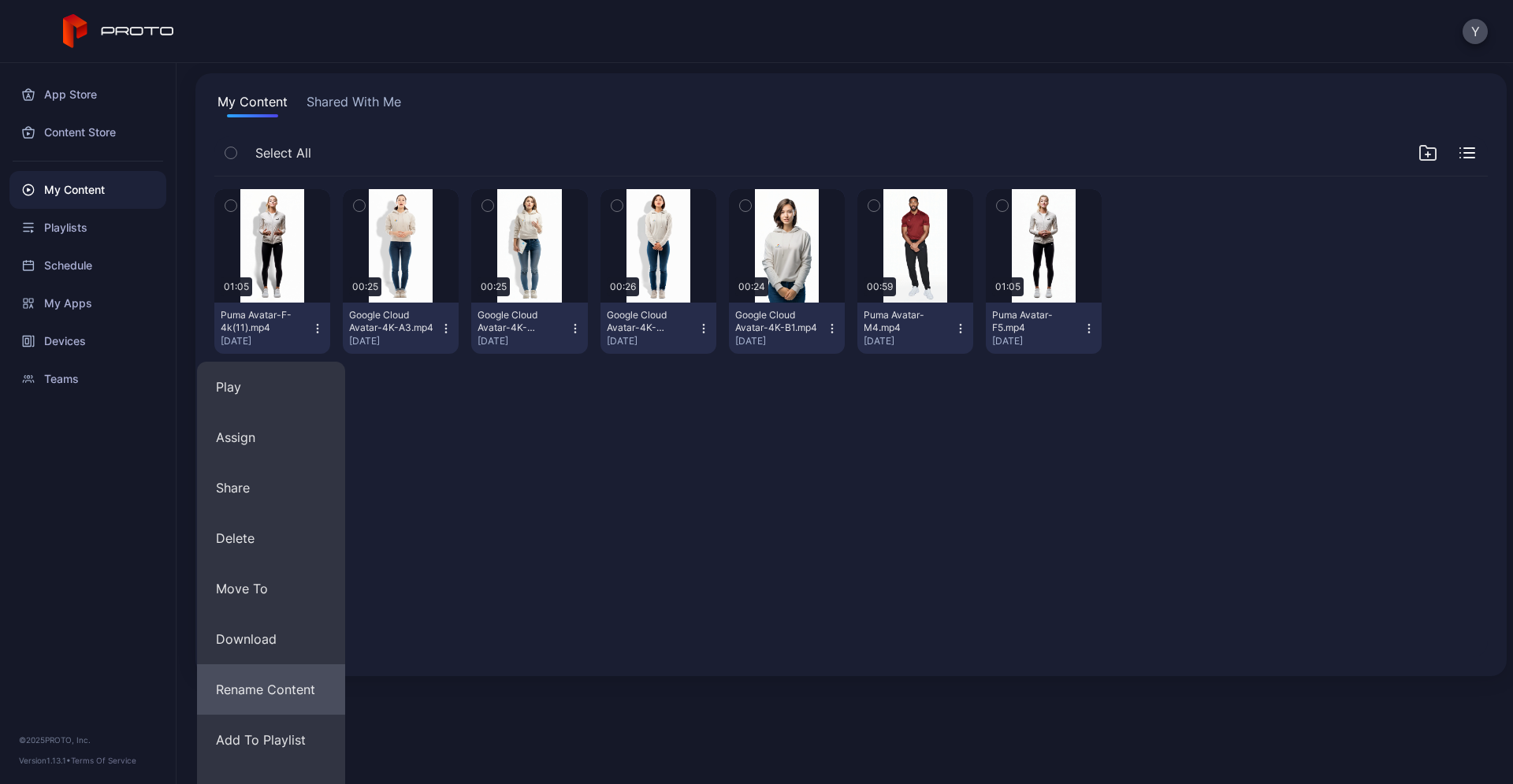
click at [297, 686] on button "Rename Content" at bounding box center [271, 689] width 149 height 50
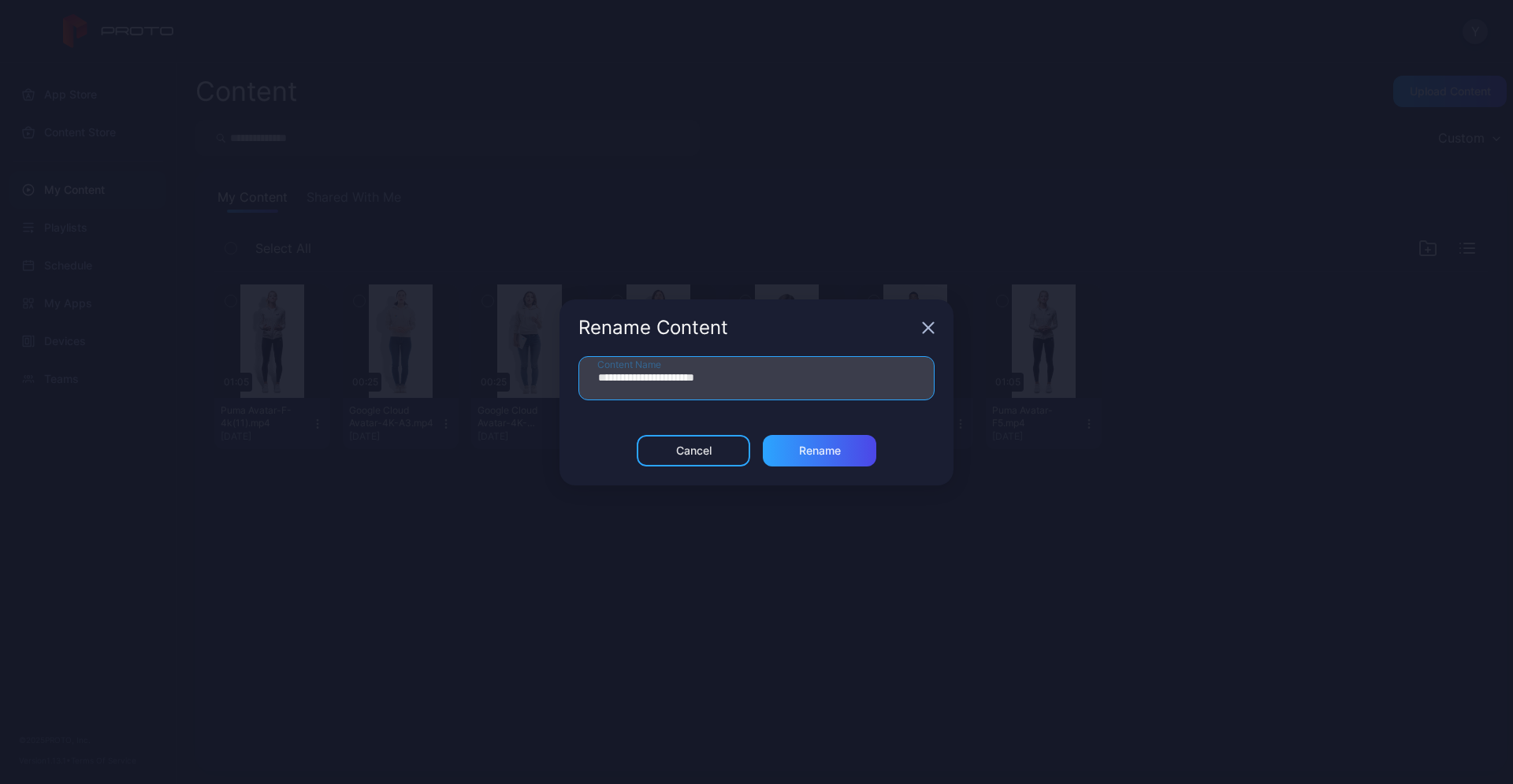
click at [709, 376] on input "**********" at bounding box center [756, 377] width 356 height 44
type input "**********"
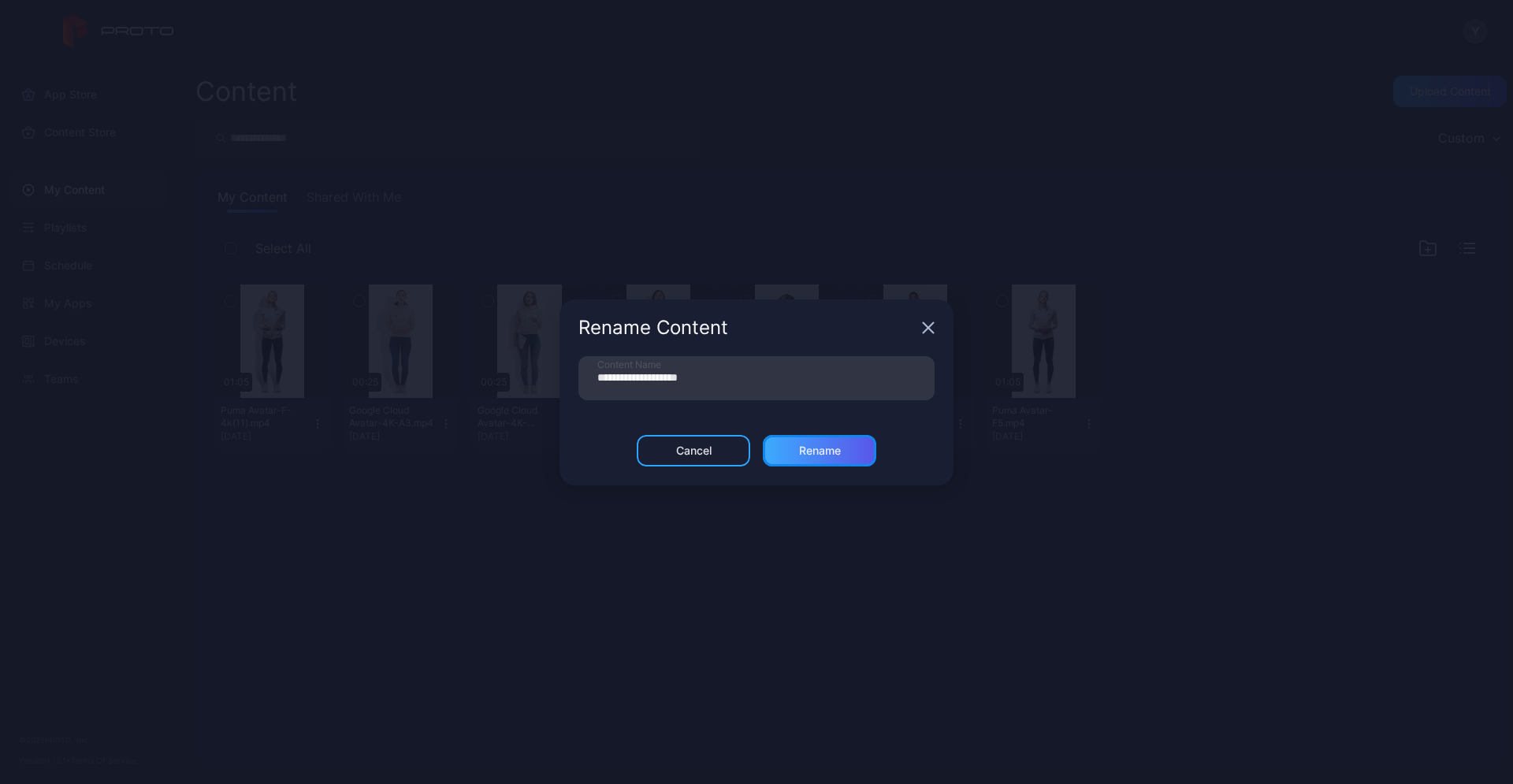
click at [814, 452] on div "Rename" at bounding box center [820, 451] width 41 height 13
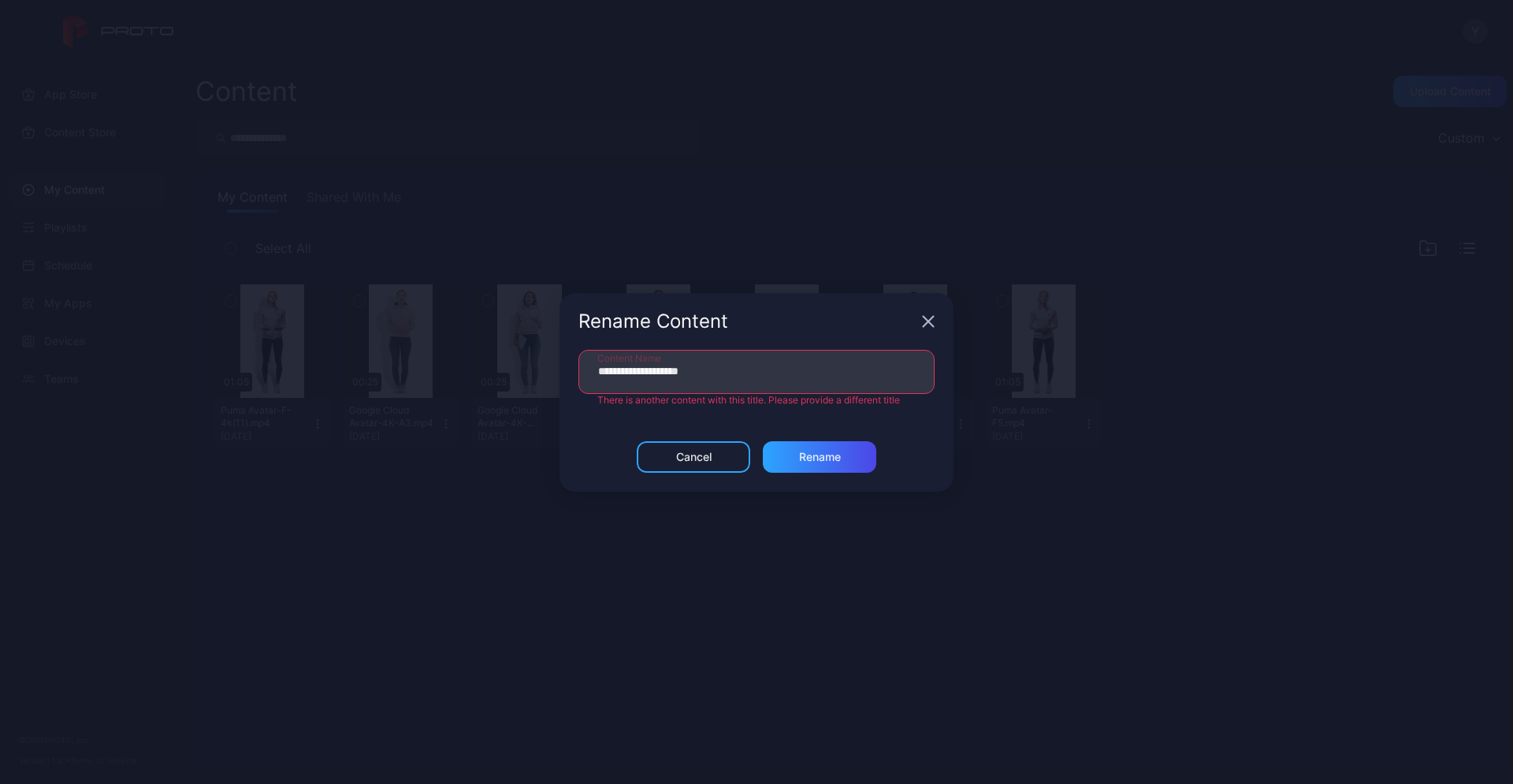
click at [927, 319] on icon "button" at bounding box center [927, 321] width 13 height 13
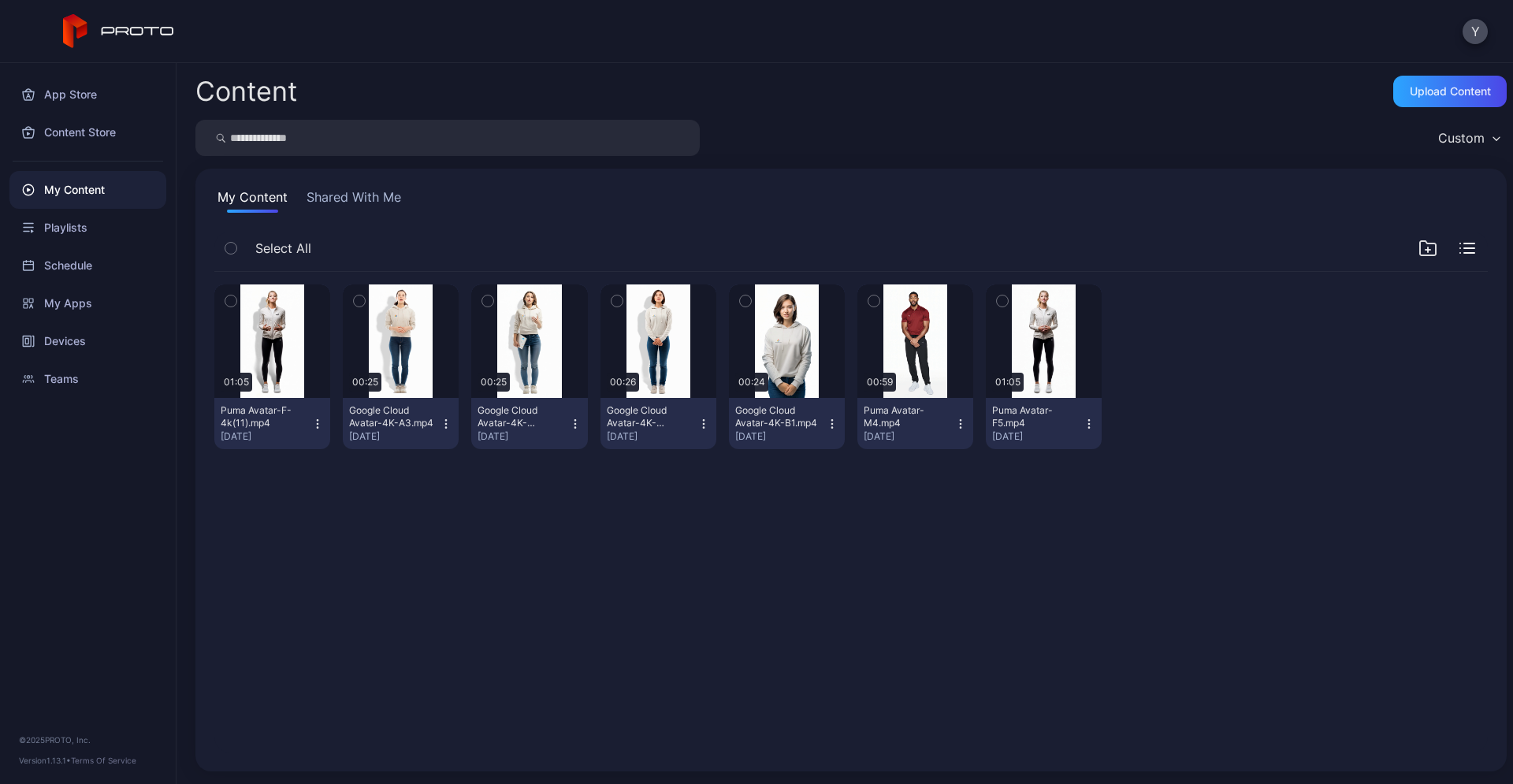
click at [798, 595] on div "Preview 01:05 Puma Avatar-F-4k(11).mp4 [DATE] Preview 00:25 Google Cloud Avatar…" at bounding box center [851, 512] width 1299 height 506
click at [1462, 85] on div "Upload Content" at bounding box center [1450, 92] width 81 height 13
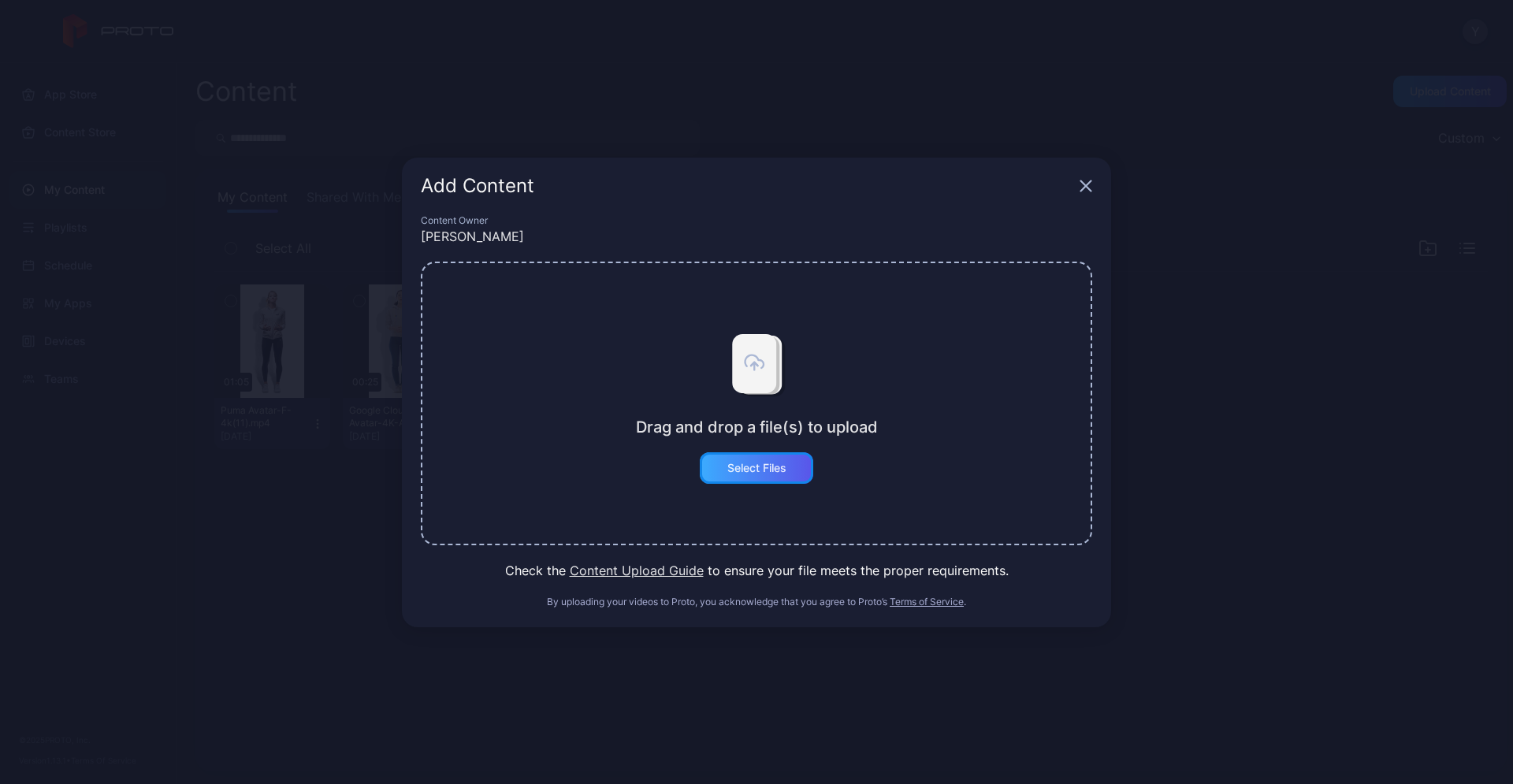
click at [769, 476] on div "Select Files" at bounding box center [756, 468] width 113 height 31
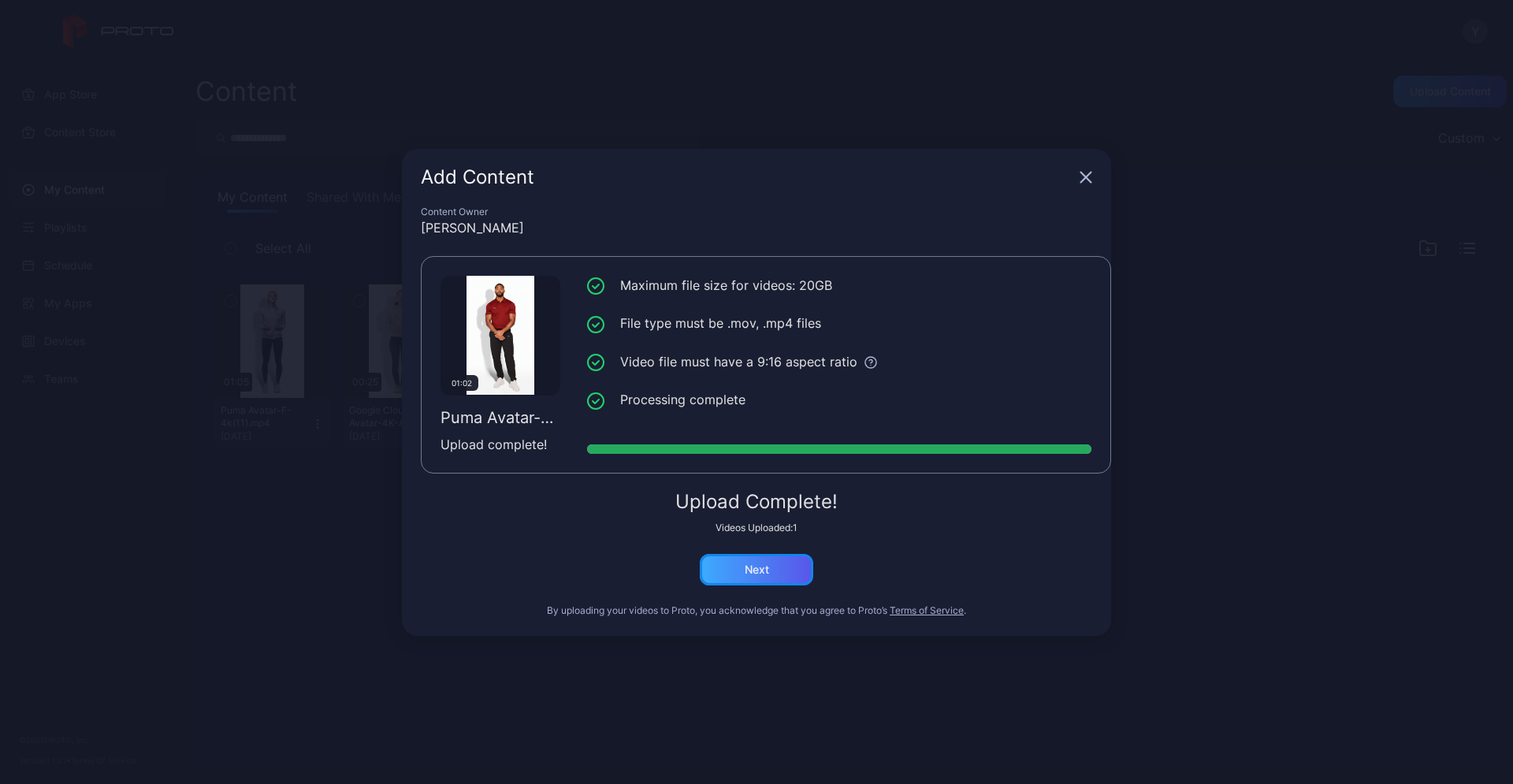
click at [773, 575] on div "Next" at bounding box center [756, 569] width 113 height 31
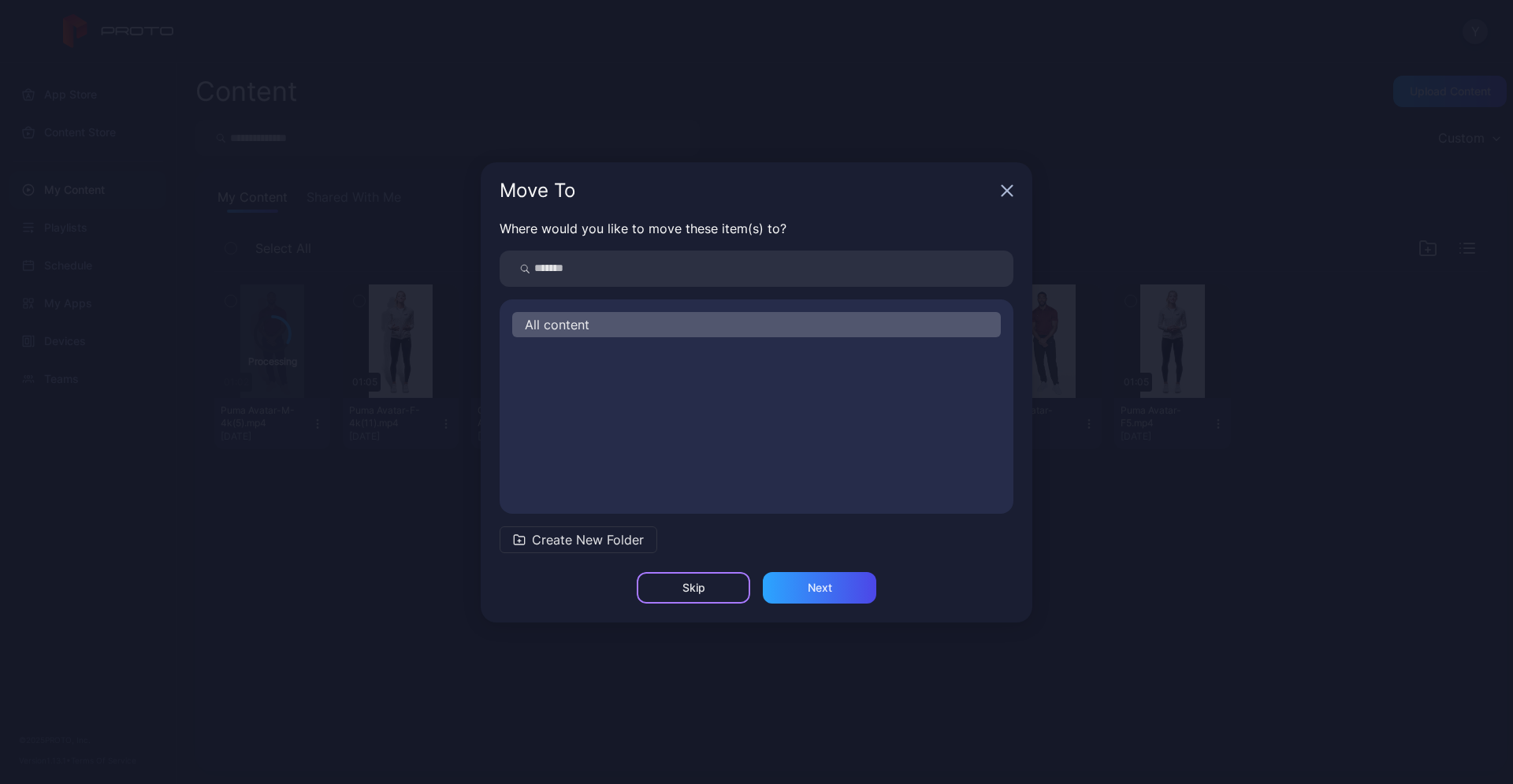
click at [702, 586] on div "Skip" at bounding box center [693, 587] width 22 height 13
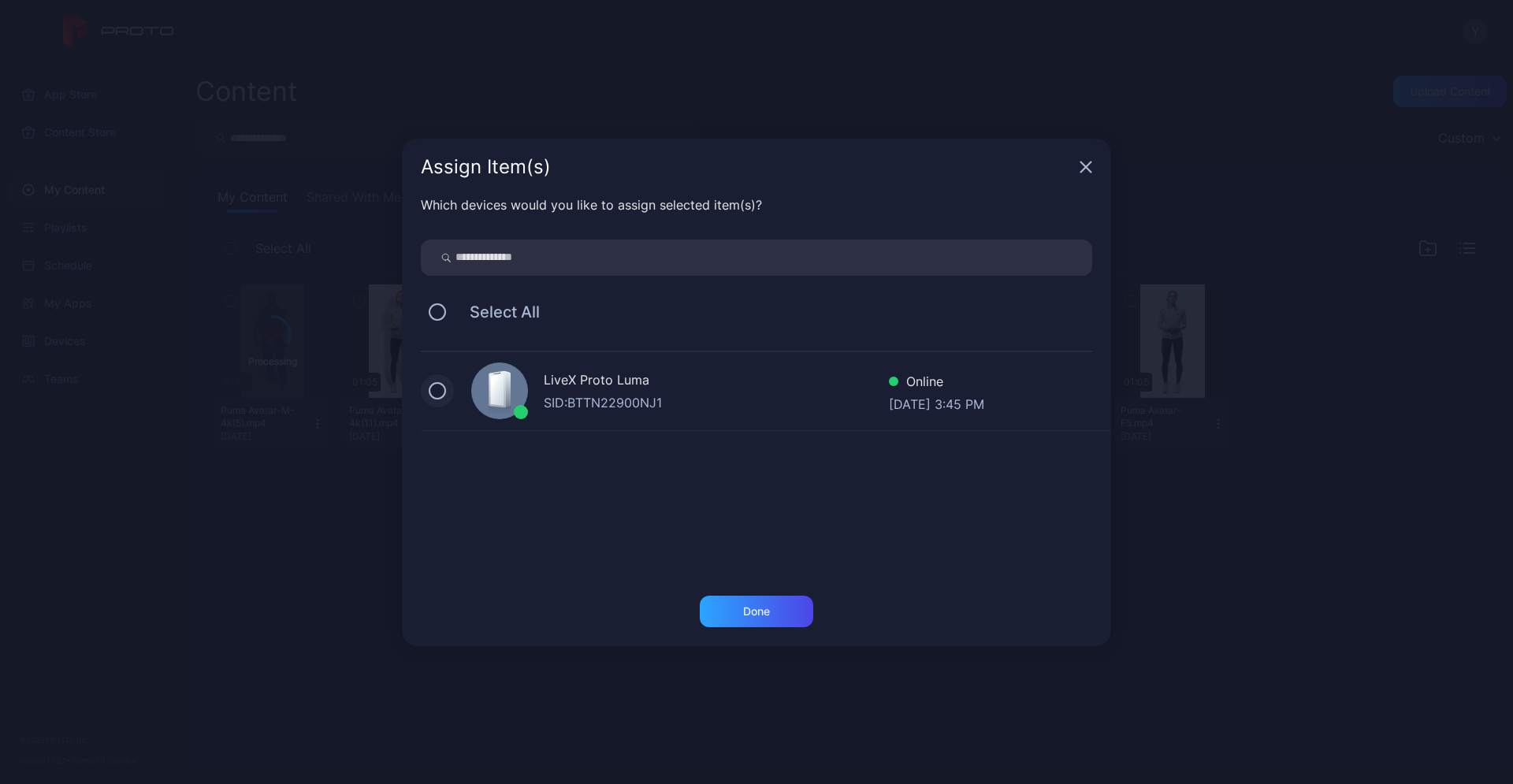
click at [430, 389] on button at bounding box center [437, 390] width 17 height 17
click at [736, 615] on div "Done" at bounding box center [756, 611] width 113 height 31
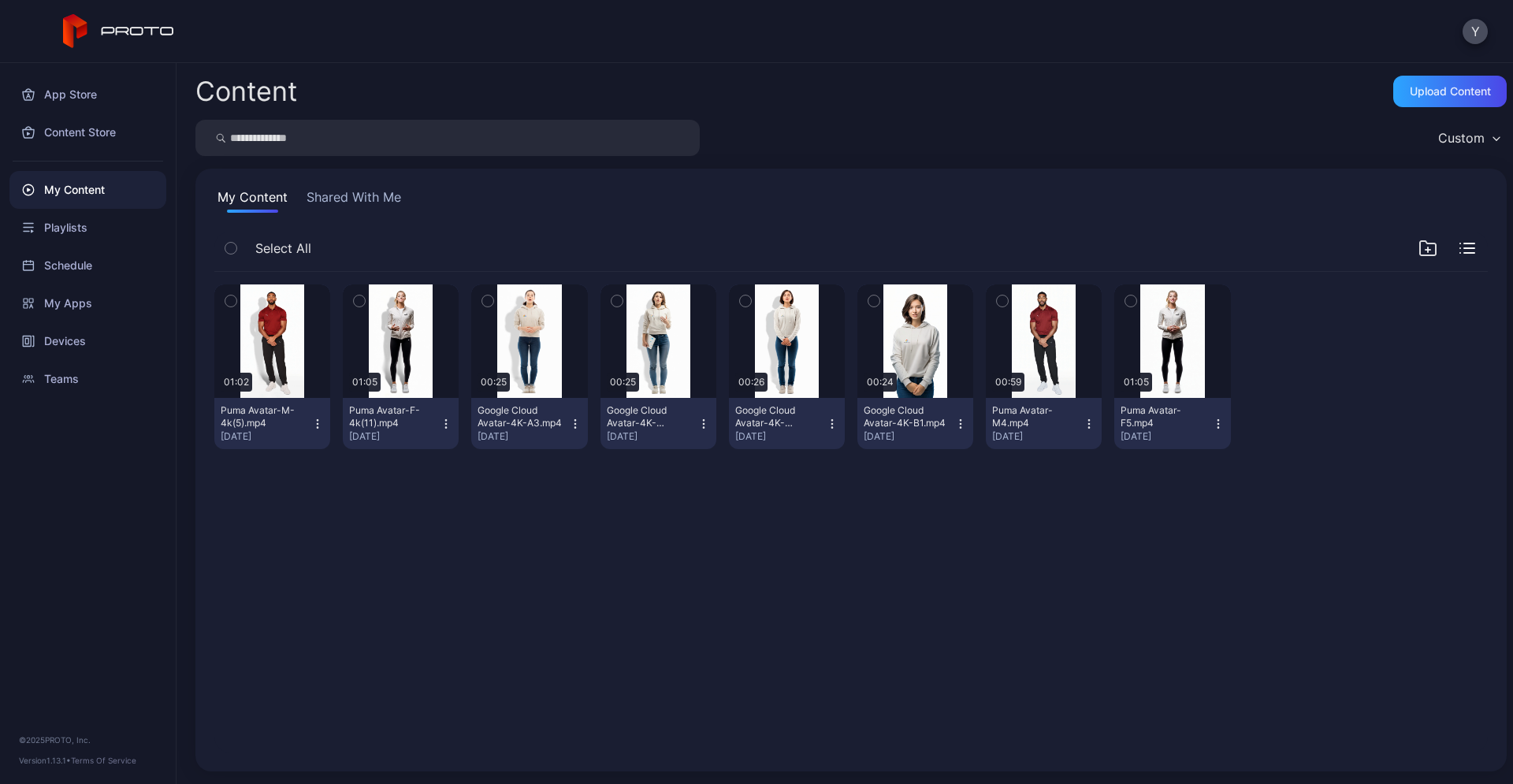
click at [1154, 529] on div "Preview 01:02 Puma Avatar-M-4k(5).mp4 [DATE] Preview 01:05 Puma Avatar-F-4k(11)…" at bounding box center [851, 512] width 1299 height 506
